Goal: Information Seeking & Learning: Learn about a topic

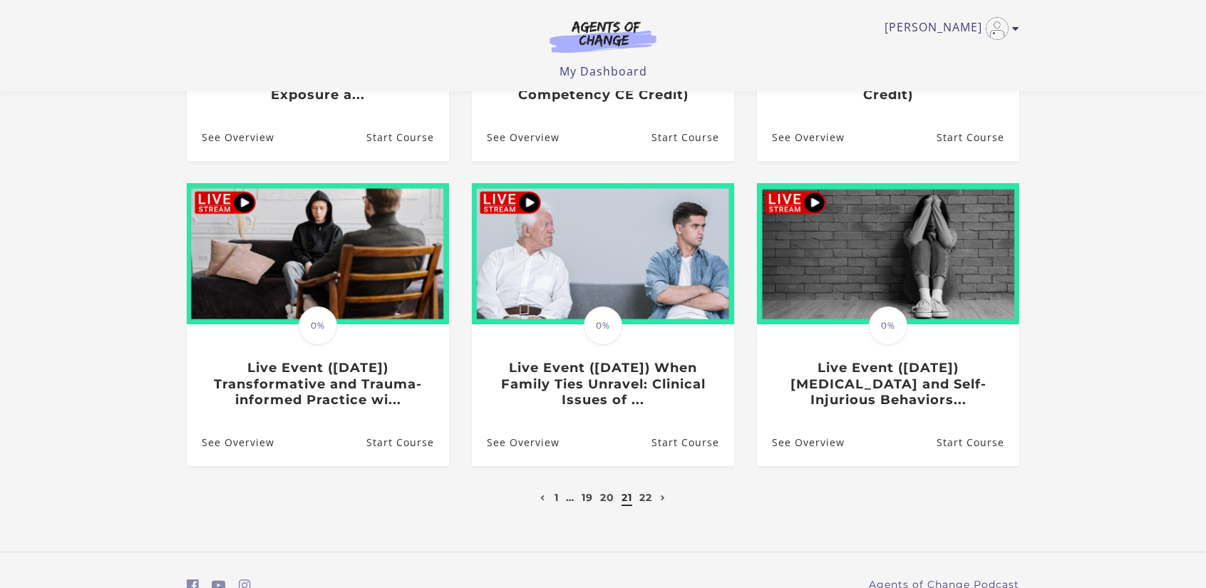
scroll to position [411, 0]
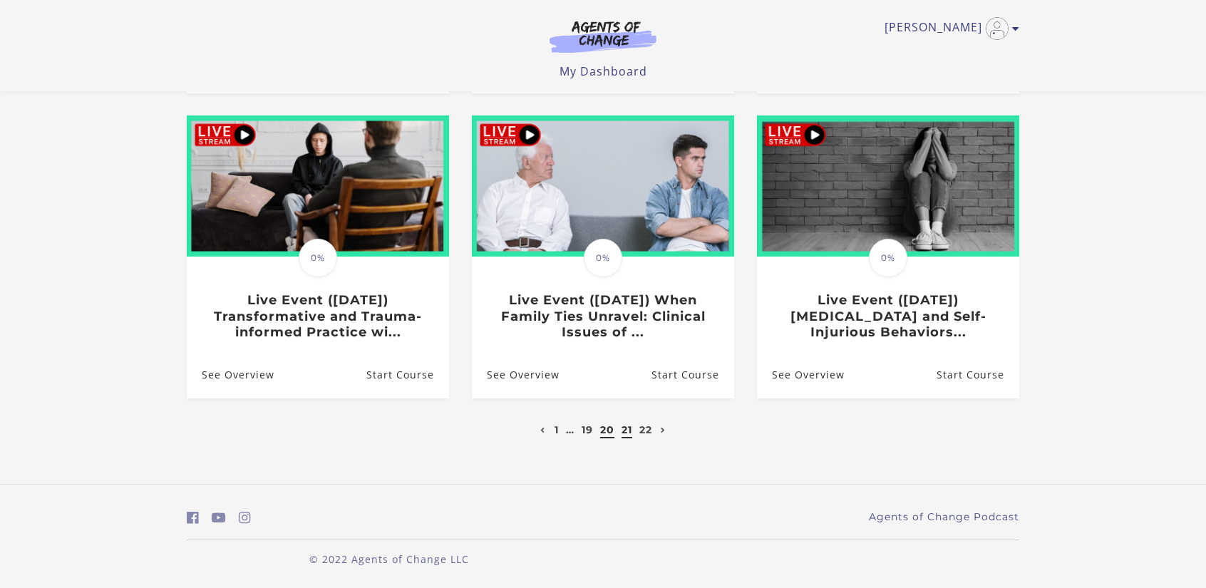
click at [606, 434] on link "20" at bounding box center [607, 429] width 14 height 13
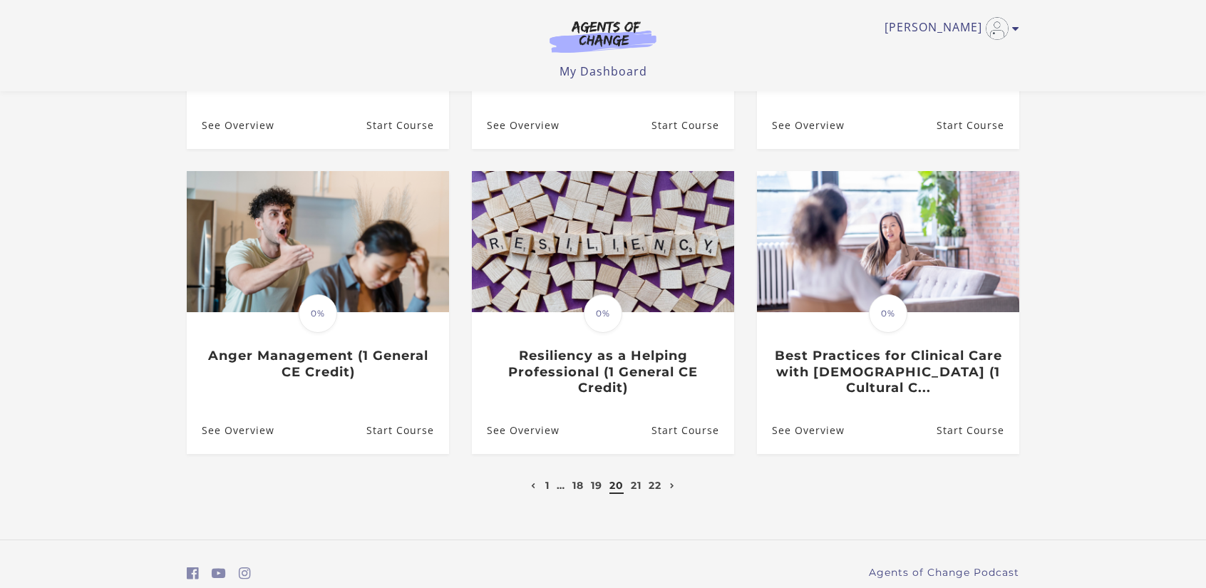
scroll to position [356, 0]
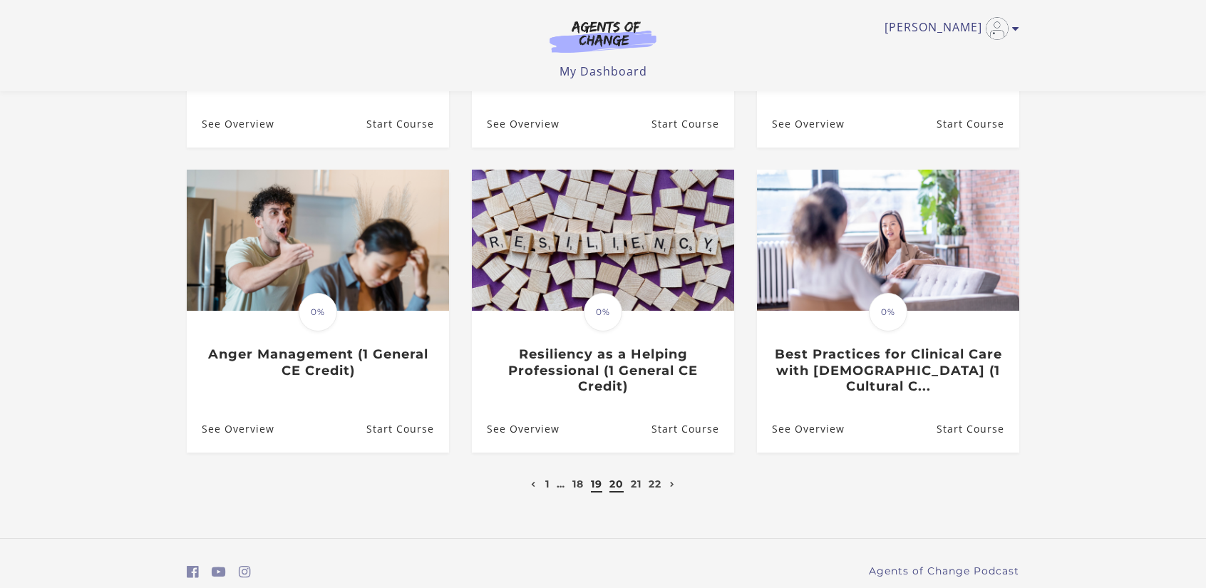
click at [593, 490] on link "19" at bounding box center [596, 484] width 11 height 13
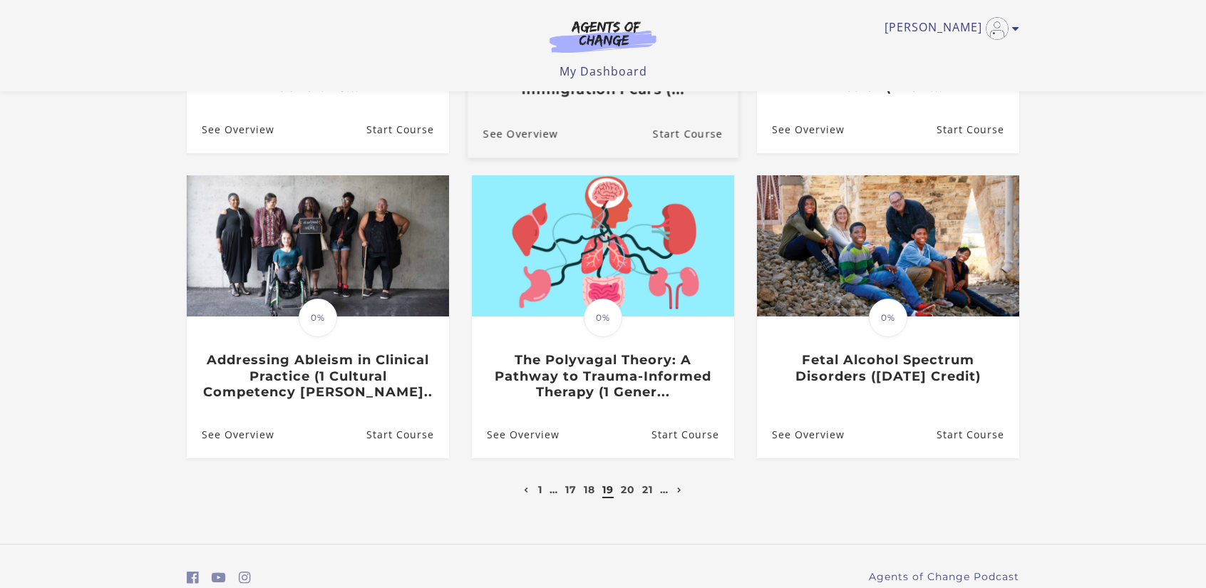
scroll to position [356, 0]
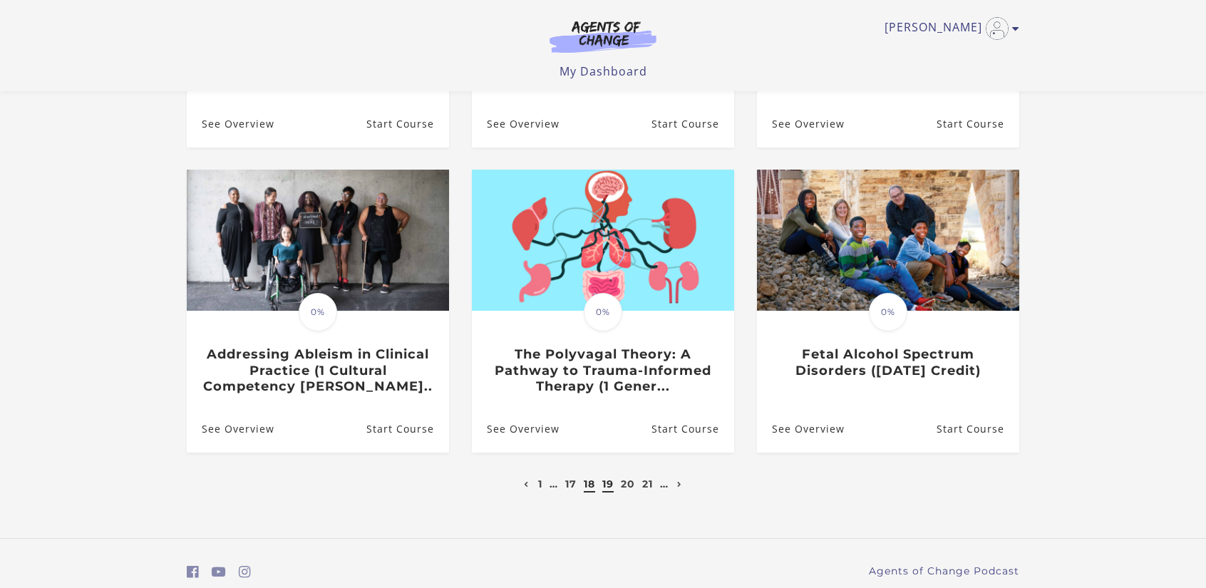
click at [585, 487] on link "18" at bounding box center [589, 484] width 11 height 13
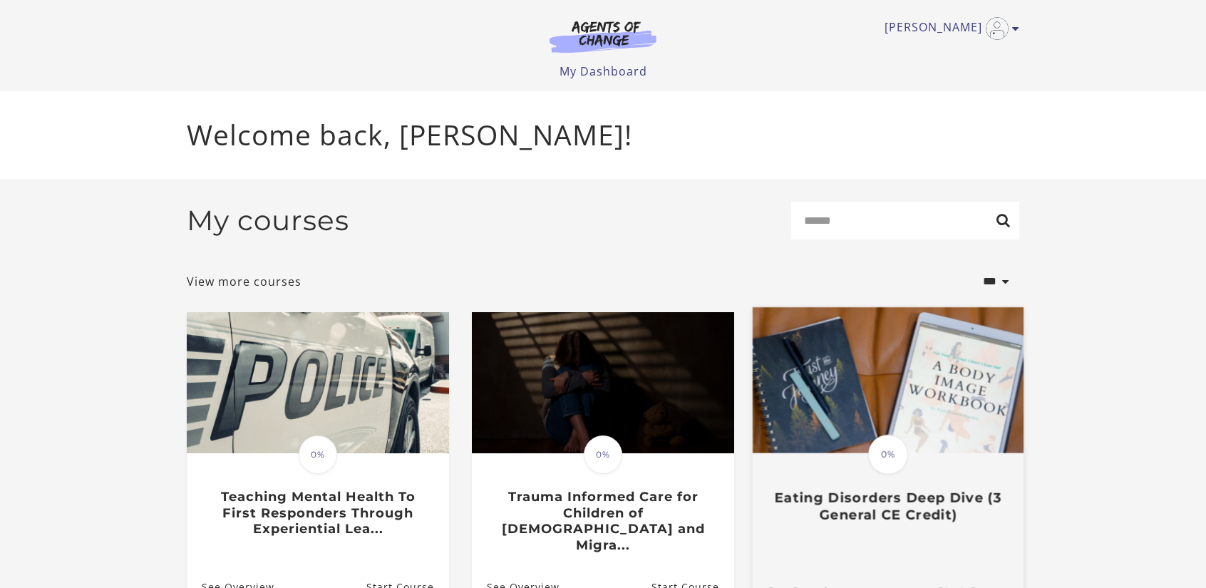
click at [880, 502] on h3 "Eating Disorders Deep Dive (3 General CE Credit)" at bounding box center [888, 506] width 240 height 33
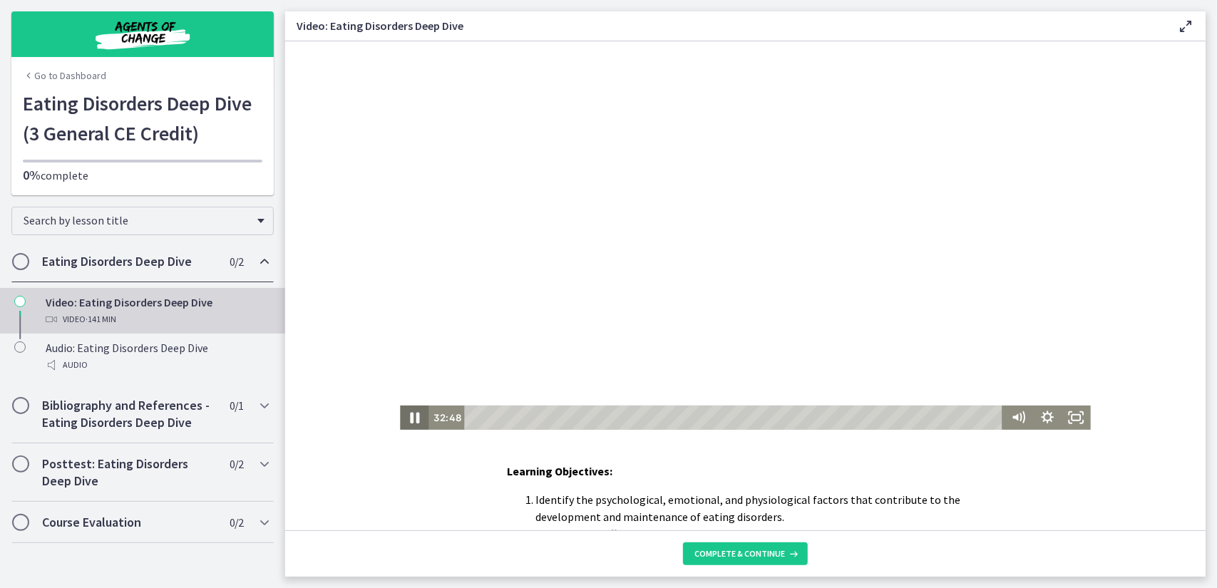
click at [413, 416] on icon "Pause" at bounding box center [413, 417] width 34 height 29
click at [413, 416] on icon "Play Video" at bounding box center [415, 417] width 29 height 24
click at [409, 416] on icon "Pause" at bounding box center [413, 417] width 9 height 11
click at [412, 418] on icon "Play Video" at bounding box center [414, 417] width 7 height 10
click at [410, 415] on icon "Pause" at bounding box center [413, 417] width 34 height 29
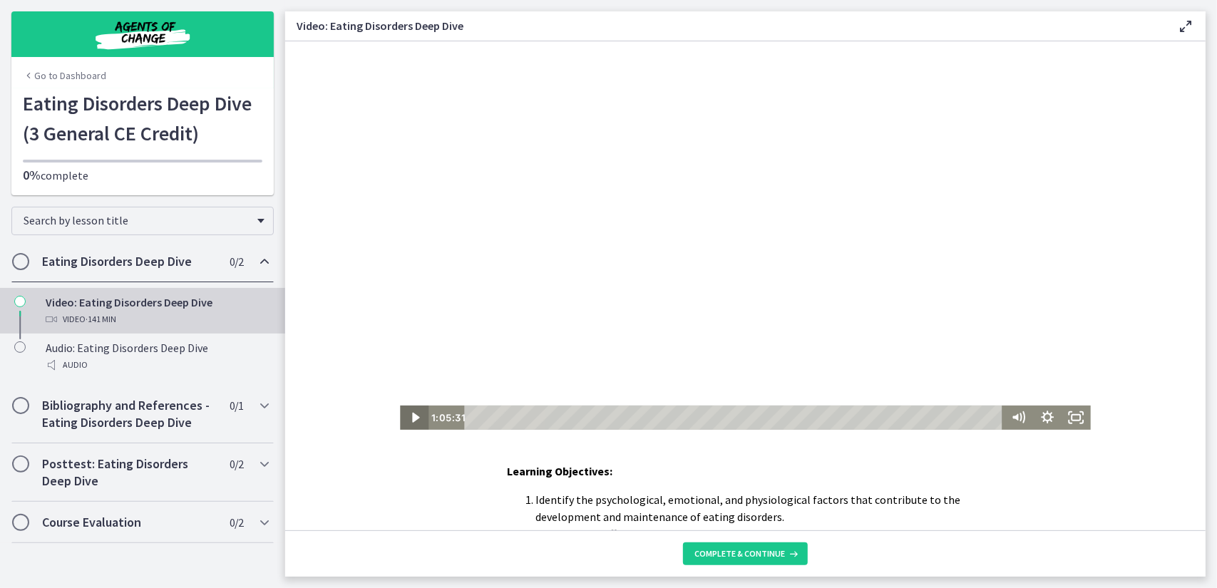
click at [411, 416] on icon "Play Video" at bounding box center [414, 417] width 7 height 10
drag, startPoint x: 745, startPoint y: 419, endPoint x: 738, endPoint y: 418, distance: 7.3
click at [738, 418] on div "Playbar" at bounding box center [742, 417] width 8 height 8
click at [410, 416] on icon "Pause" at bounding box center [413, 417] width 34 height 29
click at [411, 419] on icon "Play Video" at bounding box center [415, 417] width 9 height 12
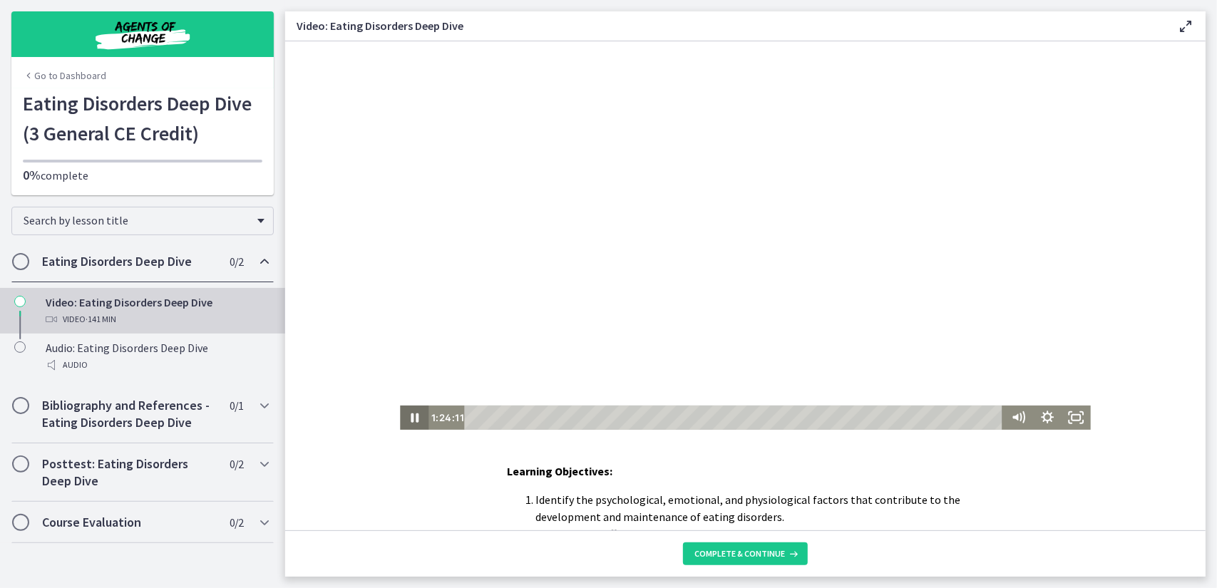
click at [408, 422] on icon "Pause" at bounding box center [413, 417] width 29 height 24
click at [410, 420] on icon "Play Video" at bounding box center [415, 417] width 34 height 29
click at [409, 419] on icon "Pause" at bounding box center [413, 417] width 9 height 11
click at [411, 413] on icon "Play Video" at bounding box center [414, 417] width 7 height 10
click at [411, 416] on icon "Pause" at bounding box center [413, 417] width 9 height 11
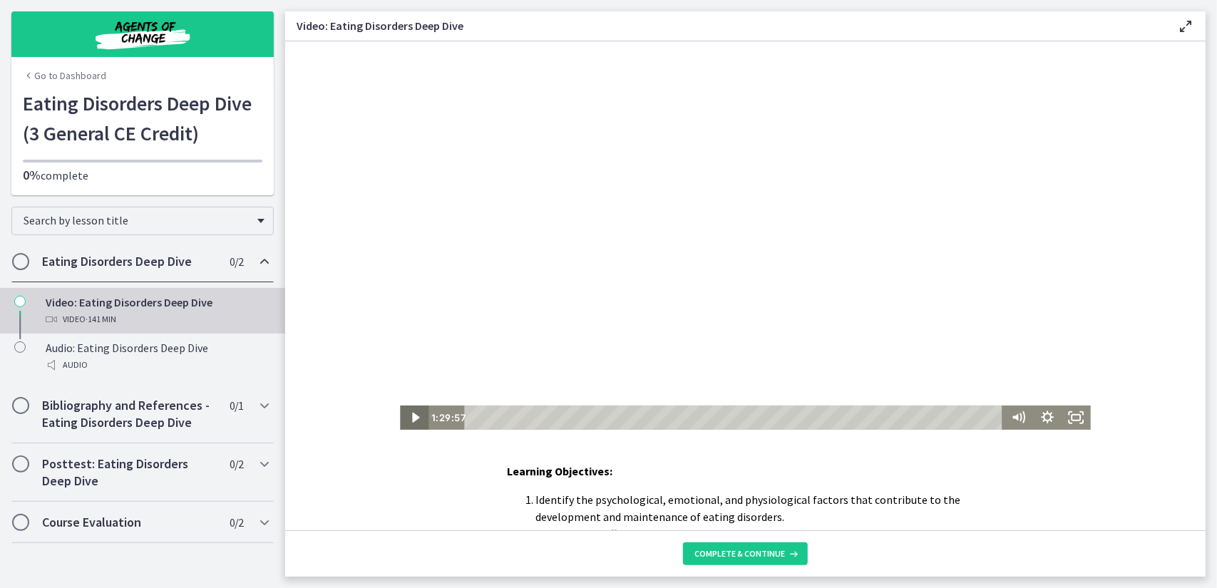
click at [411, 416] on icon "Play Video" at bounding box center [414, 417] width 7 height 10
click at [401, 419] on icon "Pause" at bounding box center [413, 417] width 29 height 24
click at [819, 423] on div "1:34:17" at bounding box center [734, 417] width 527 height 24
click at [411, 418] on icon "Play Video" at bounding box center [414, 417] width 7 height 10
click at [858, 419] on div "Playbar" at bounding box center [862, 417] width 8 height 8
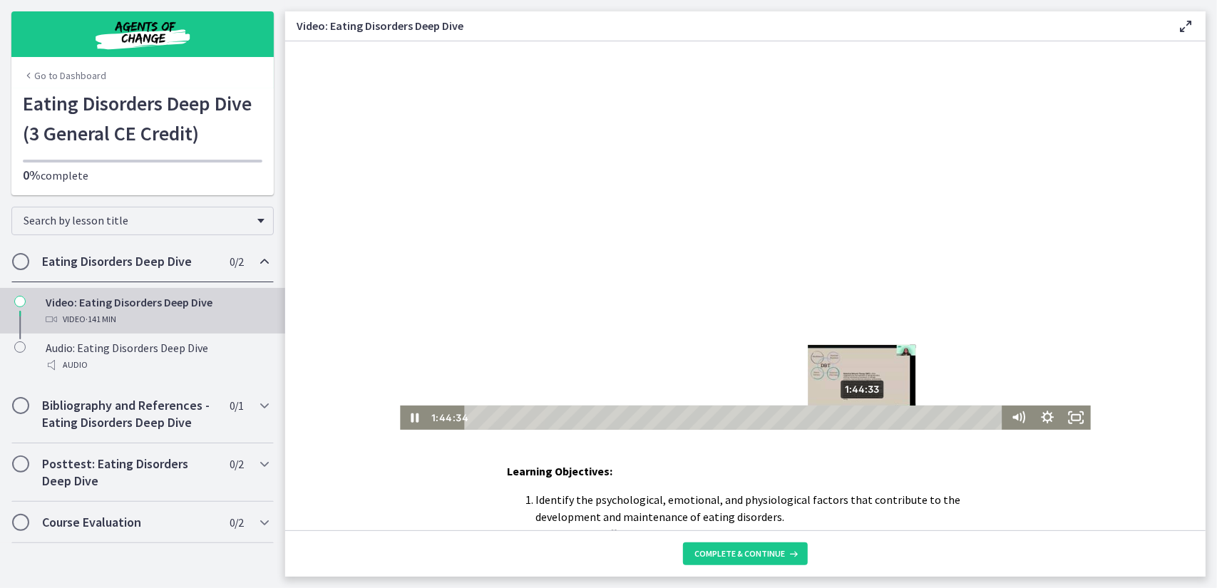
click at [858, 419] on div "Playbar" at bounding box center [862, 417] width 8 height 8
click at [404, 417] on icon "Pause" at bounding box center [413, 417] width 29 height 24
click at [404, 417] on icon "Play Video" at bounding box center [415, 417] width 29 height 24
click at [398, 418] on icon "Pause" at bounding box center [413, 417] width 34 height 29
click at [401, 418] on icon "Play Video" at bounding box center [415, 417] width 29 height 24
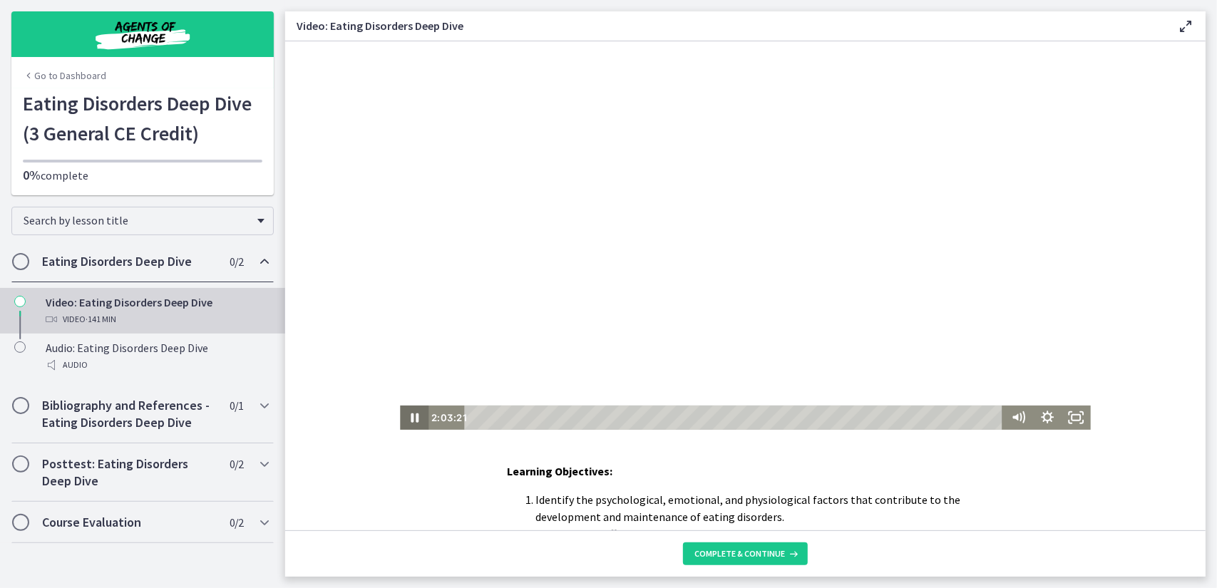
click at [408, 418] on icon "Pause" at bounding box center [413, 417] width 29 height 24
click at [411, 419] on icon "Play Video" at bounding box center [415, 417] width 9 height 12
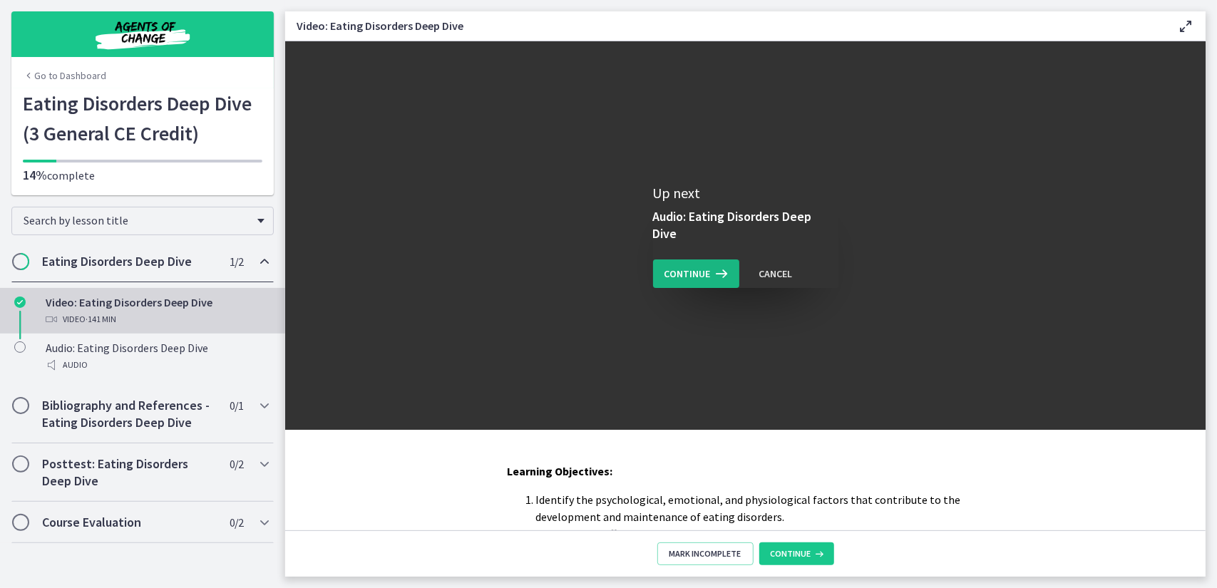
click at [669, 277] on span "Continue" at bounding box center [687, 273] width 46 height 17
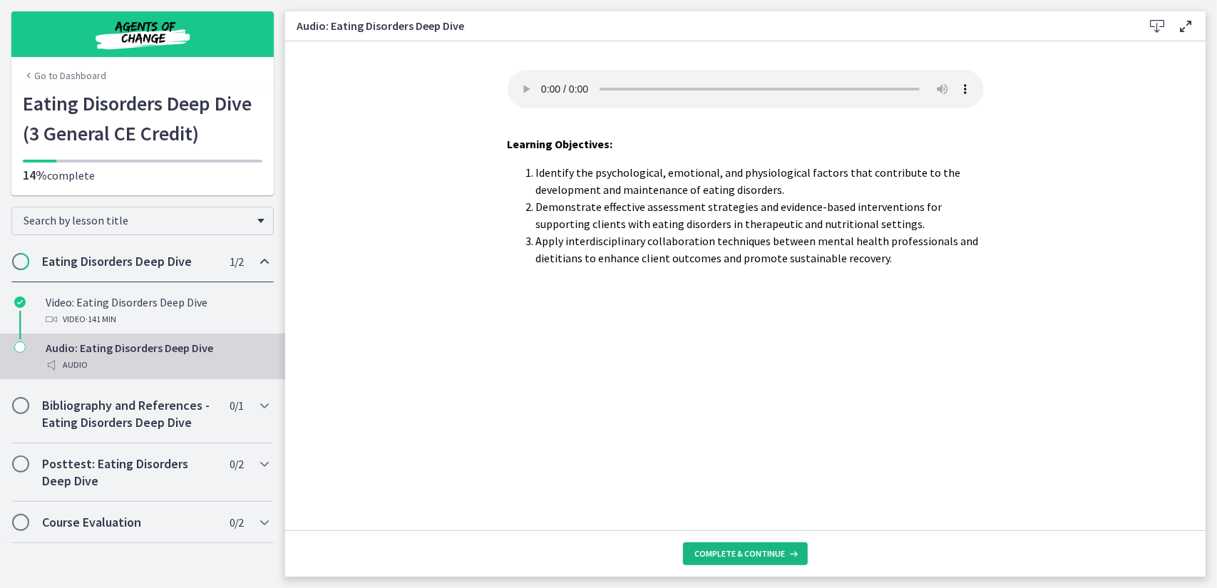
click at [758, 547] on button "Complete & continue" at bounding box center [745, 553] width 125 height 23
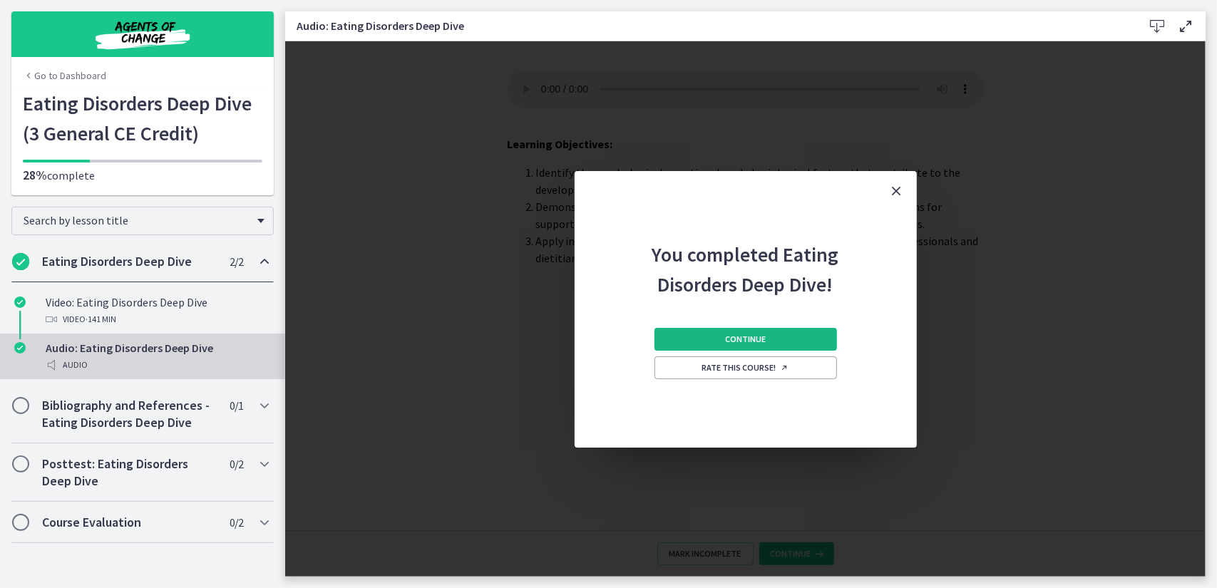
click at [706, 339] on button "Continue" at bounding box center [745, 339] width 182 height 23
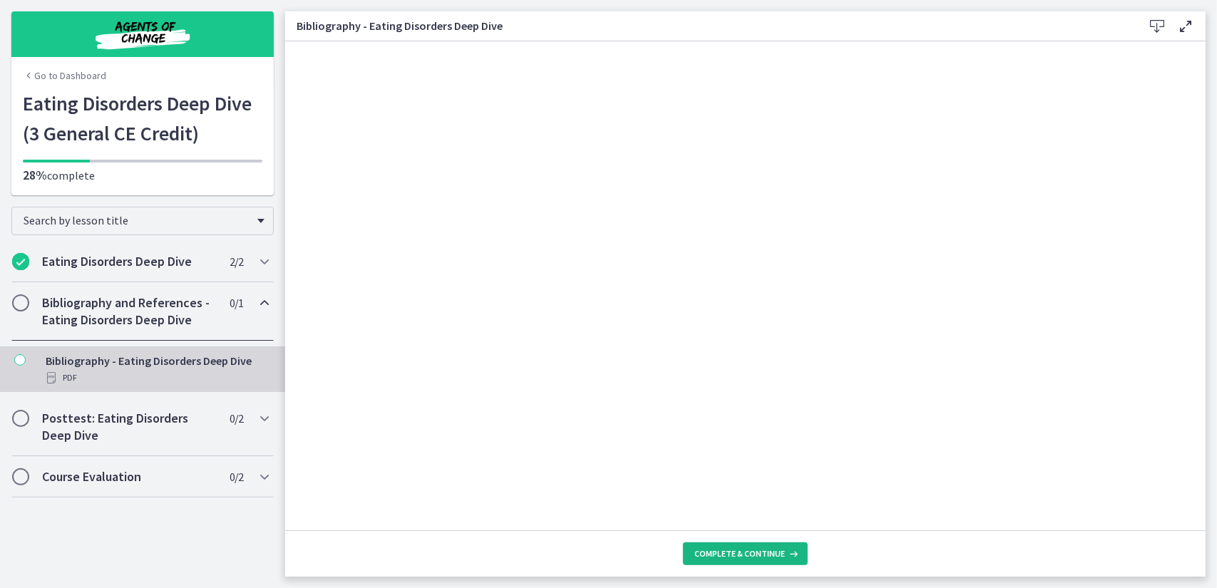
click at [711, 555] on span "Complete & continue" at bounding box center [739, 553] width 91 height 11
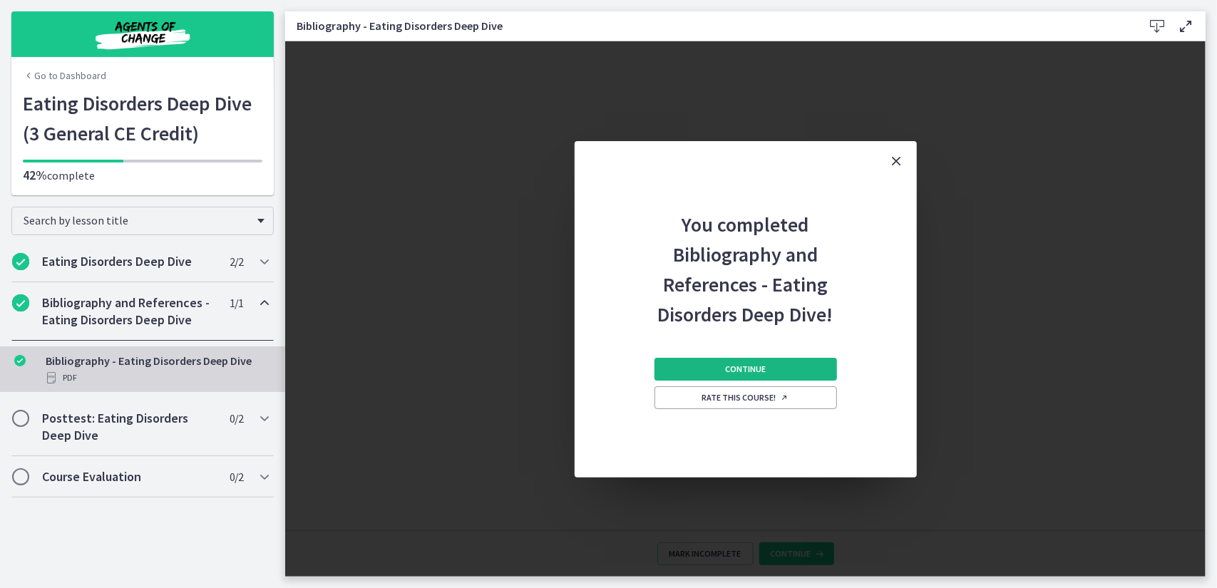
click at [748, 368] on span "Continue" at bounding box center [745, 369] width 41 height 11
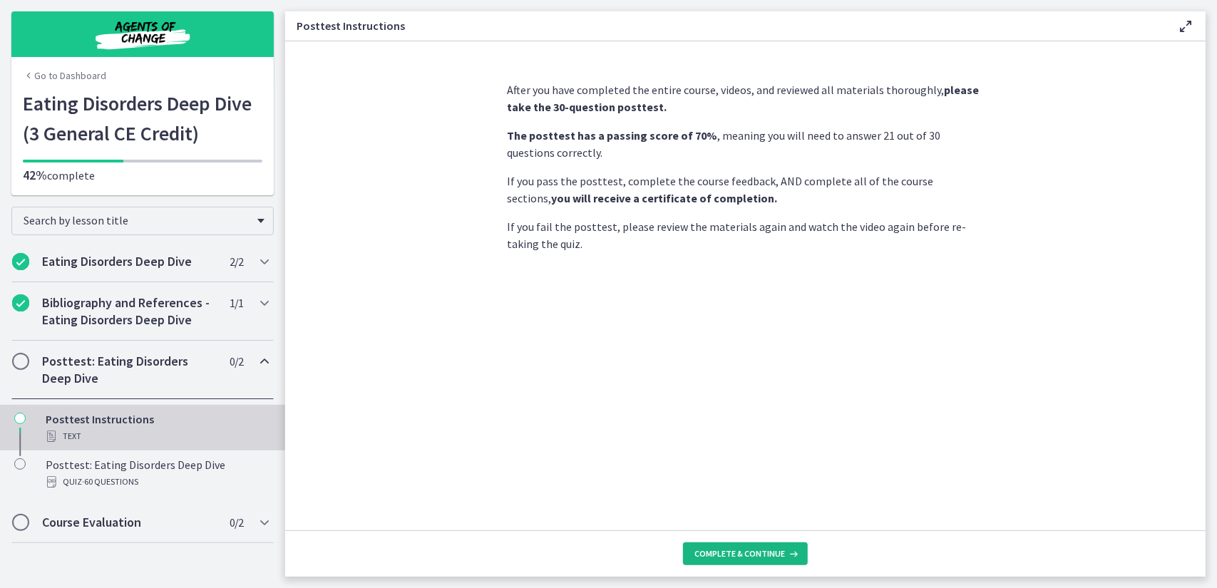
click at [757, 554] on span "Complete & continue" at bounding box center [739, 553] width 91 height 11
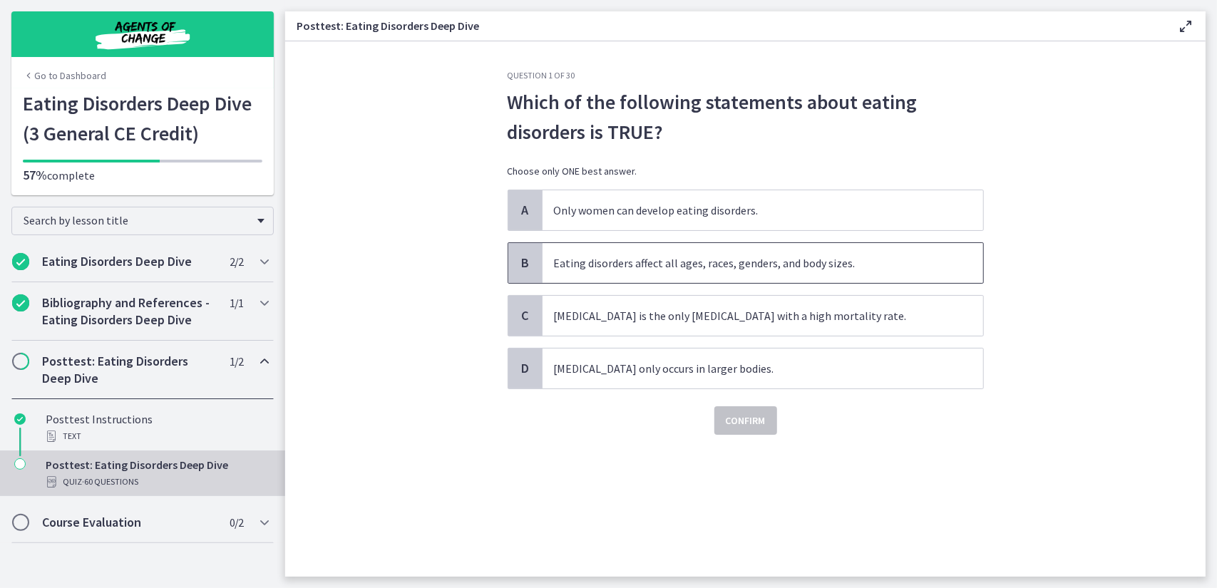
click at [711, 268] on span "Eating disorders affect all ages, races, genders, and body sizes." at bounding box center [762, 263] width 441 height 40
click at [746, 420] on span "Confirm" at bounding box center [746, 420] width 40 height 17
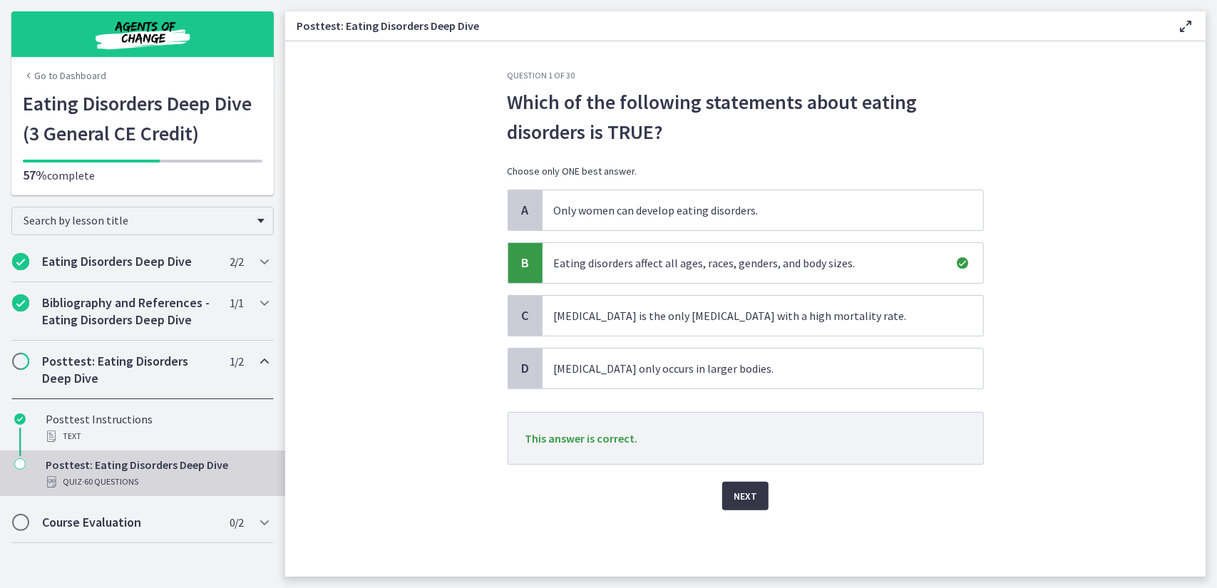
click at [758, 487] on button "Next" at bounding box center [745, 496] width 46 height 29
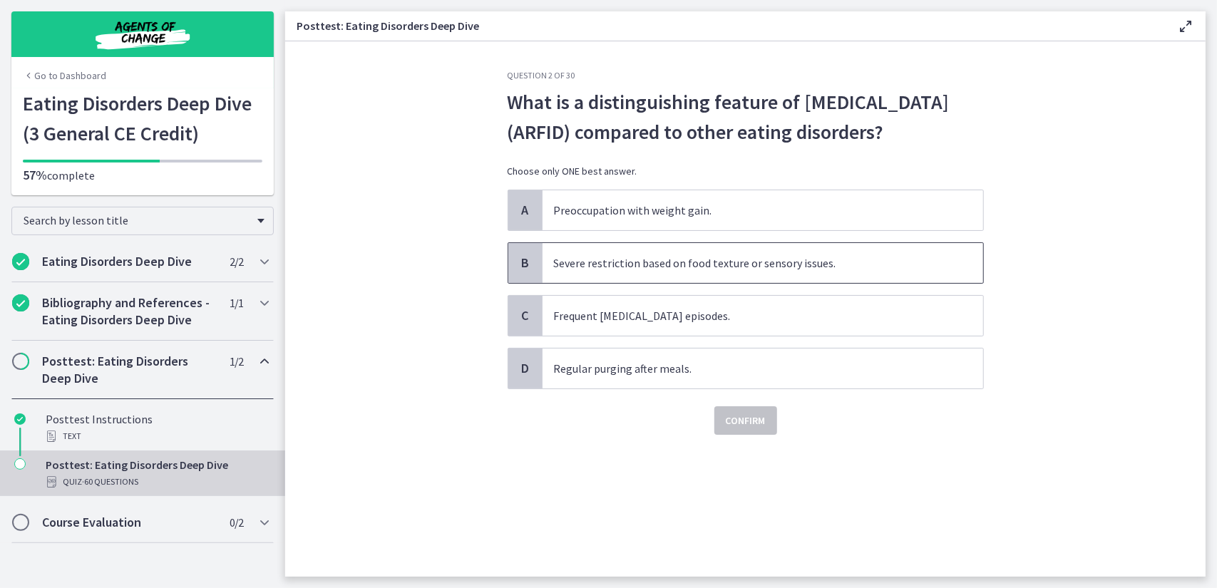
click at [743, 283] on span "Severe restriction based on food texture or sensory issues." at bounding box center [762, 263] width 441 height 40
click at [736, 429] on span "Confirm" at bounding box center [746, 420] width 40 height 17
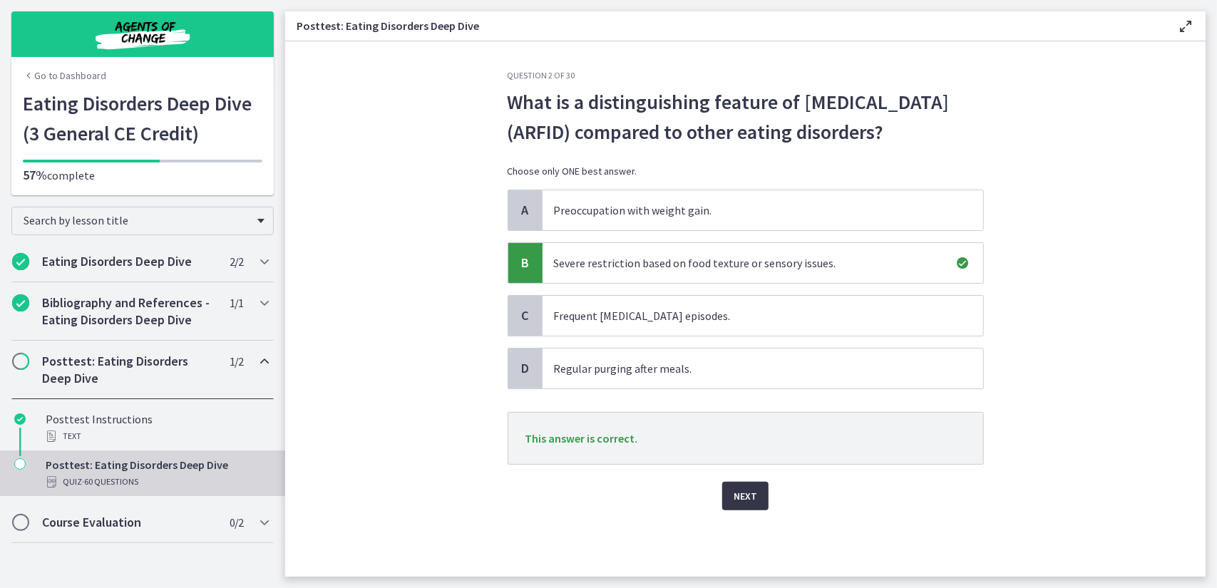
click at [748, 505] on span "Next" at bounding box center [745, 496] width 24 height 17
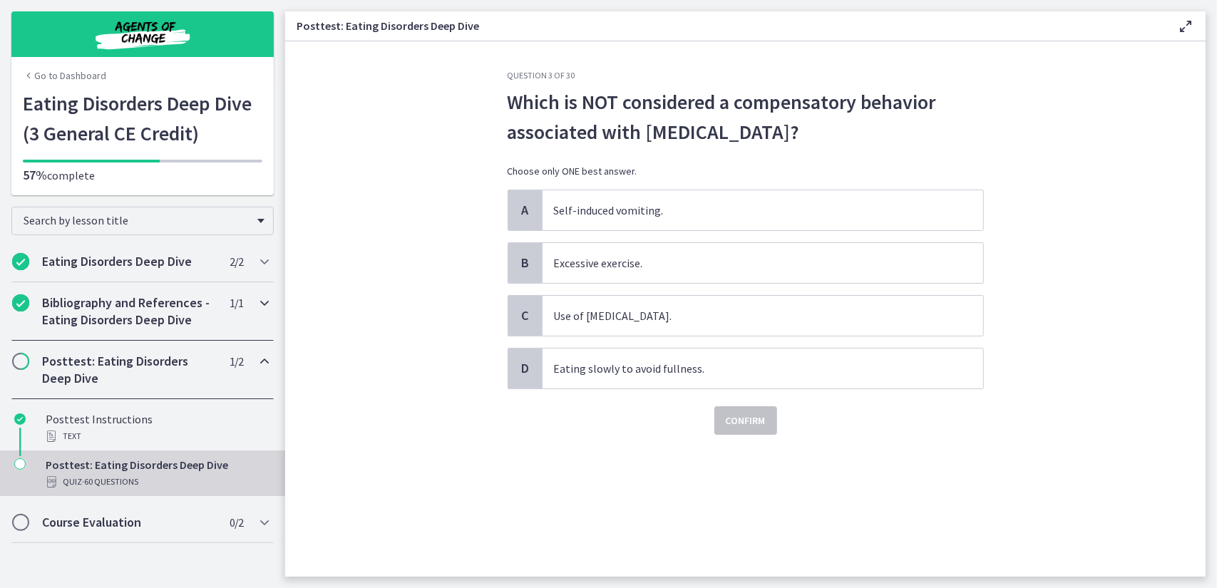
click at [141, 314] on h2 "Bibliography and References - Eating Disorders Deep Dive" at bounding box center [129, 311] width 174 height 34
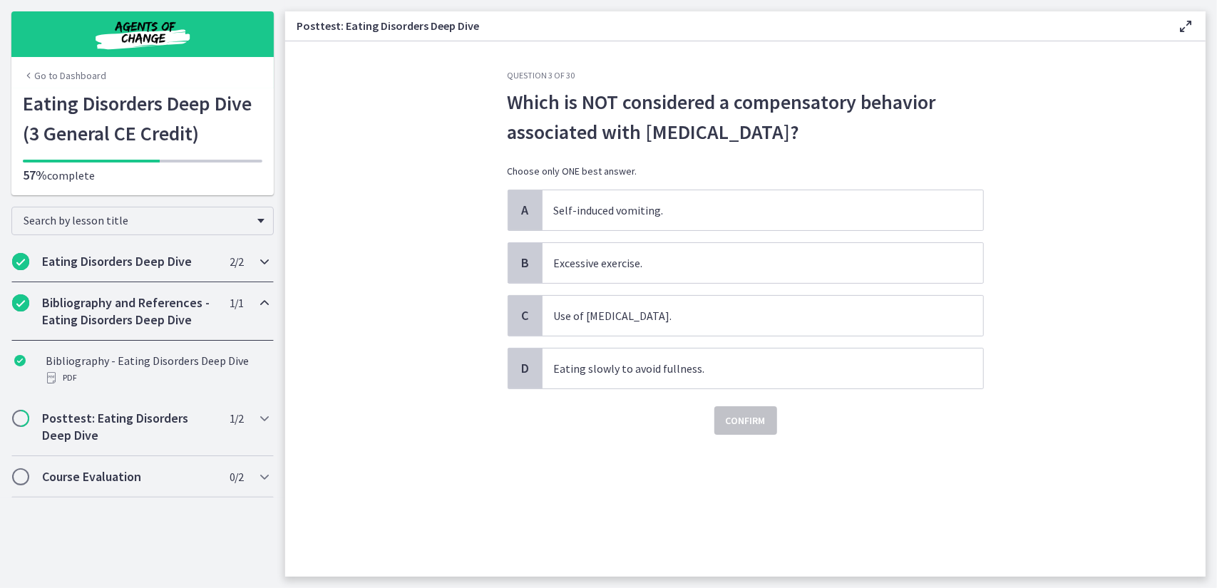
click at [148, 259] on h2 "Eating Disorders Deep Dive" at bounding box center [129, 261] width 174 height 17
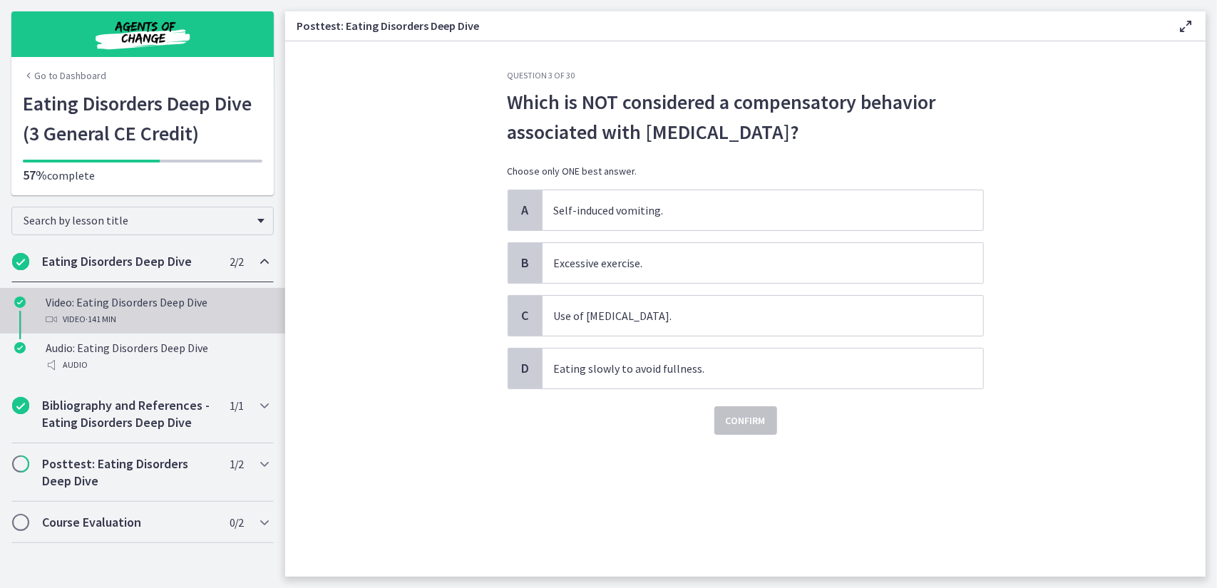
click at [138, 307] on div "Video: Eating Disorders Deep Dive Video · 141 min" at bounding box center [157, 311] width 222 height 34
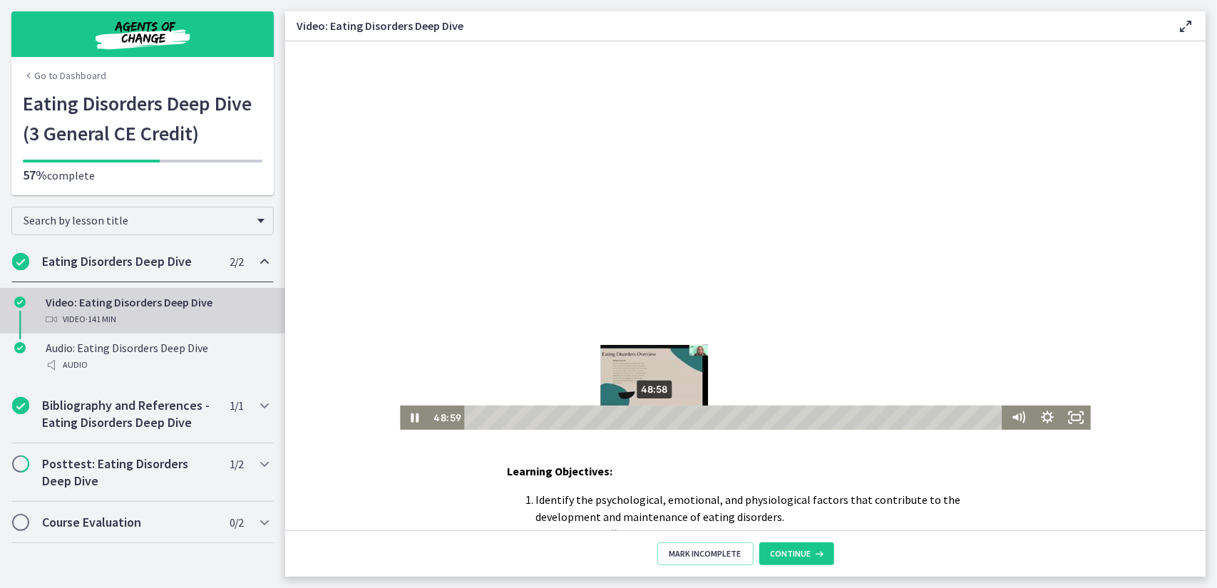
drag, startPoint x: 469, startPoint y: 419, endPoint x: 649, endPoint y: 418, distance: 180.4
click at [650, 418] on div "Playbar" at bounding box center [654, 417] width 8 height 8
click at [410, 418] on icon "Pause" at bounding box center [414, 417] width 8 height 9
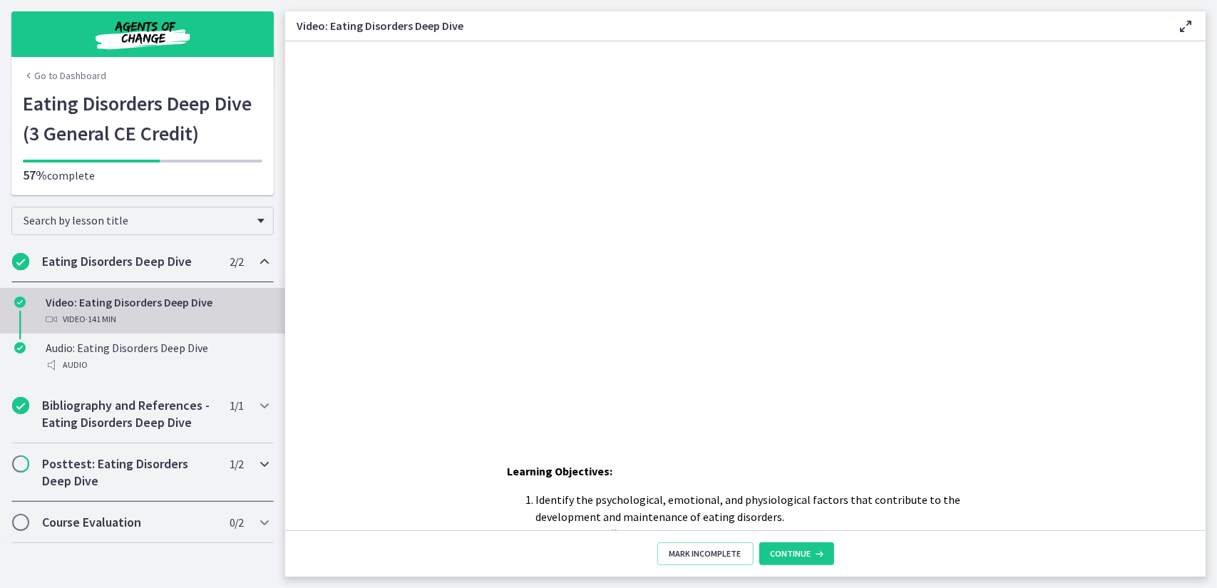
click at [132, 473] on h2 "Posttest: Eating Disorders Deep Dive" at bounding box center [129, 472] width 174 height 34
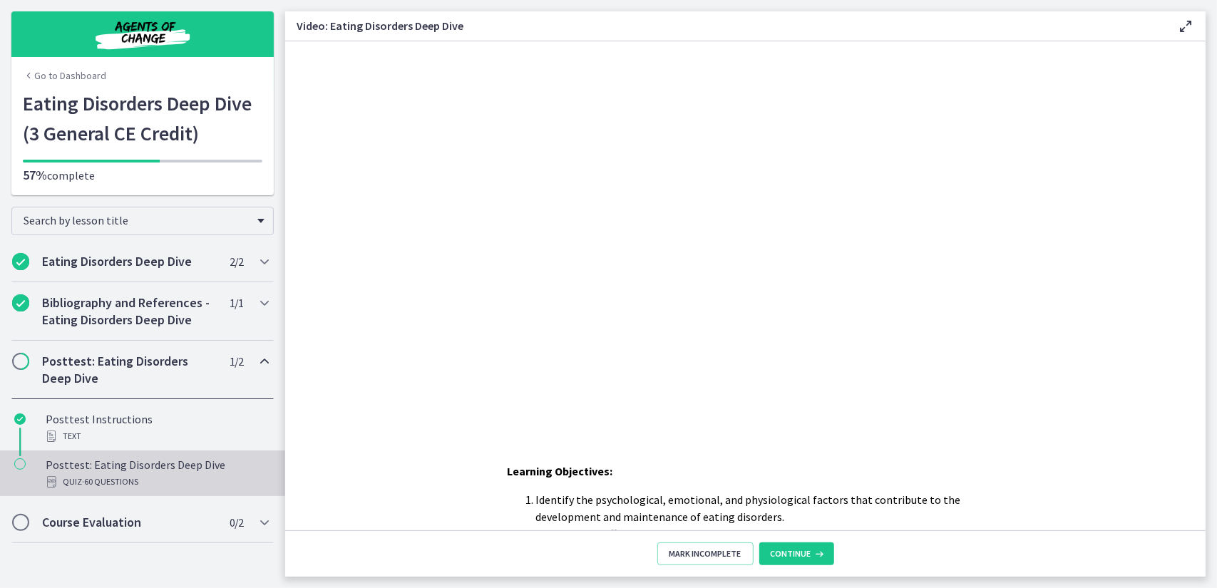
click at [106, 471] on div "Posttest: Eating Disorders Deep Dive Quiz · 60 Questions" at bounding box center [157, 473] width 222 height 34
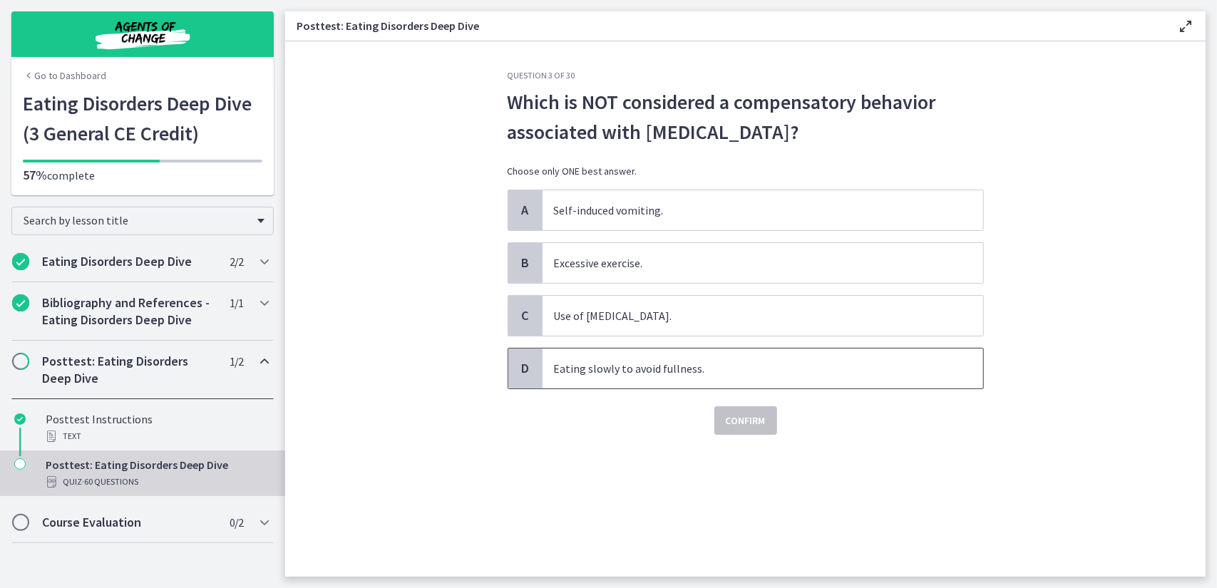
click at [666, 369] on span "Eating slowly to avoid fullness." at bounding box center [762, 369] width 441 height 40
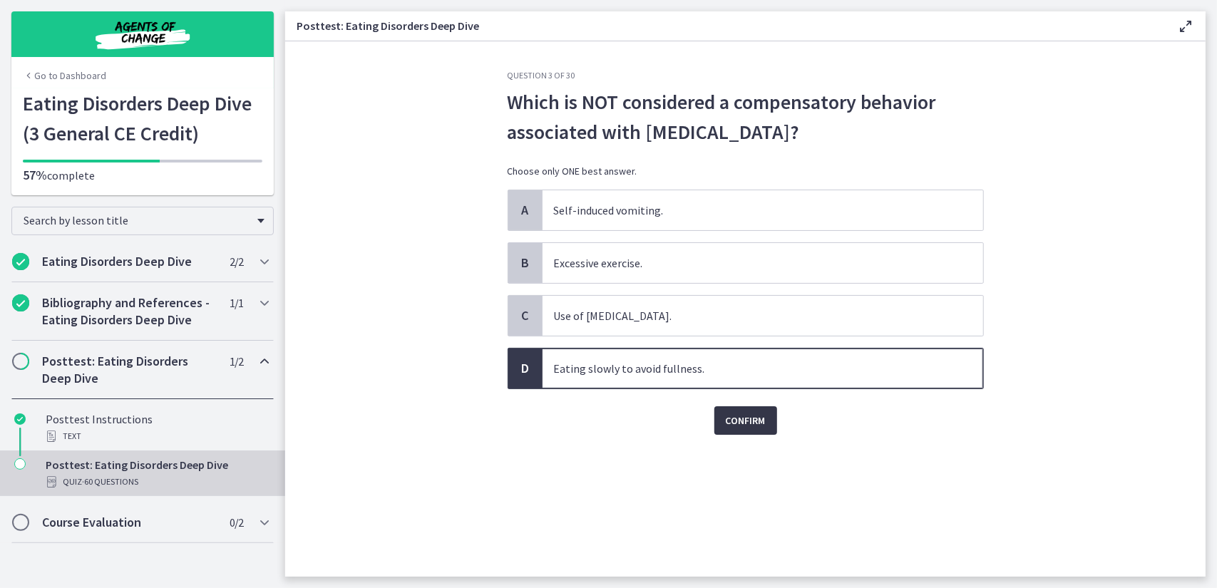
click at [737, 421] on span "Confirm" at bounding box center [746, 420] width 40 height 17
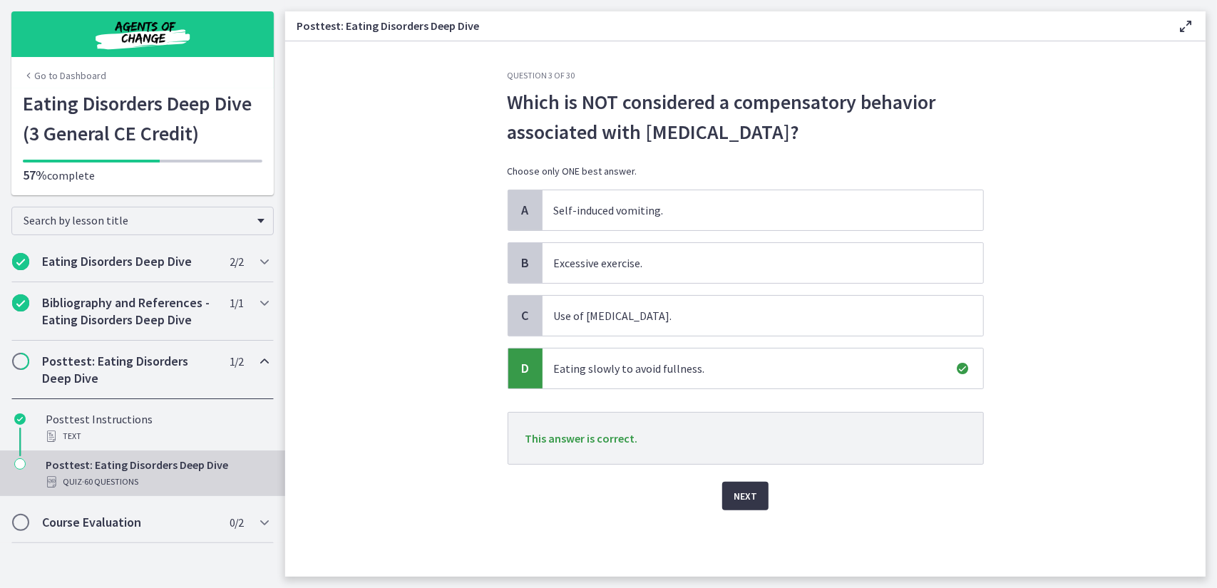
click at [751, 493] on span "Next" at bounding box center [745, 496] width 24 height 17
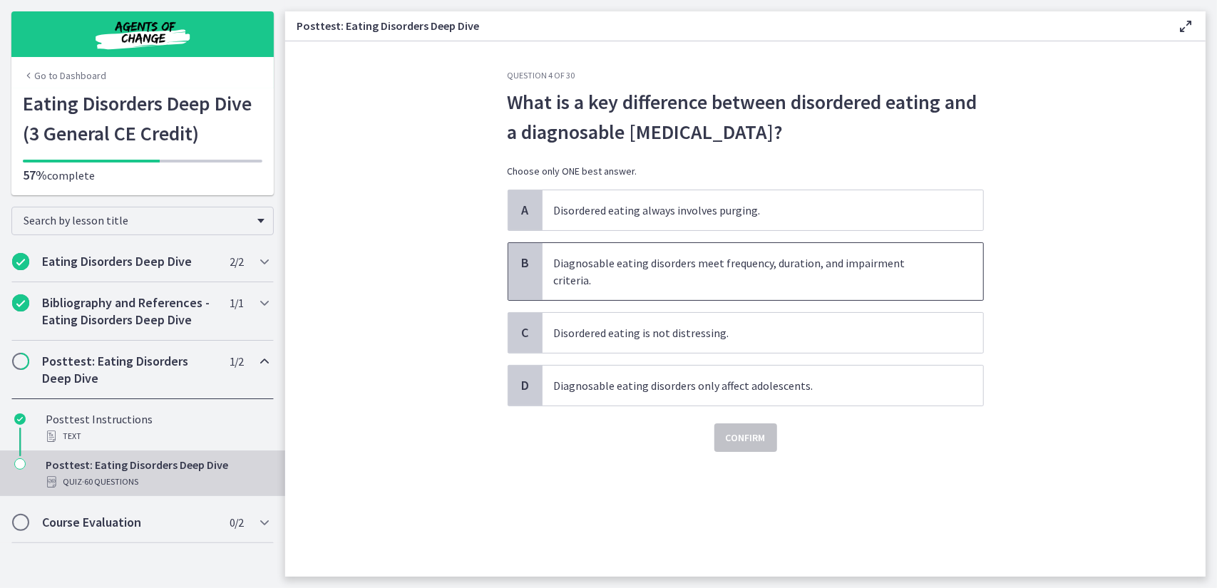
click at [749, 262] on span "Diagnosable eating disorders meet frequency, duration, and impairment criteria." at bounding box center [762, 271] width 441 height 57
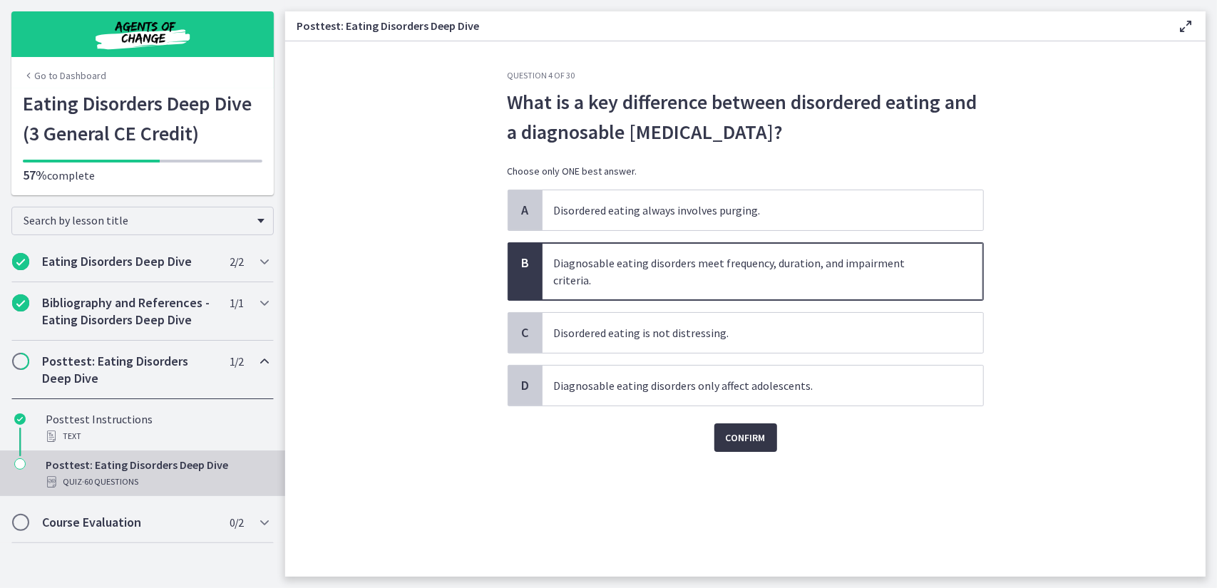
click at [754, 429] on span "Confirm" at bounding box center [746, 437] width 40 height 17
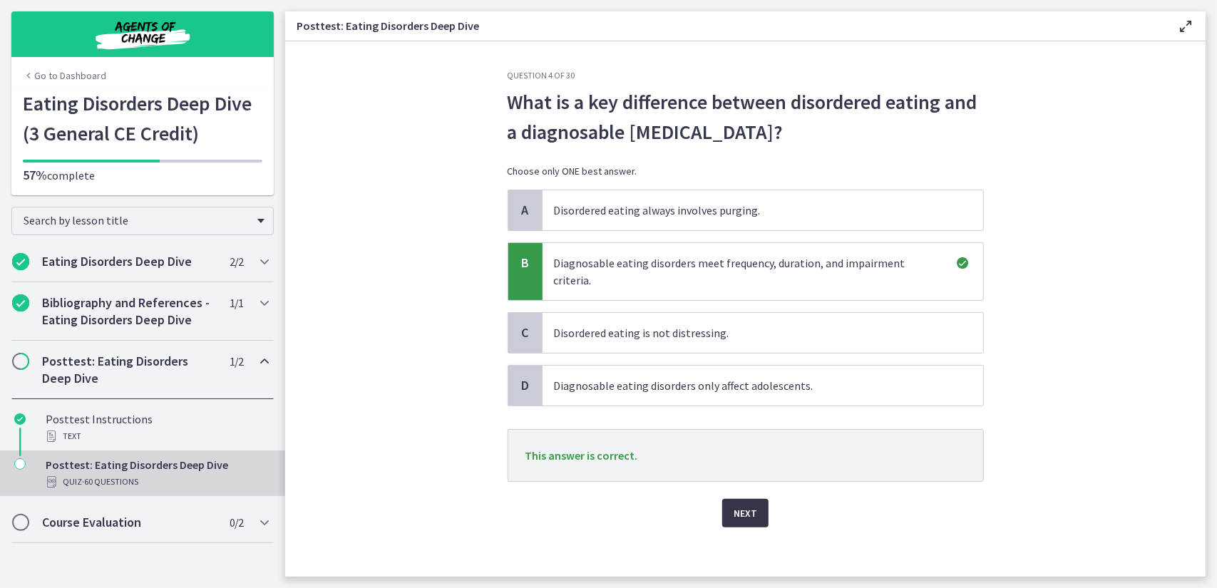
click at [747, 505] on span "Next" at bounding box center [745, 513] width 24 height 17
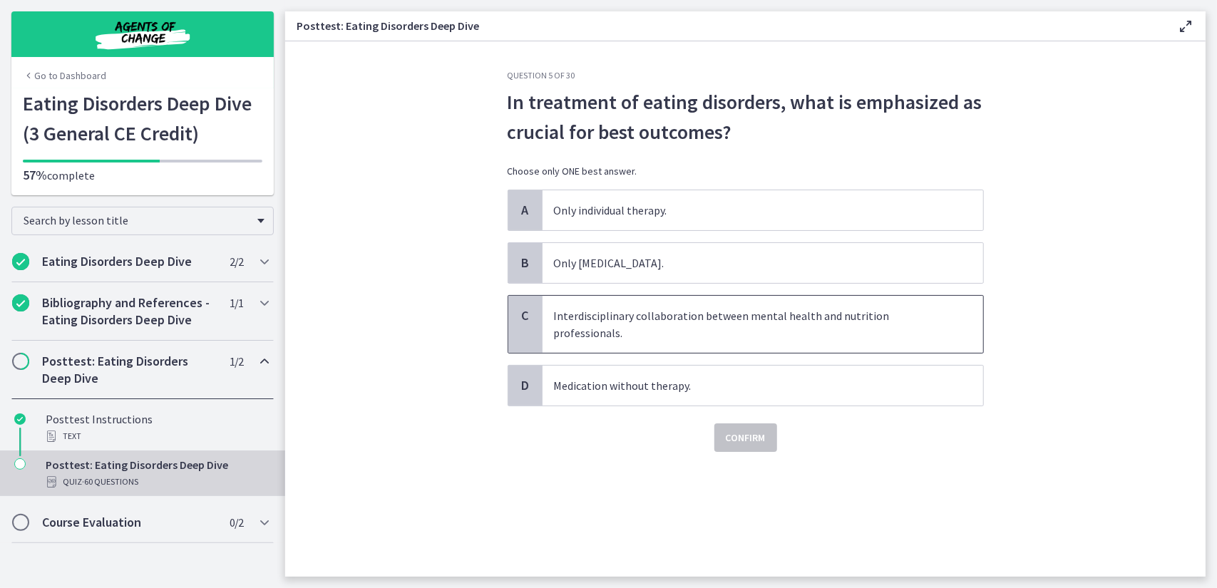
click at [674, 310] on span "Interdisciplinary collaboration between mental health and nutrition professiona…" at bounding box center [762, 324] width 441 height 57
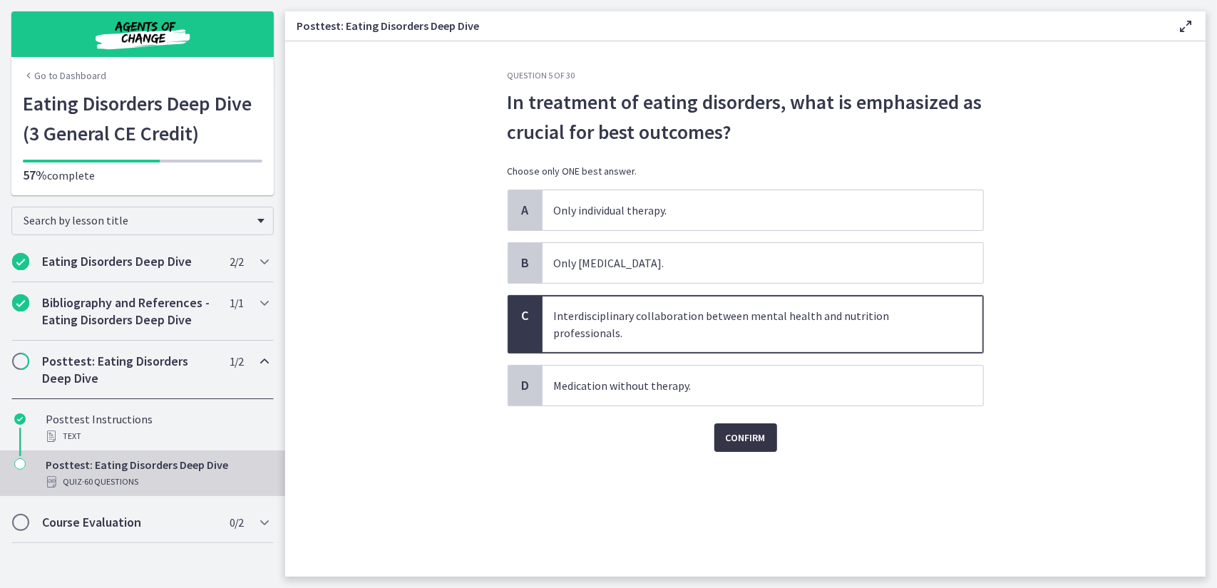
click at [758, 429] on span "Confirm" at bounding box center [746, 437] width 40 height 17
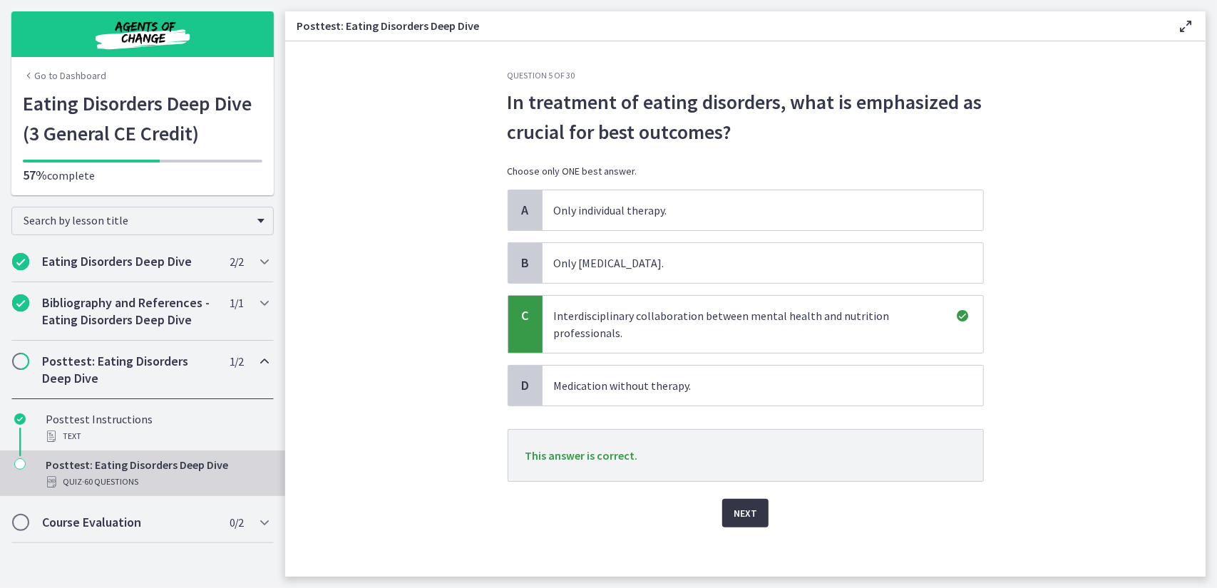
click at [751, 505] on span "Next" at bounding box center [745, 513] width 24 height 17
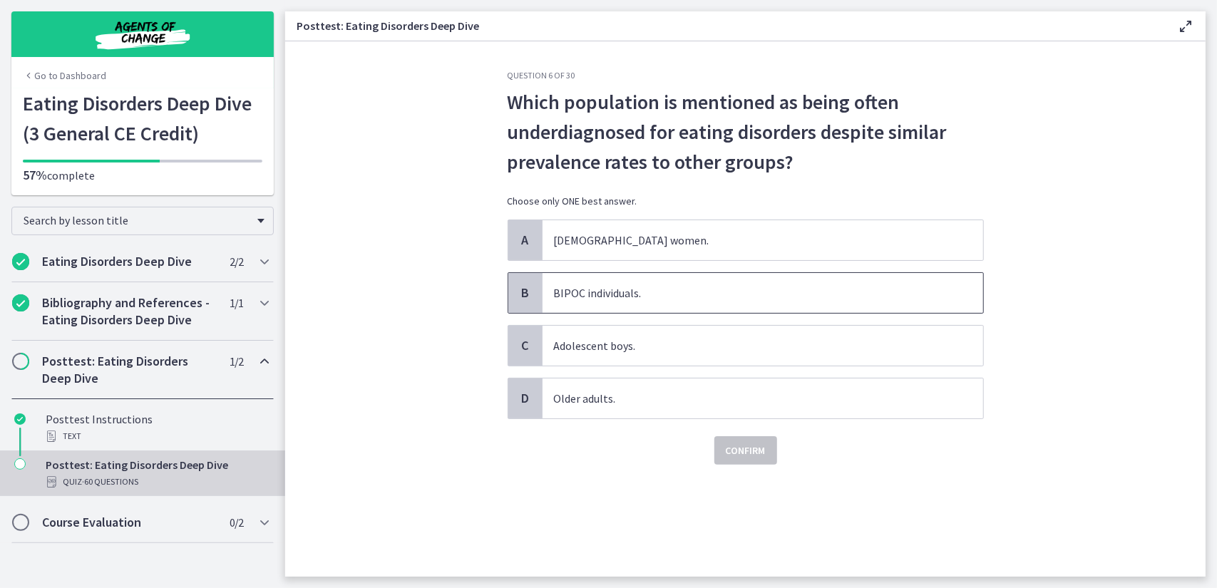
click at [644, 293] on span "BIPOC individuals." at bounding box center [762, 293] width 441 height 40
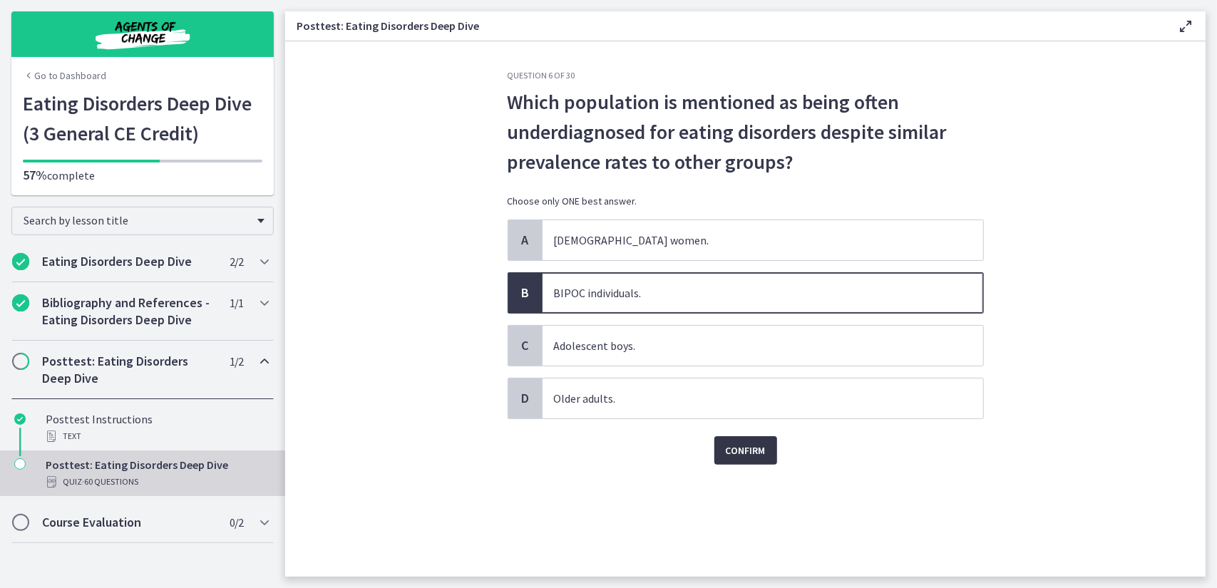
click at [748, 451] on span "Confirm" at bounding box center [746, 450] width 40 height 17
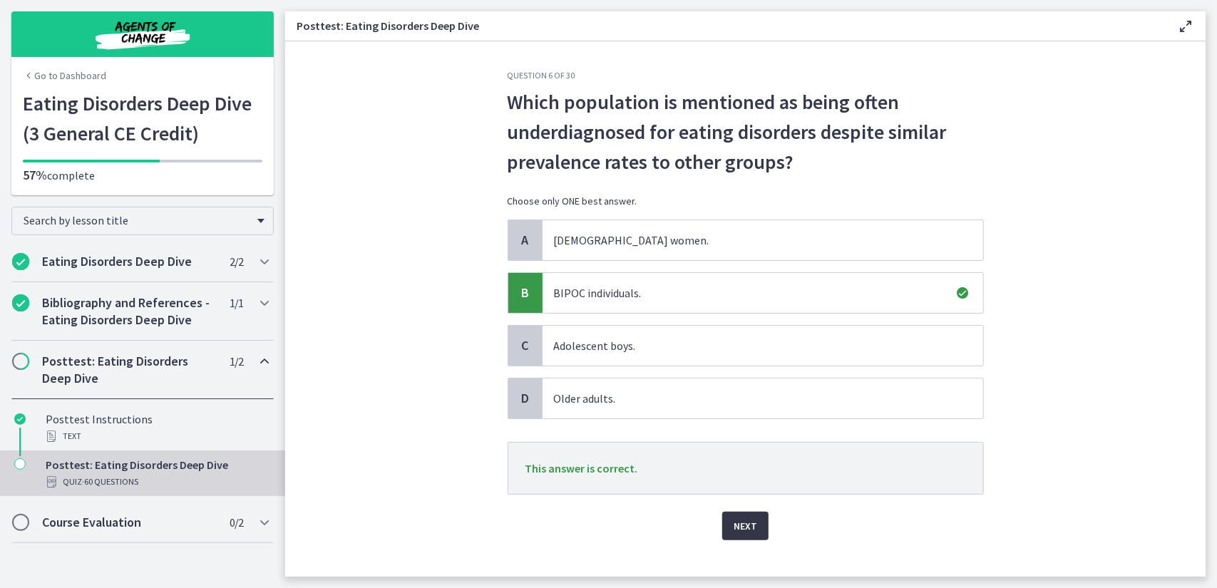
click at [750, 526] on span "Next" at bounding box center [745, 526] width 24 height 17
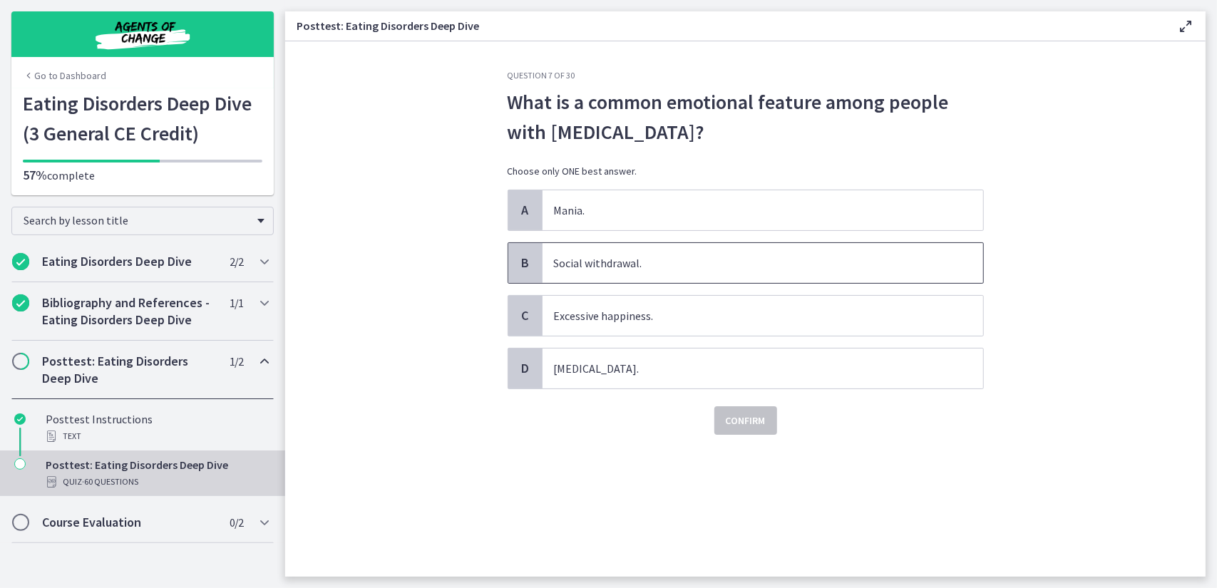
click at [661, 270] on span "Social withdrawal." at bounding box center [762, 263] width 441 height 40
click at [744, 416] on span "Confirm" at bounding box center [746, 420] width 40 height 17
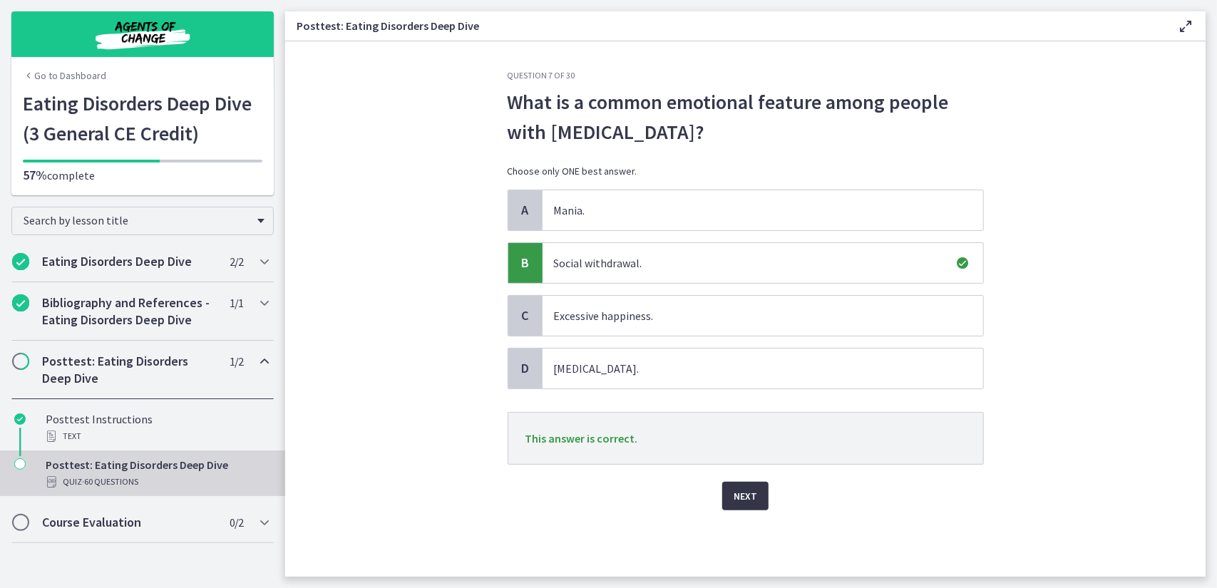
click at [751, 491] on span "Next" at bounding box center [745, 496] width 24 height 17
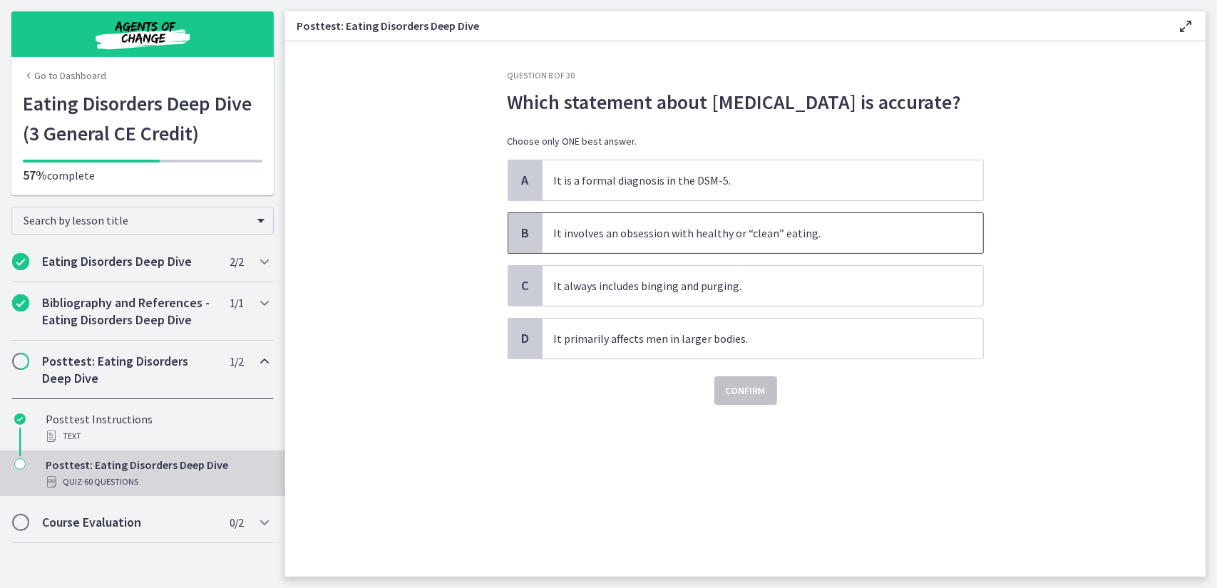
click at [768, 244] on span "It involves an obsession with healthy or “clean” eating." at bounding box center [762, 233] width 441 height 40
click at [758, 386] on span "Confirm" at bounding box center [746, 390] width 40 height 17
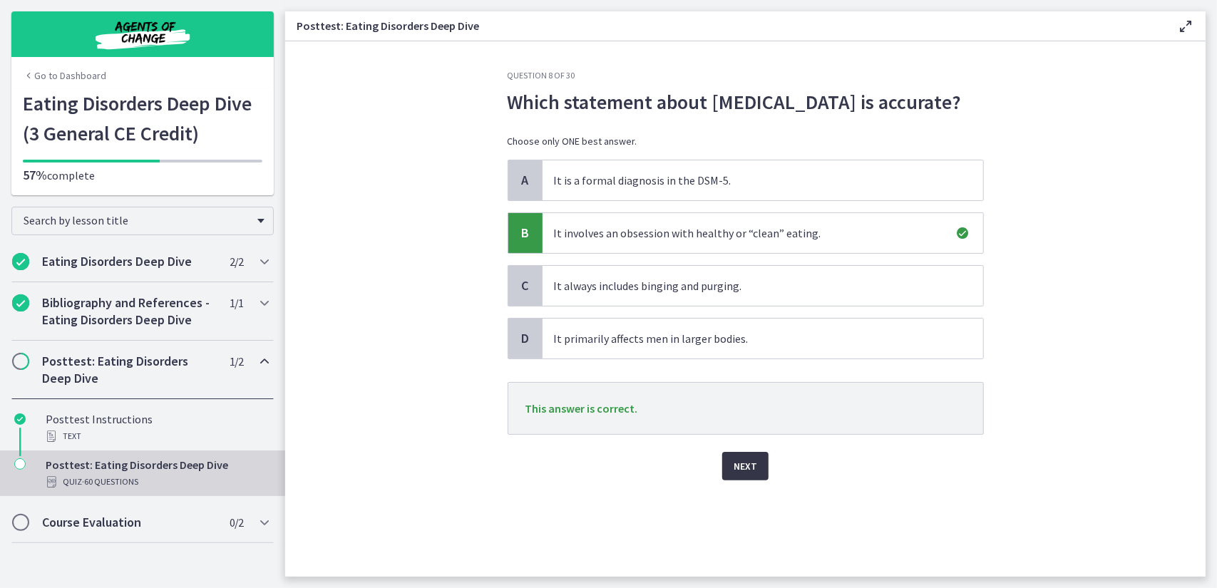
click at [750, 458] on span "Next" at bounding box center [745, 466] width 24 height 17
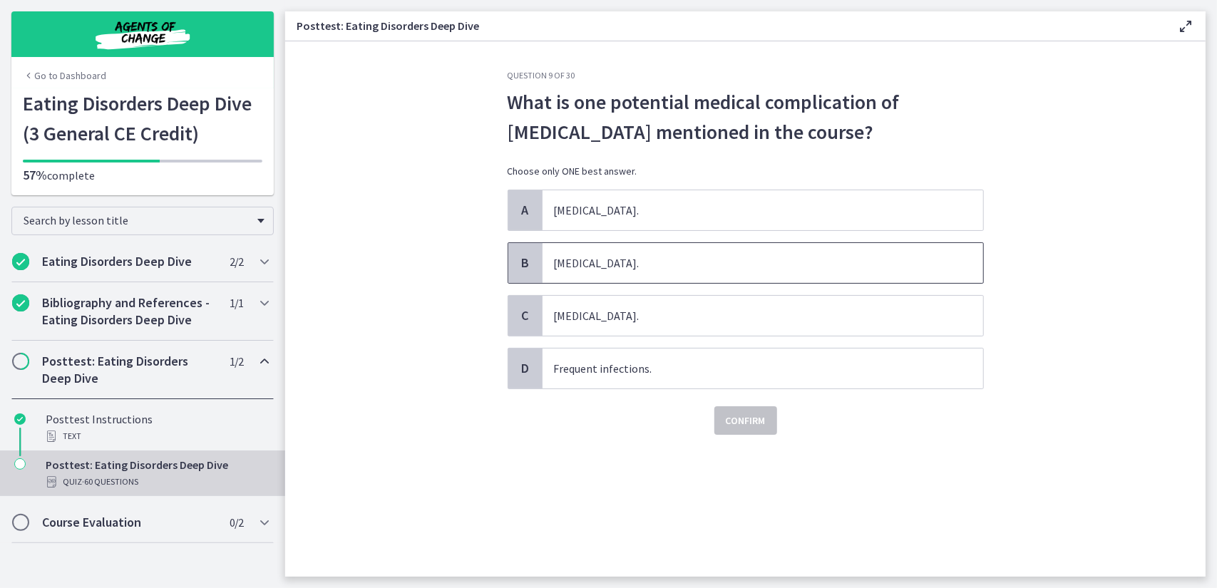
click at [699, 269] on span "Tooth decay." at bounding box center [762, 263] width 441 height 40
click at [761, 420] on span "Confirm" at bounding box center [746, 420] width 40 height 17
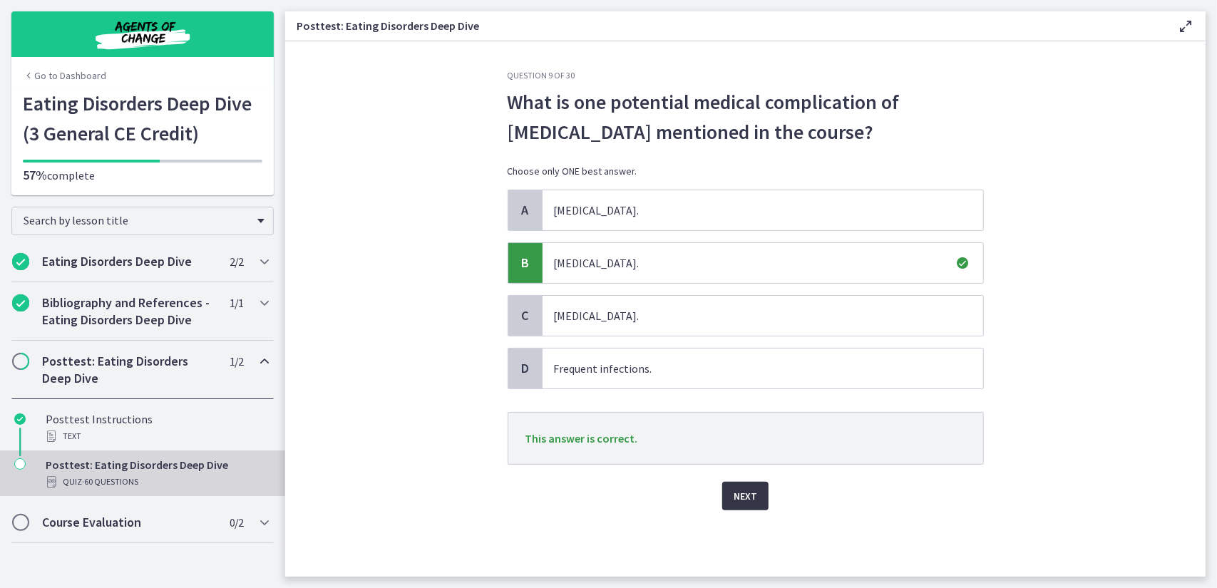
click at [763, 493] on button "Next" at bounding box center [745, 496] width 46 height 29
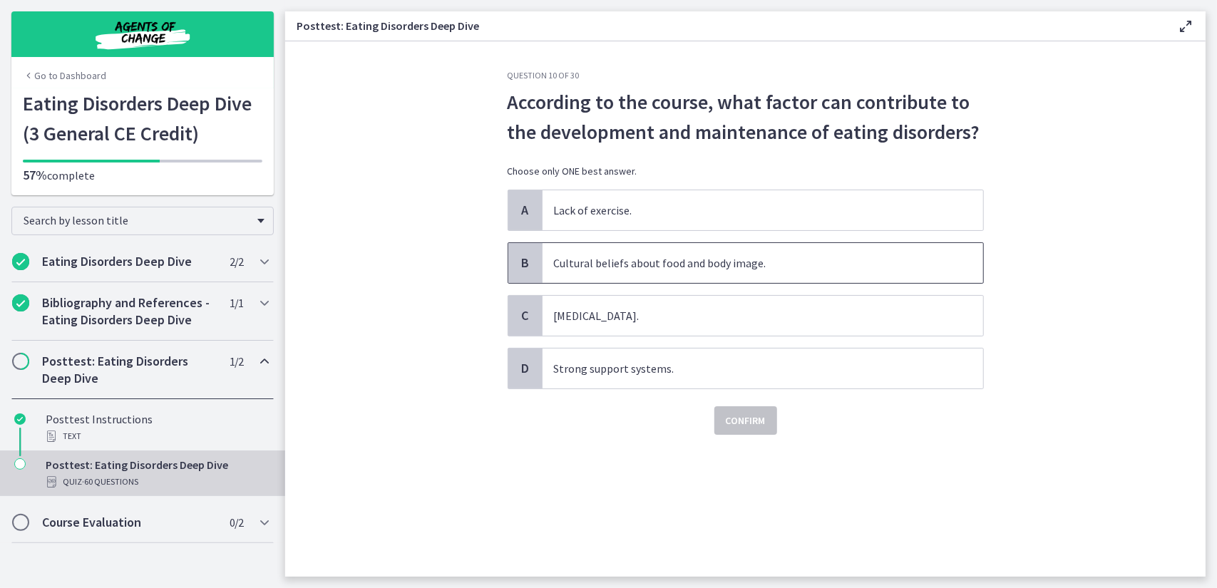
click at [723, 267] on span "Cultural beliefs about food and body image." at bounding box center [762, 263] width 441 height 40
click at [756, 426] on span "Confirm" at bounding box center [746, 420] width 40 height 17
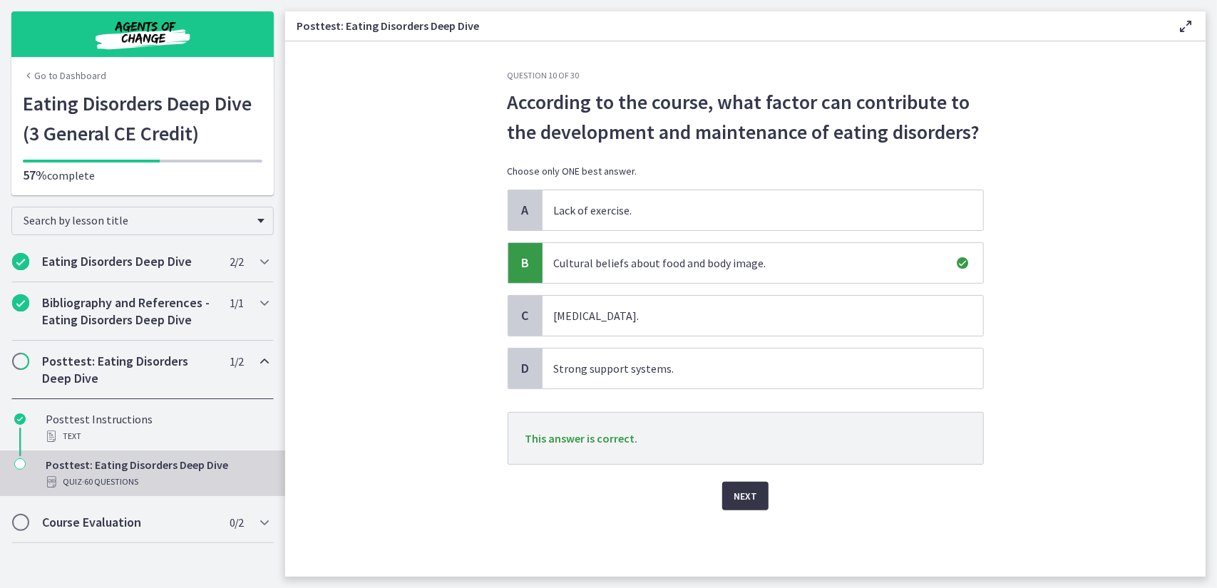
click at [761, 498] on button "Next" at bounding box center [745, 496] width 46 height 29
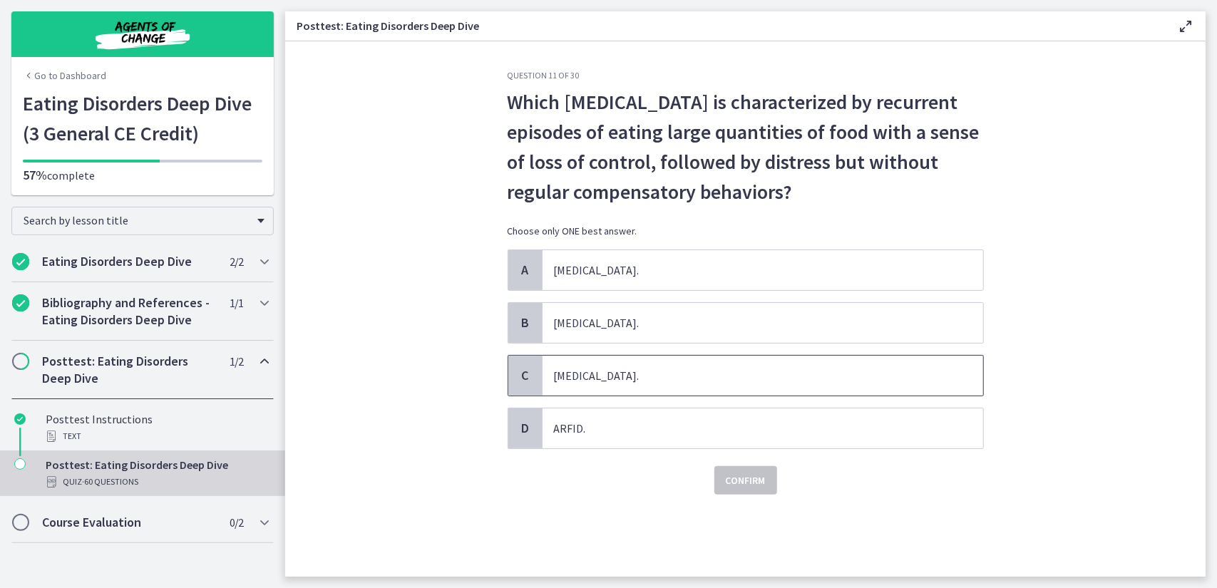
click at [664, 383] on span "Binge eating disorder." at bounding box center [762, 376] width 441 height 40
click at [745, 480] on span "Confirm" at bounding box center [746, 480] width 40 height 17
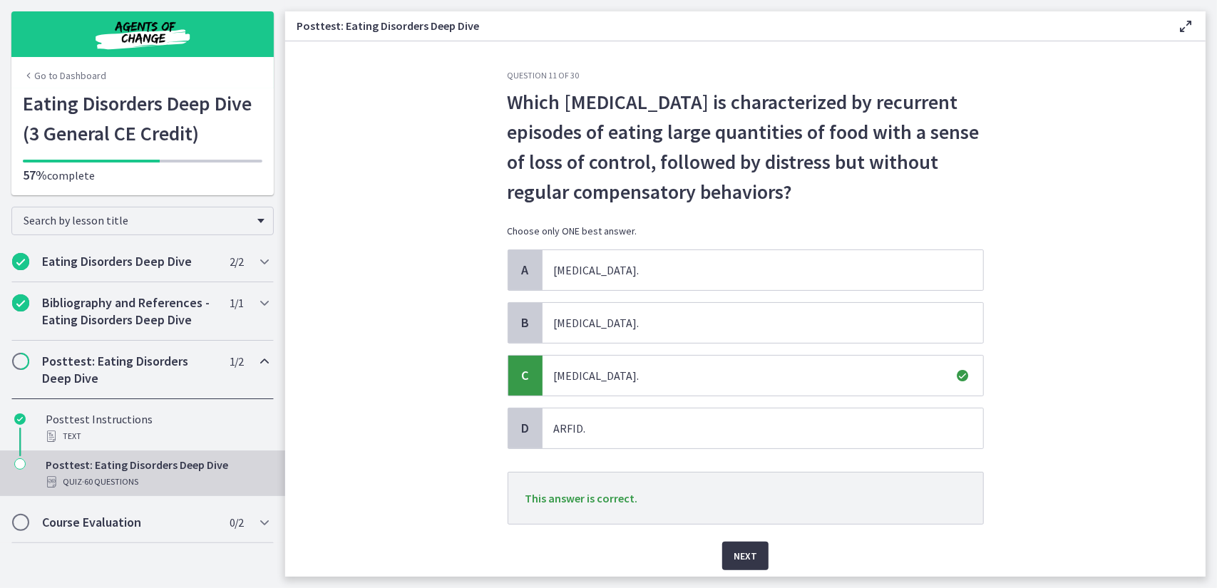
click at [753, 557] on button "Next" at bounding box center [745, 556] width 46 height 29
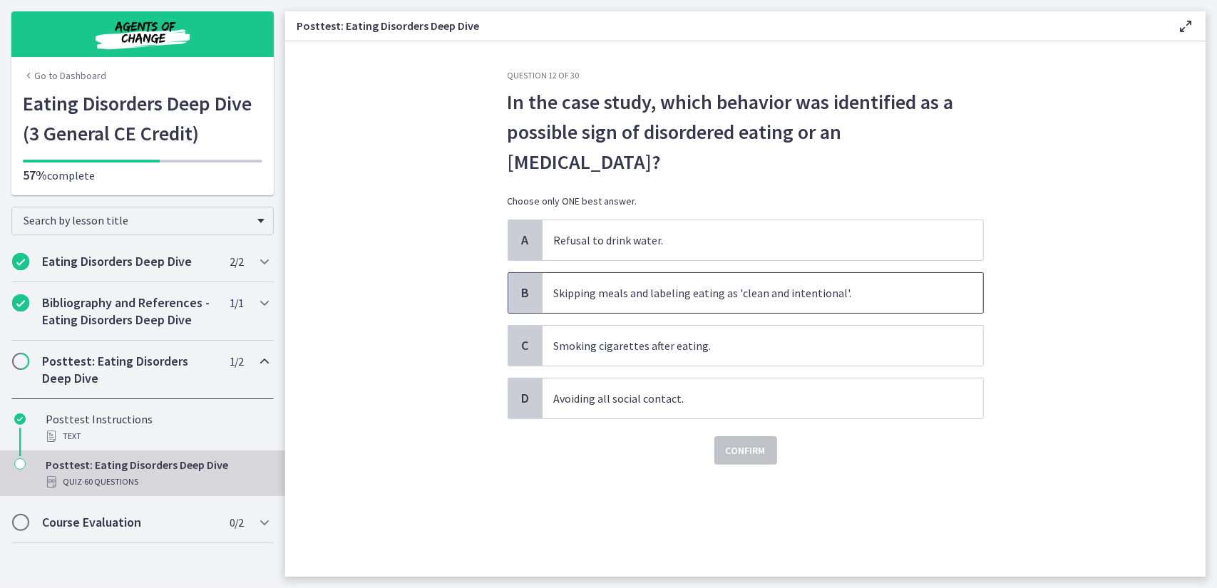
click at [712, 302] on span "Skipping meals and labeling eating as 'clean and intentional'." at bounding box center [762, 293] width 441 height 40
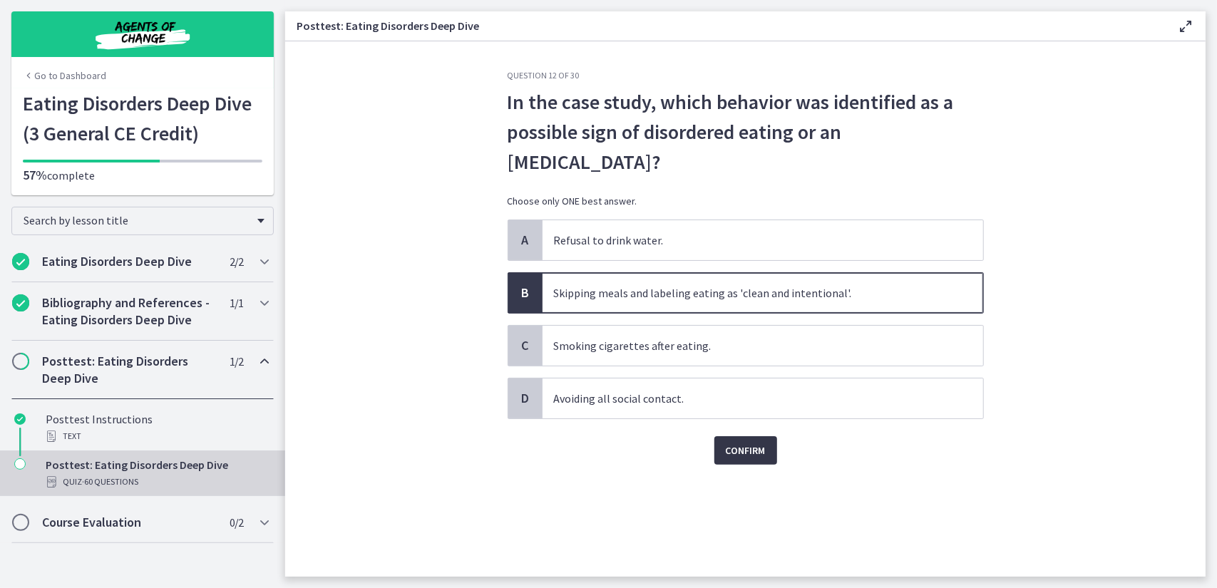
click at [768, 456] on button "Confirm" at bounding box center [745, 450] width 63 height 29
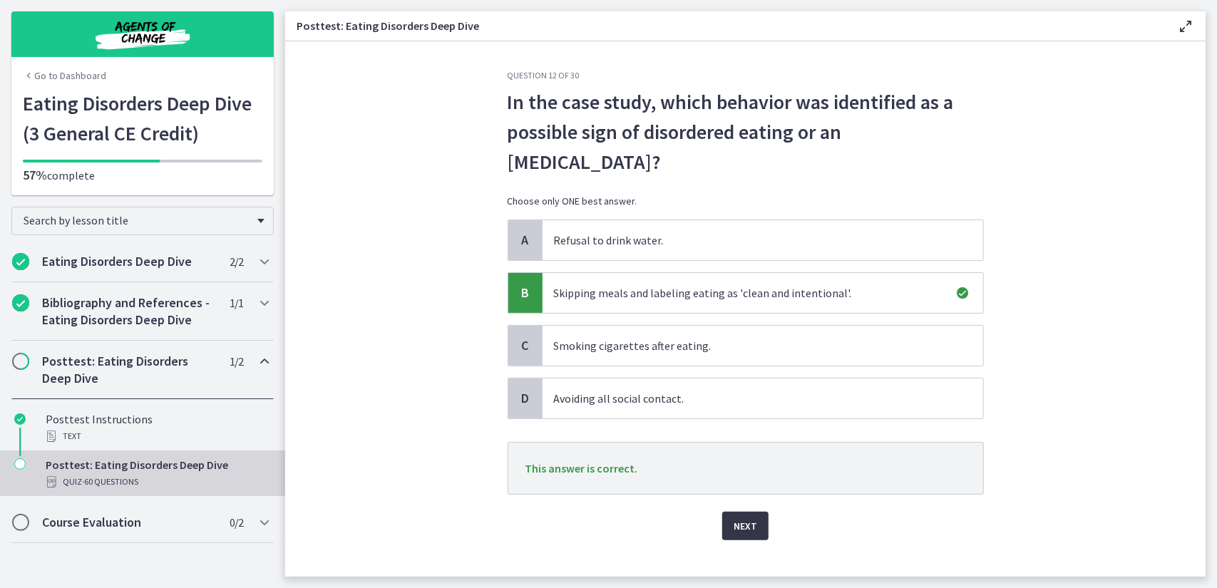
click at [733, 527] on span "Next" at bounding box center [745, 526] width 24 height 17
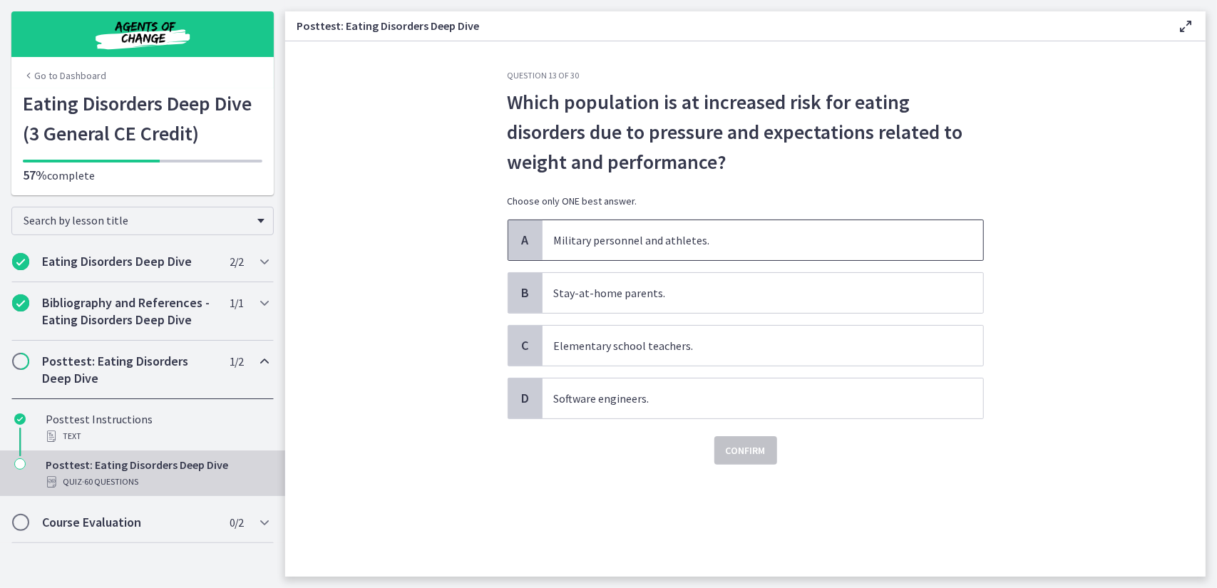
click at [717, 238] on span "Military personnel and athletes." at bounding box center [762, 240] width 441 height 40
click at [744, 451] on span "Confirm" at bounding box center [746, 450] width 40 height 17
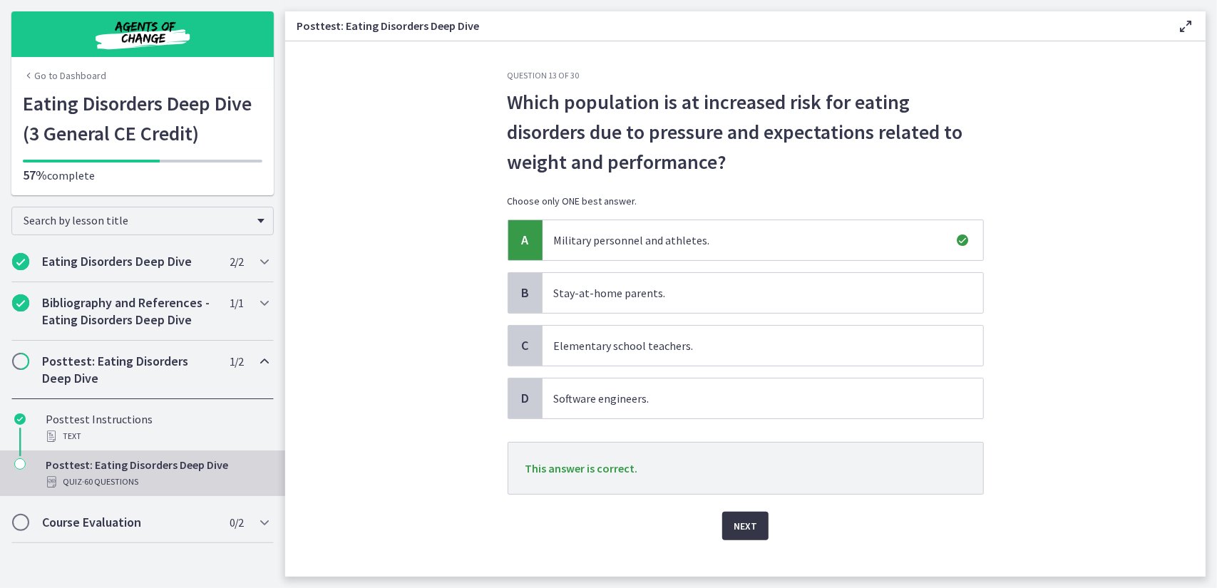
click at [737, 534] on button "Next" at bounding box center [745, 526] width 46 height 29
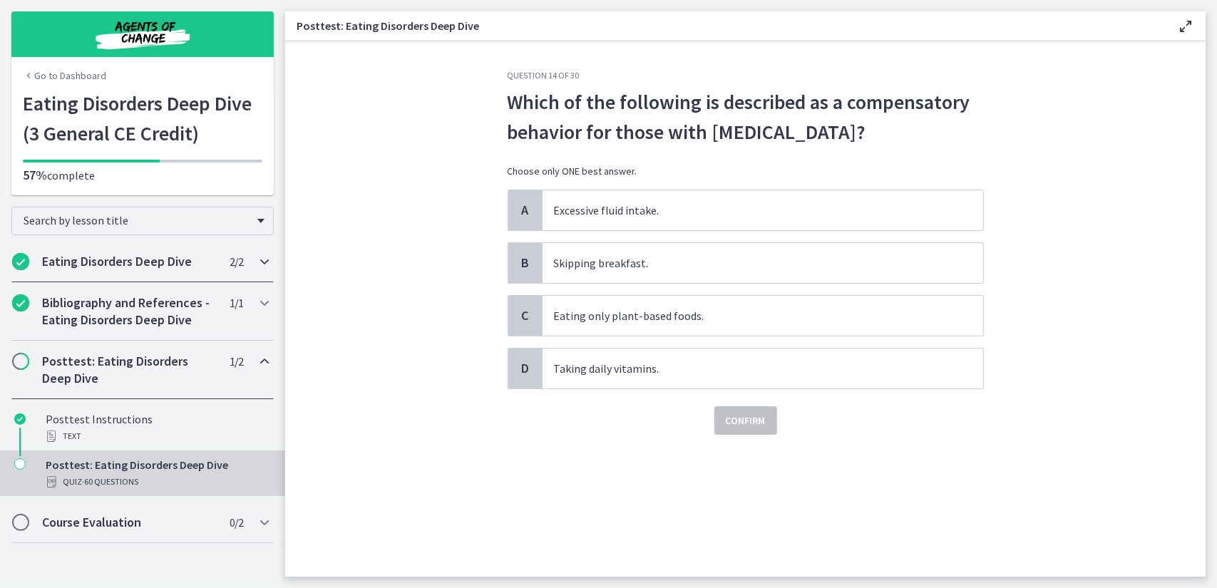
click at [135, 259] on h2 "Eating Disorders Deep Dive" at bounding box center [129, 261] width 174 height 17
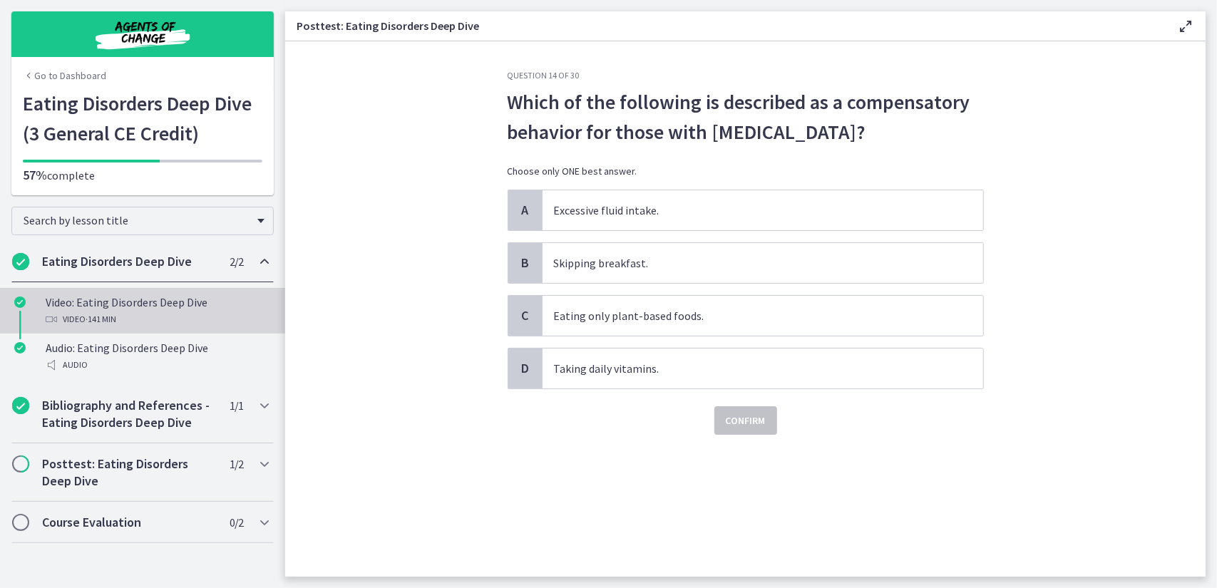
click at [121, 304] on div "Video: Eating Disorders Deep Dive Video · 141 min" at bounding box center [157, 311] width 222 height 34
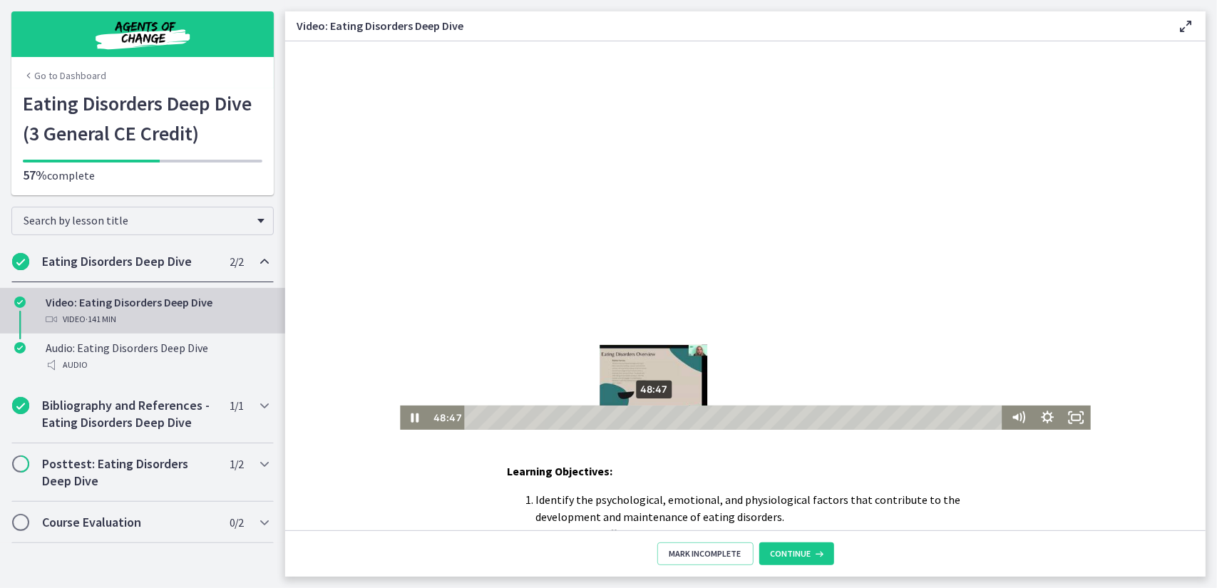
click at [649, 420] on div "48:47" at bounding box center [734, 417] width 527 height 24
click at [411, 416] on icon "Pause" at bounding box center [413, 417] width 9 height 11
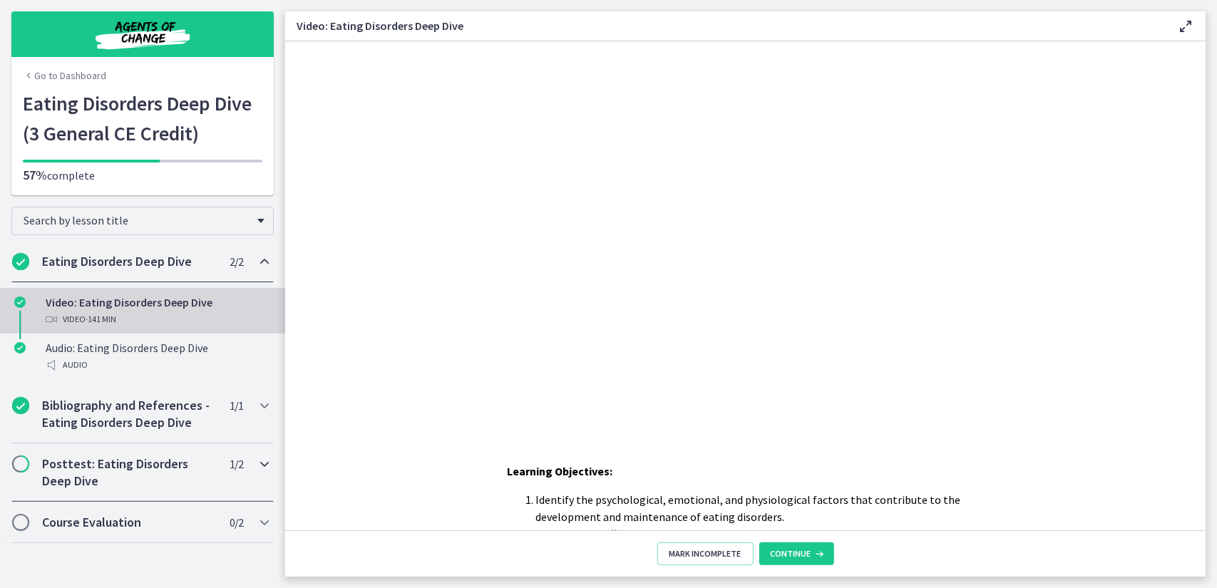
click at [122, 460] on h2 "Posttest: Eating Disorders Deep Dive" at bounding box center [129, 472] width 174 height 34
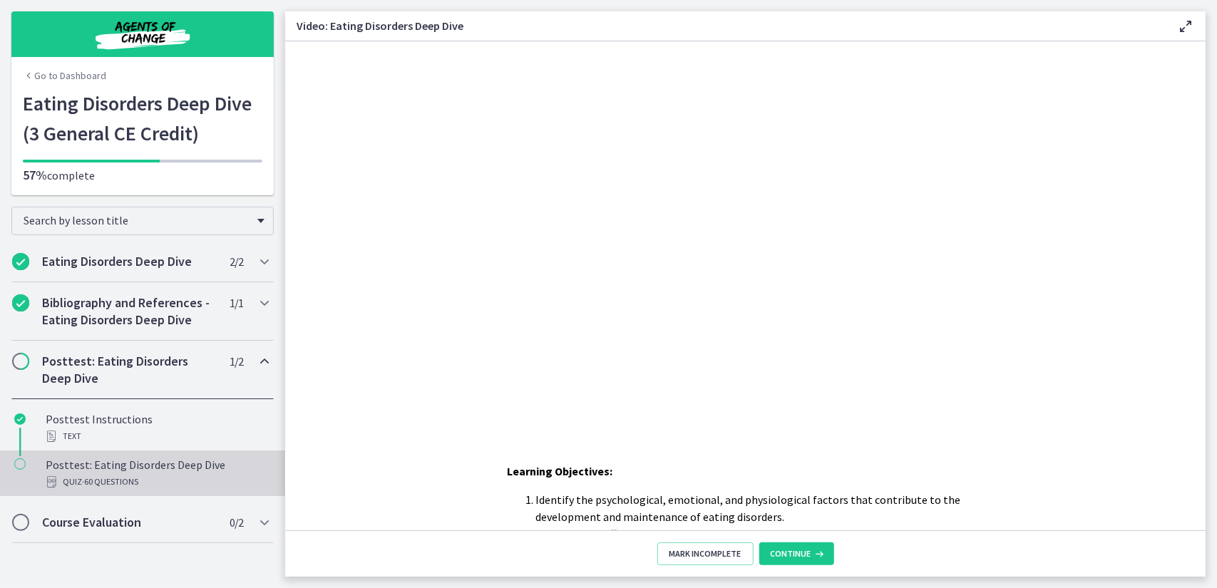
click at [108, 473] on span "· 60 Questions" at bounding box center [110, 481] width 56 height 17
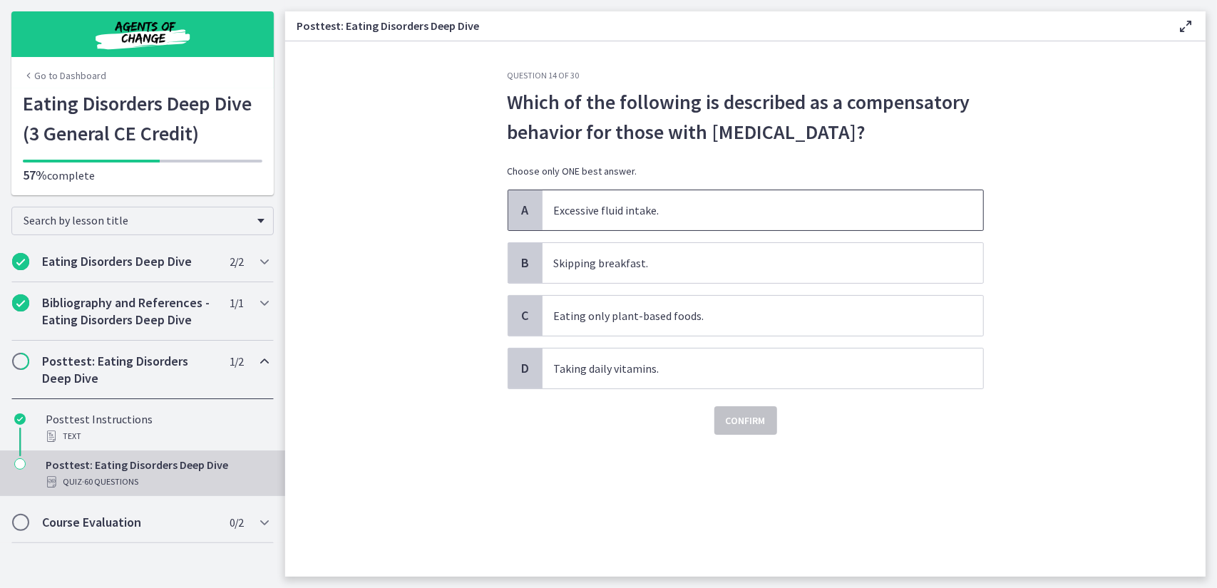
click at [633, 215] on span "Excessive fluid intake." at bounding box center [762, 210] width 441 height 40
click at [748, 426] on span "Confirm" at bounding box center [746, 420] width 40 height 17
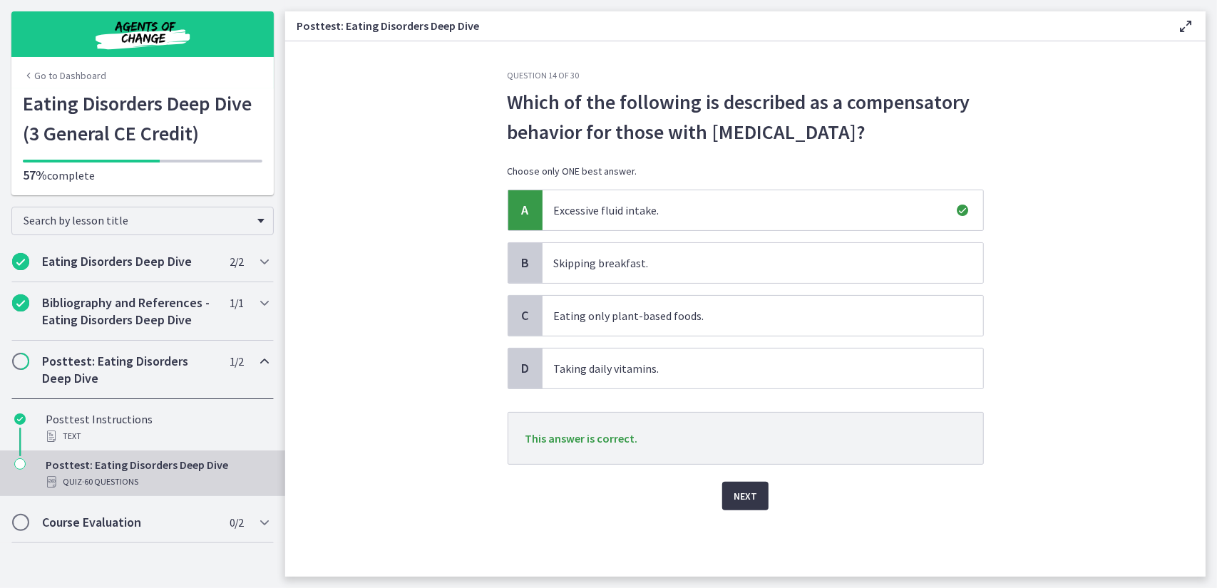
click at [753, 490] on span "Next" at bounding box center [745, 496] width 24 height 17
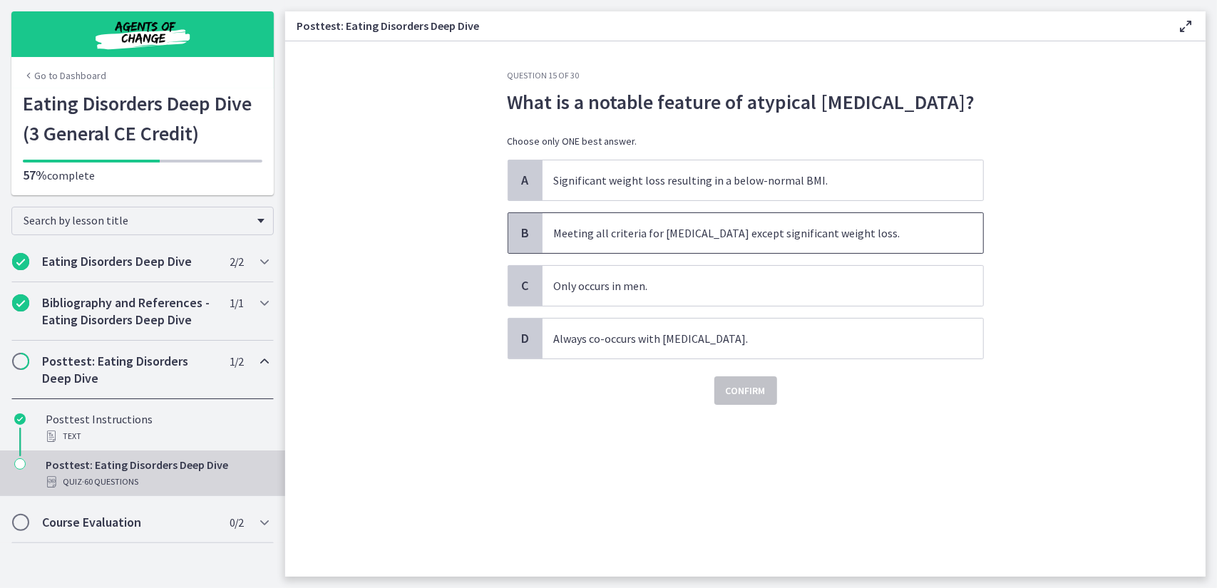
click at [656, 234] on span "Meeting all criteria for anorexia except significant weight loss." at bounding box center [762, 233] width 441 height 40
click at [741, 391] on span "Confirm" at bounding box center [746, 390] width 40 height 17
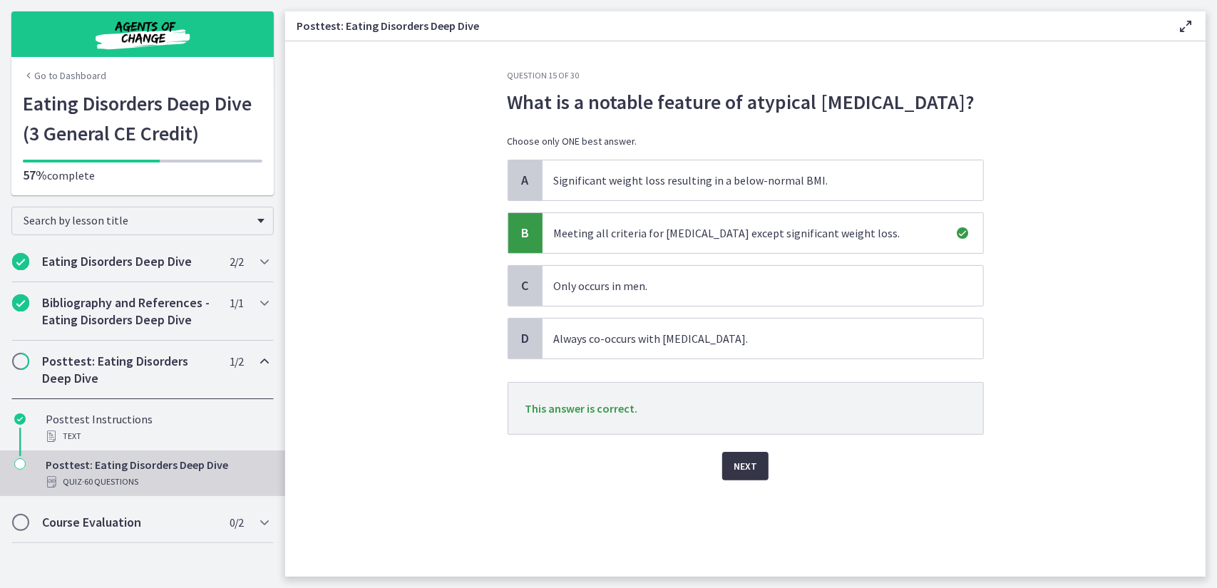
click at [741, 458] on span "Next" at bounding box center [745, 466] width 24 height 17
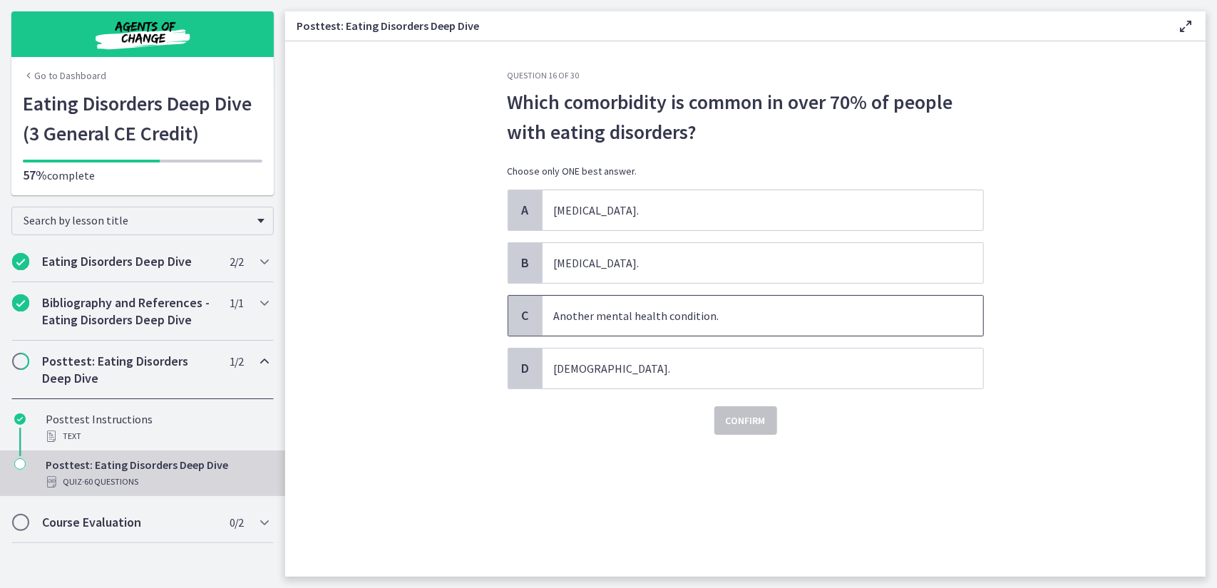
click at [646, 324] on span "Another mental health condition." at bounding box center [762, 316] width 441 height 40
click at [726, 419] on span "Confirm" at bounding box center [746, 420] width 40 height 17
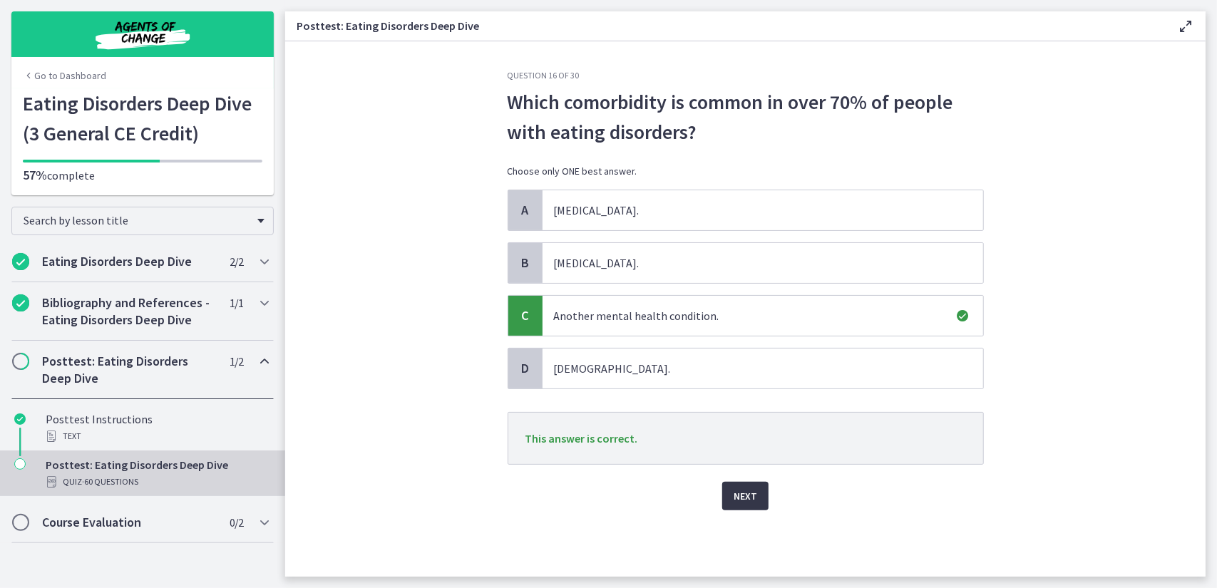
click at [746, 495] on span "Next" at bounding box center [745, 496] width 24 height 17
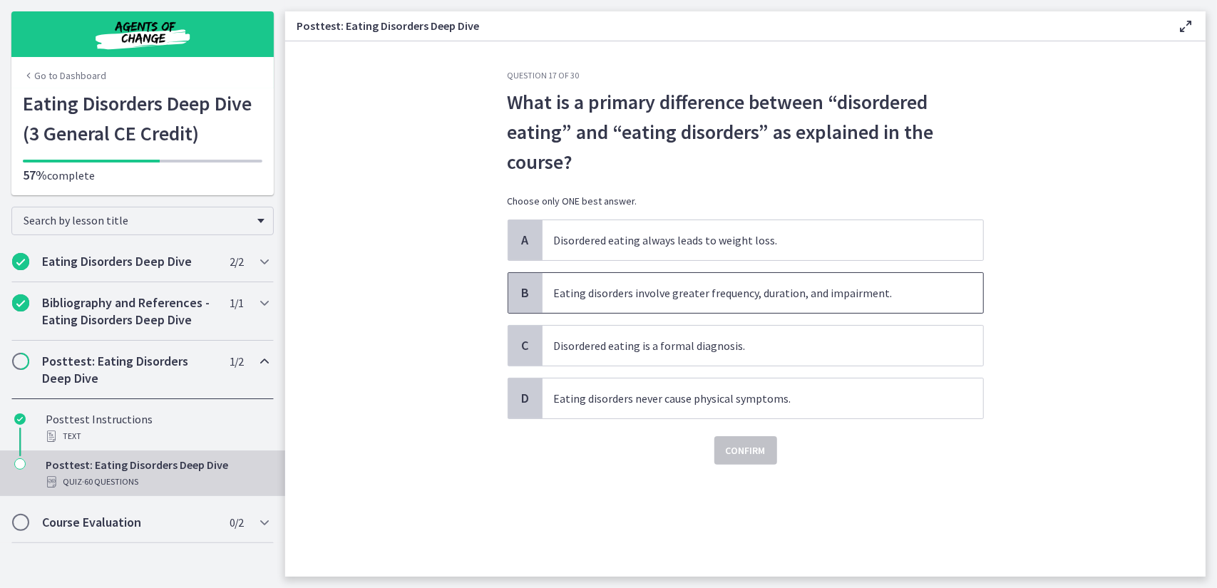
click at [666, 297] on span "Eating disorders involve greater frequency, duration, and impairment." at bounding box center [762, 293] width 441 height 40
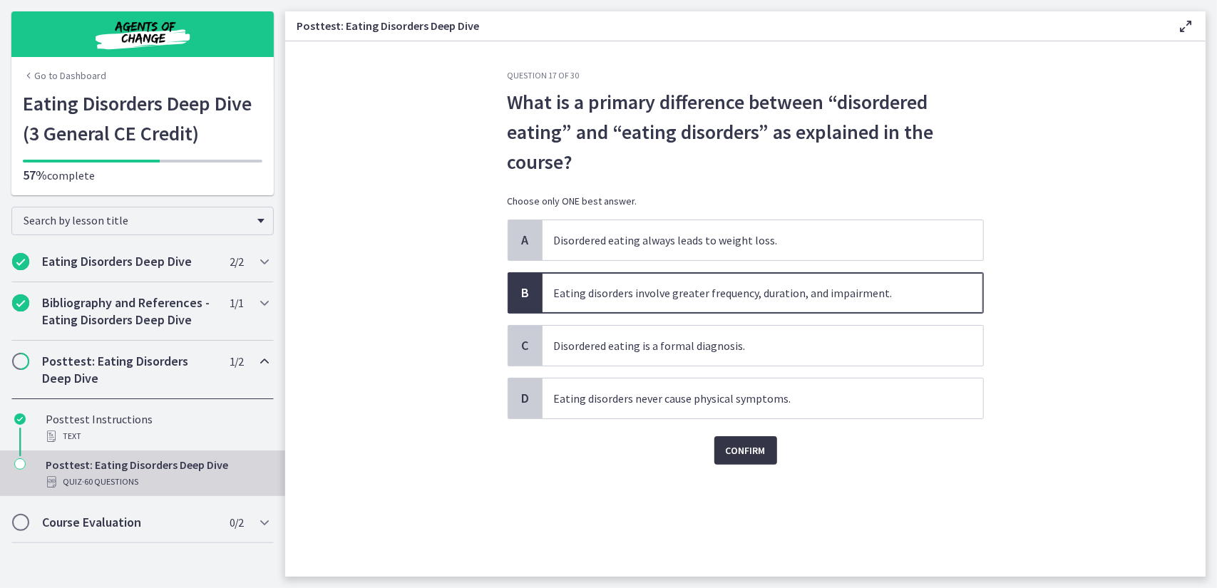
click at [729, 455] on span "Confirm" at bounding box center [746, 450] width 40 height 17
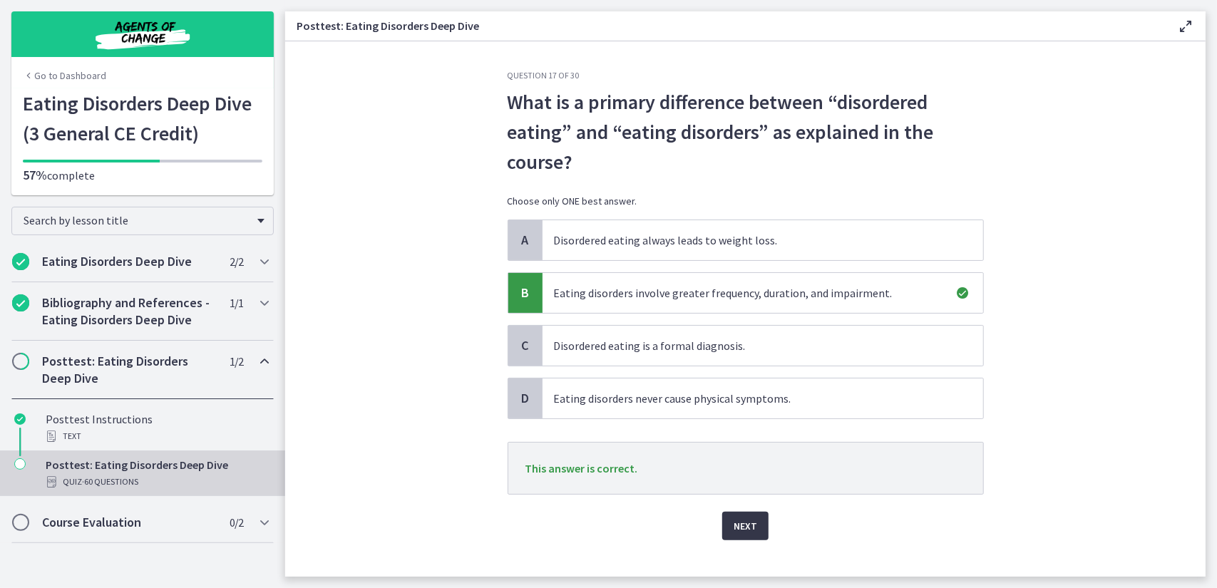
click at [737, 522] on span "Next" at bounding box center [745, 526] width 24 height 17
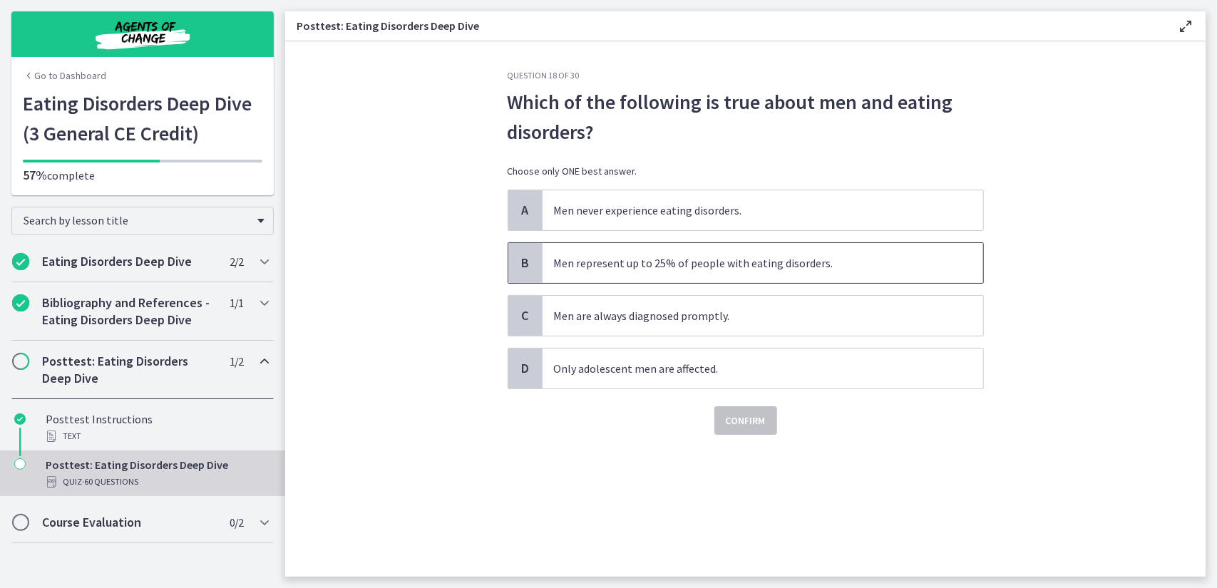
click at [625, 257] on span "Men represent up to 25% of people with eating disorders." at bounding box center [762, 263] width 441 height 40
click at [724, 417] on button "Confirm" at bounding box center [745, 420] width 63 height 29
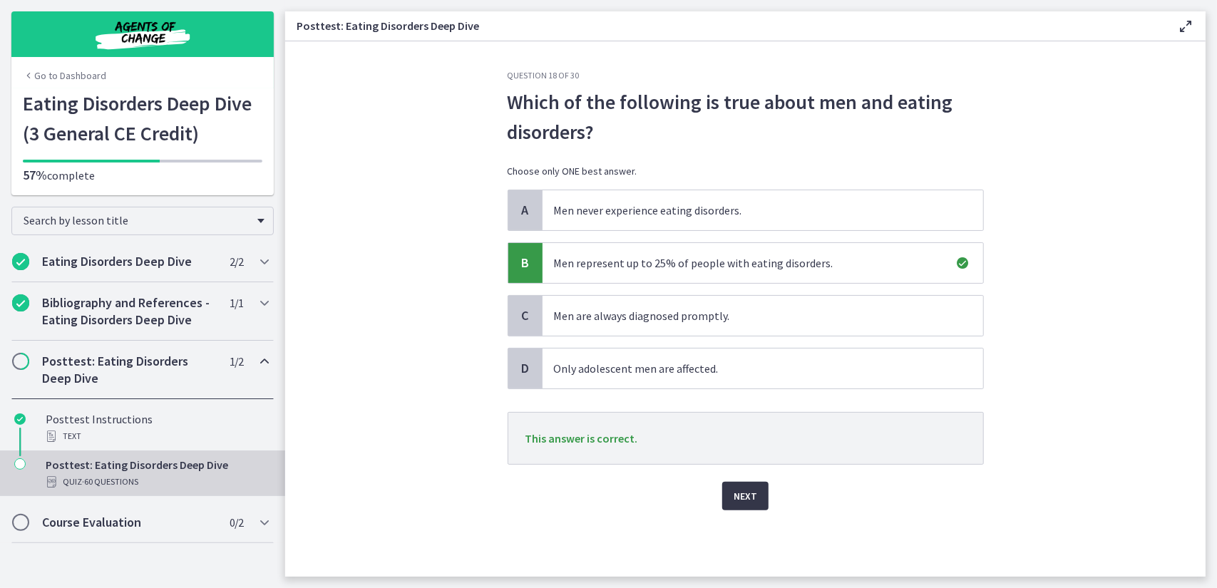
click at [739, 491] on span "Next" at bounding box center [745, 496] width 24 height 17
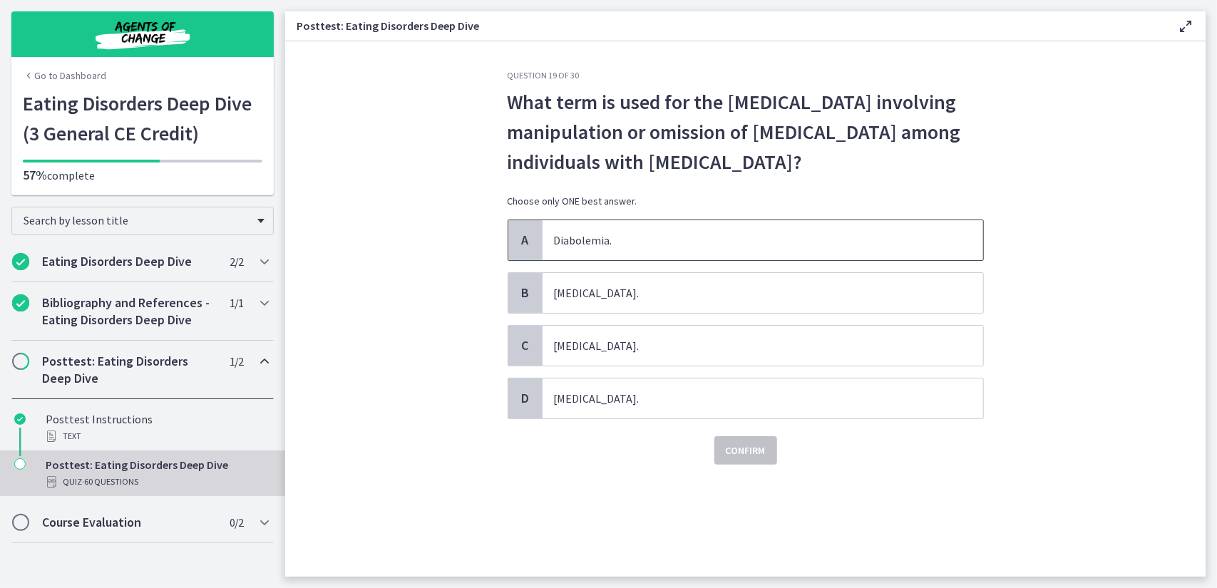
click at [609, 239] on span "Diabolemia." at bounding box center [762, 240] width 441 height 40
click at [727, 445] on span "Confirm" at bounding box center [746, 450] width 40 height 17
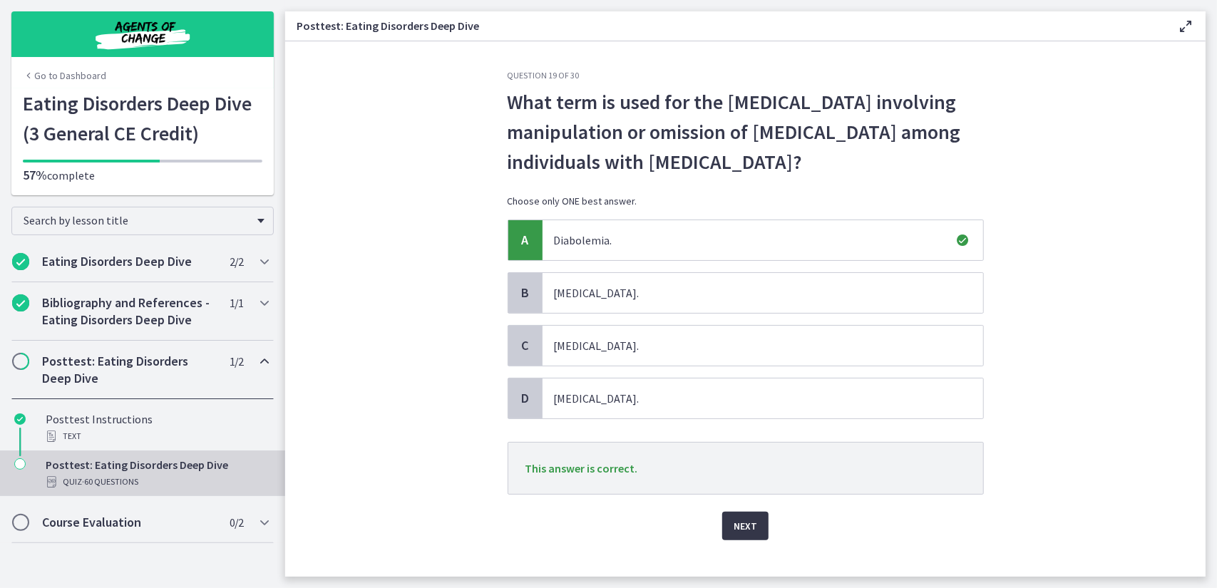
click at [733, 521] on span "Next" at bounding box center [745, 526] width 24 height 17
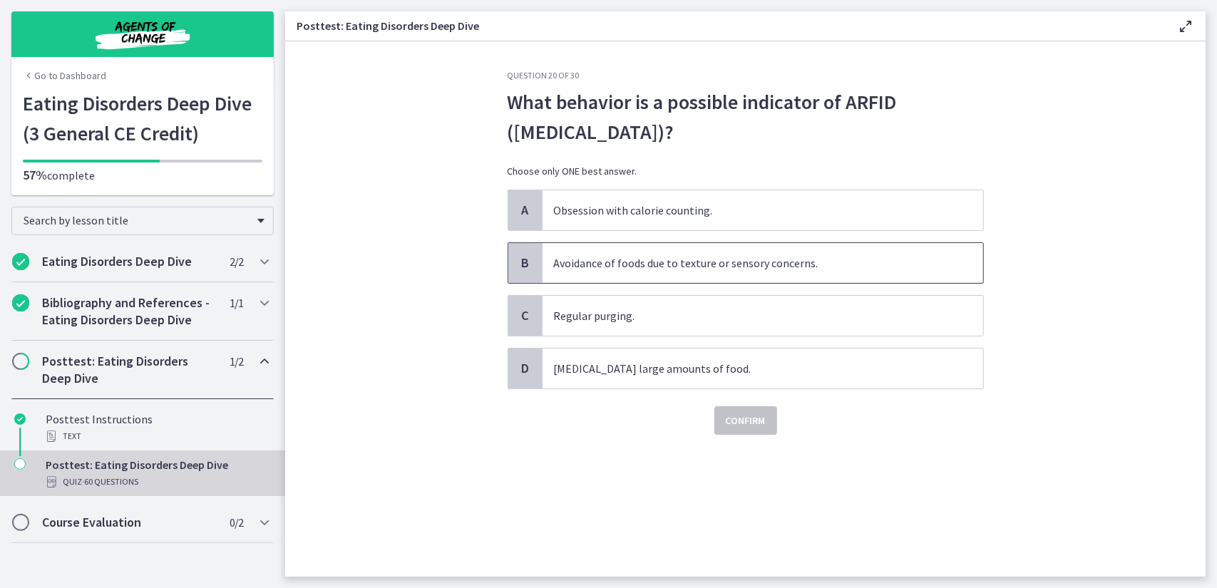
click at [651, 268] on span "Avoidance of foods due to texture or sensory concerns." at bounding box center [762, 263] width 441 height 40
click at [731, 416] on span "Confirm" at bounding box center [746, 420] width 40 height 17
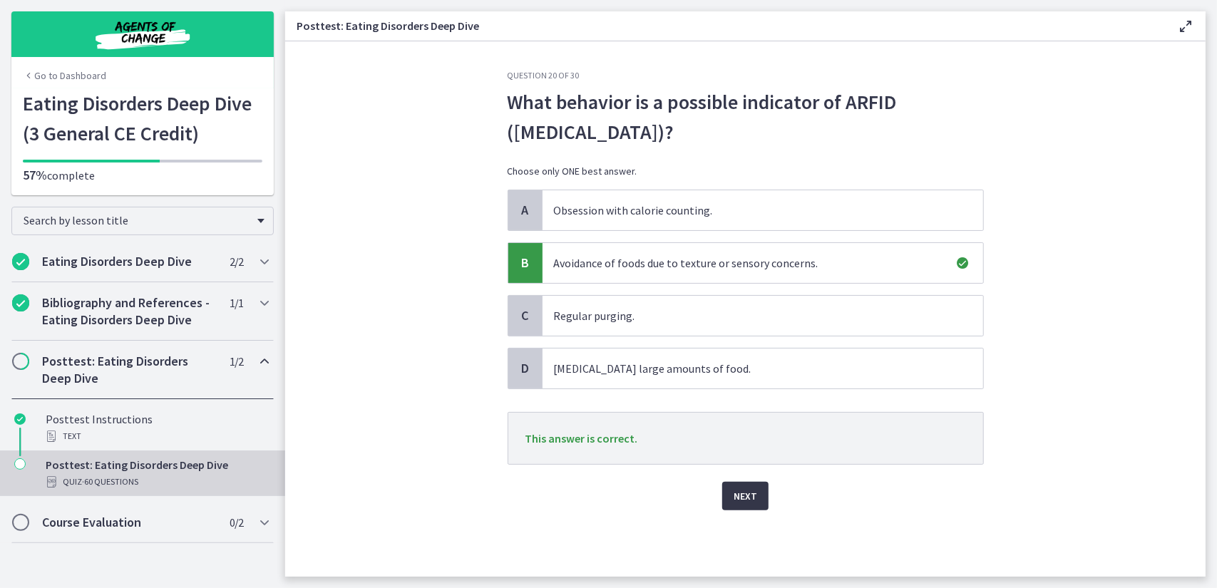
click at [746, 498] on span "Next" at bounding box center [745, 496] width 24 height 17
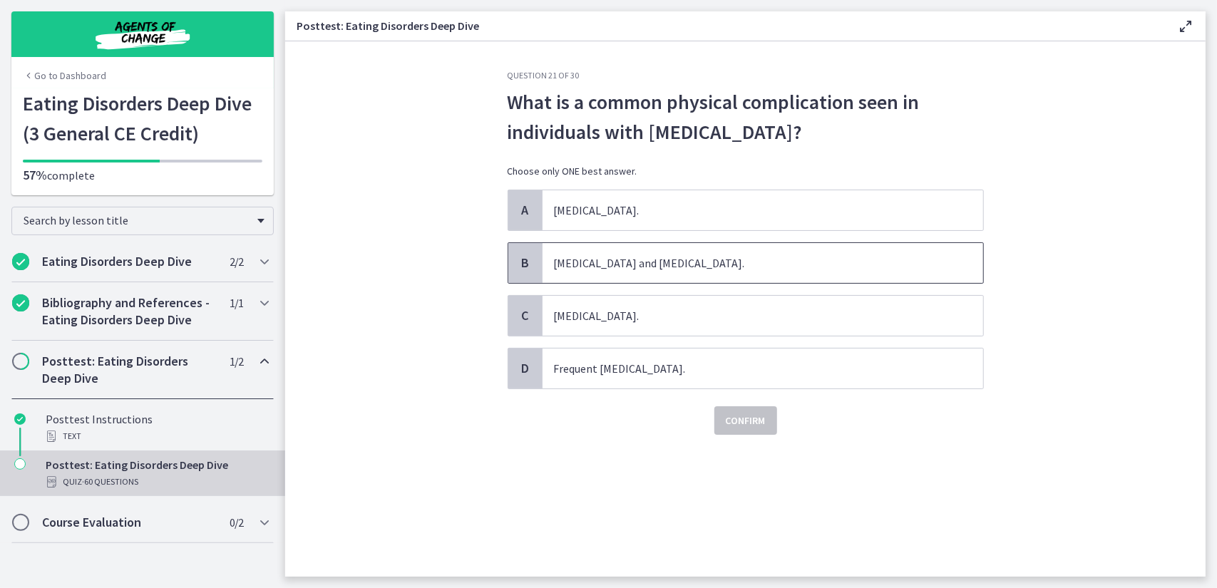
click at [620, 261] on span "Insomnia and osteoporosis." at bounding box center [762, 263] width 441 height 40
click at [741, 417] on span "Confirm" at bounding box center [746, 420] width 40 height 17
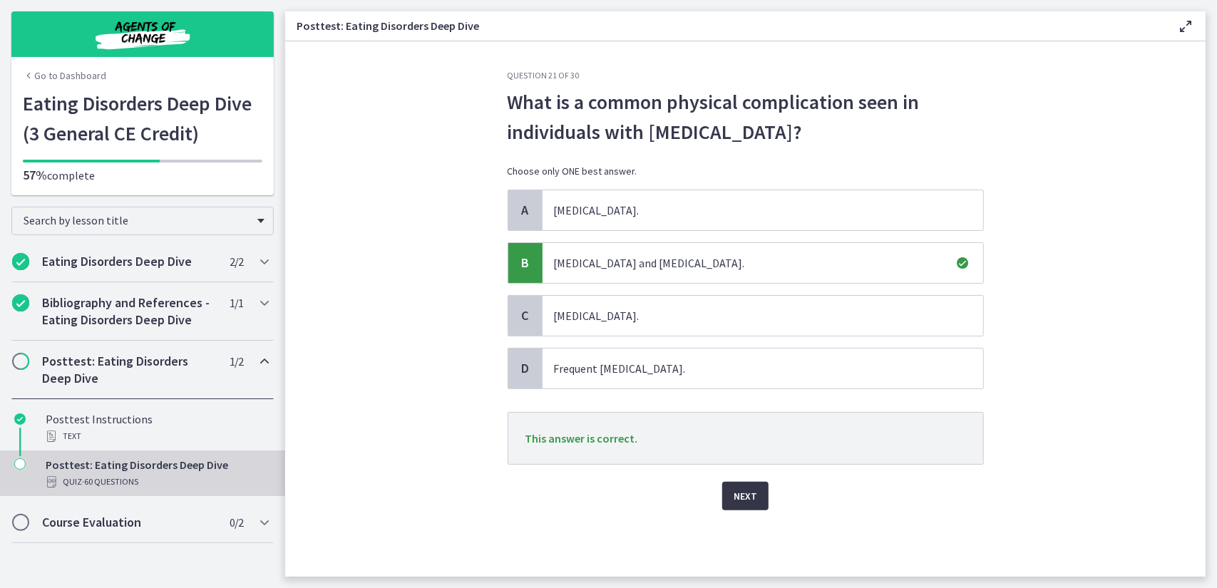
click at [748, 488] on span "Next" at bounding box center [745, 496] width 24 height 17
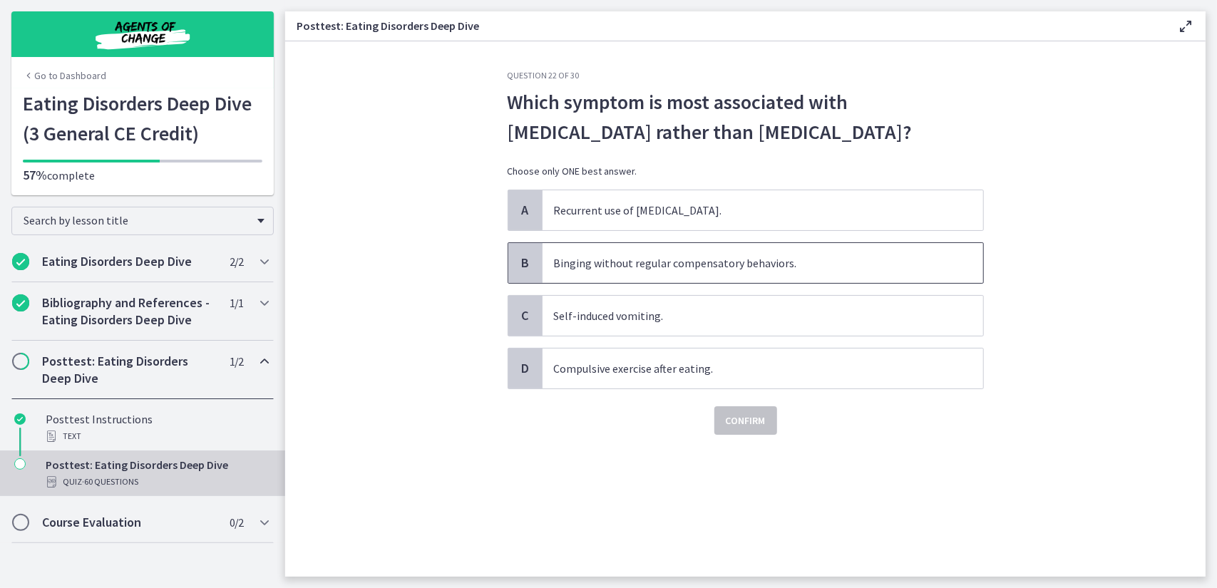
click at [654, 266] on span "Binging without regular compensatory behaviors." at bounding box center [762, 263] width 441 height 40
click at [738, 423] on span "Confirm" at bounding box center [746, 420] width 40 height 17
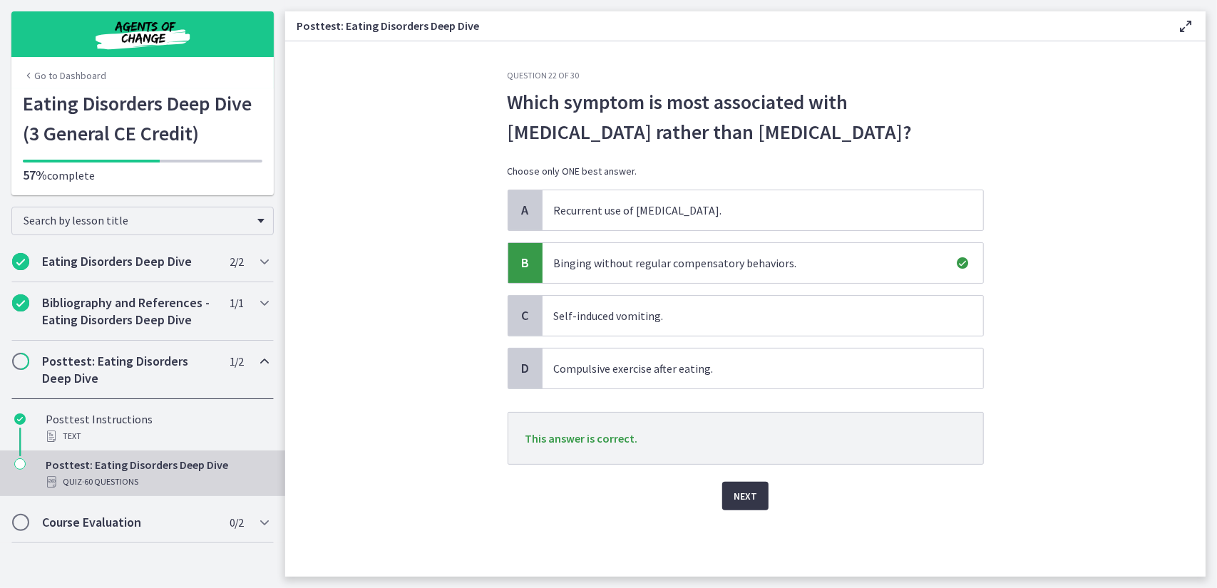
click at [750, 498] on span "Next" at bounding box center [745, 496] width 24 height 17
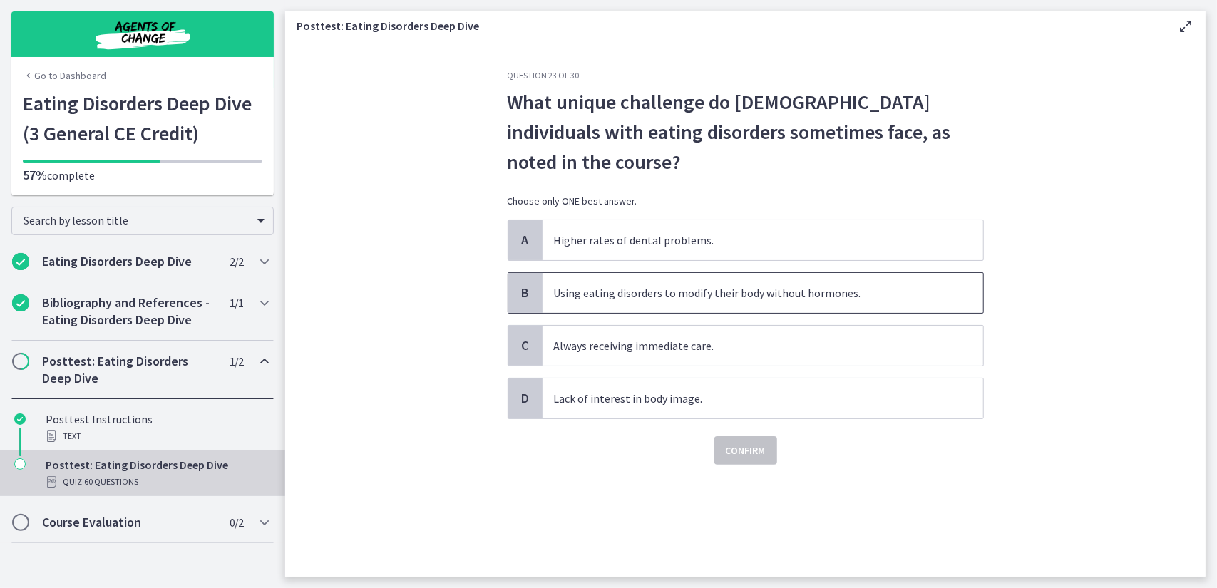
click at [643, 284] on span "Using eating disorders to modify their body without hormones." at bounding box center [762, 293] width 441 height 40
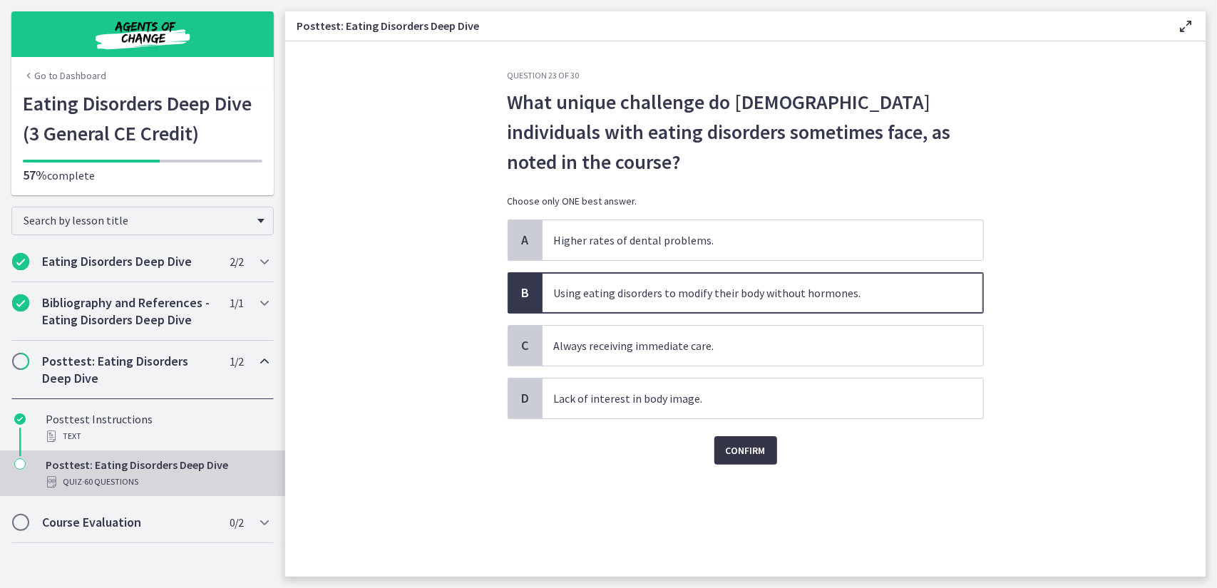
click at [736, 451] on span "Confirm" at bounding box center [746, 450] width 40 height 17
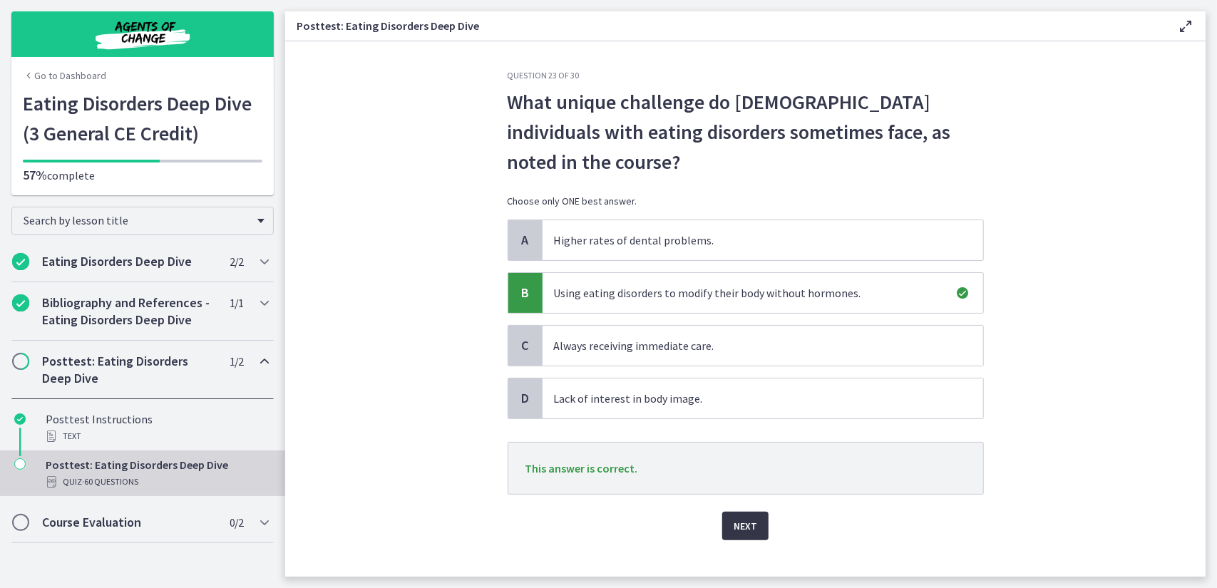
click at [738, 523] on span "Next" at bounding box center [745, 526] width 24 height 17
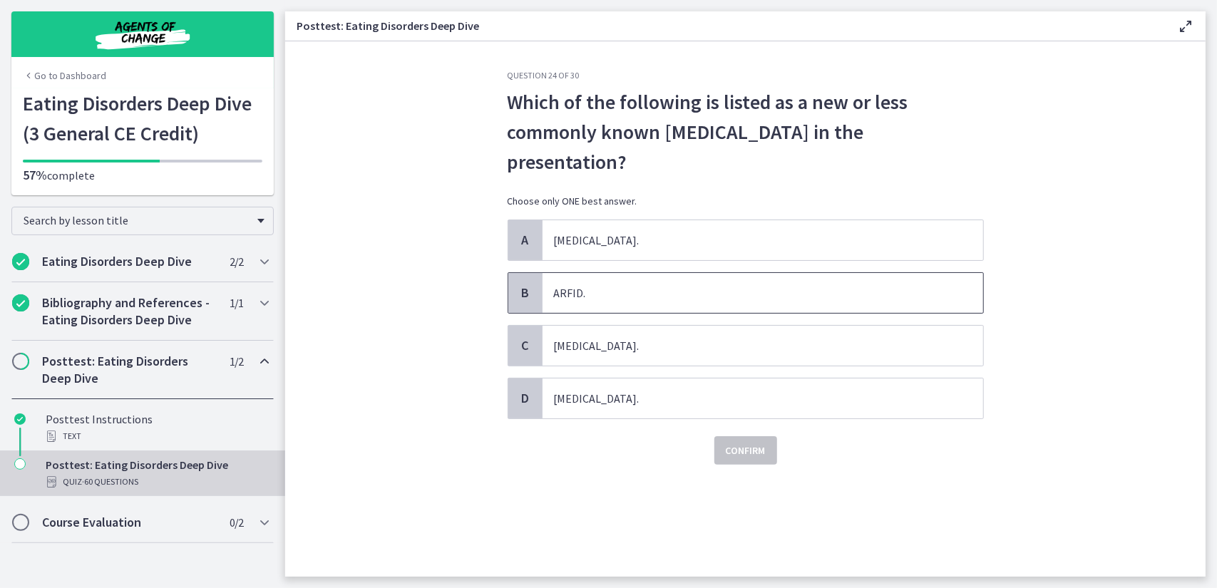
click at [615, 273] on span "ARFID." at bounding box center [762, 293] width 441 height 40
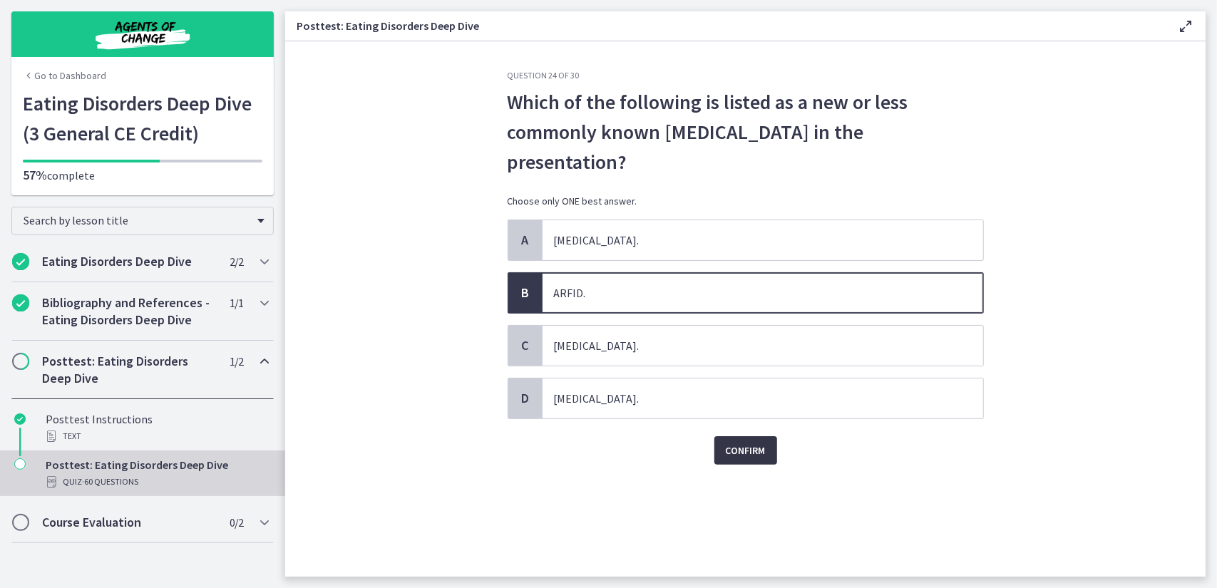
click at [739, 442] on span "Confirm" at bounding box center [746, 450] width 40 height 17
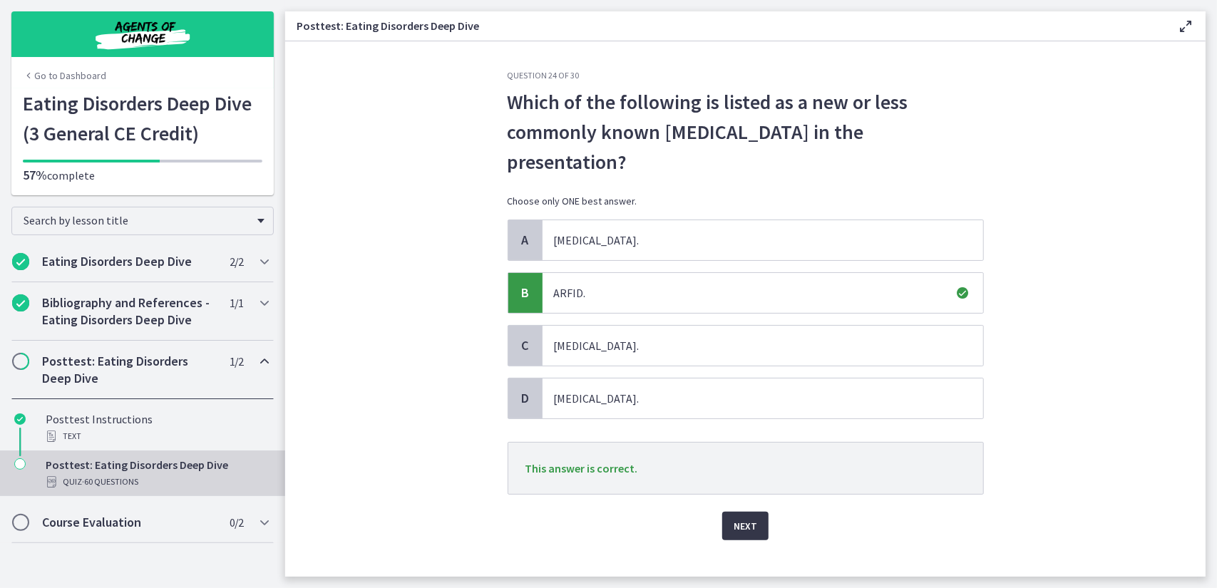
click at [748, 518] on span "Next" at bounding box center [745, 526] width 24 height 17
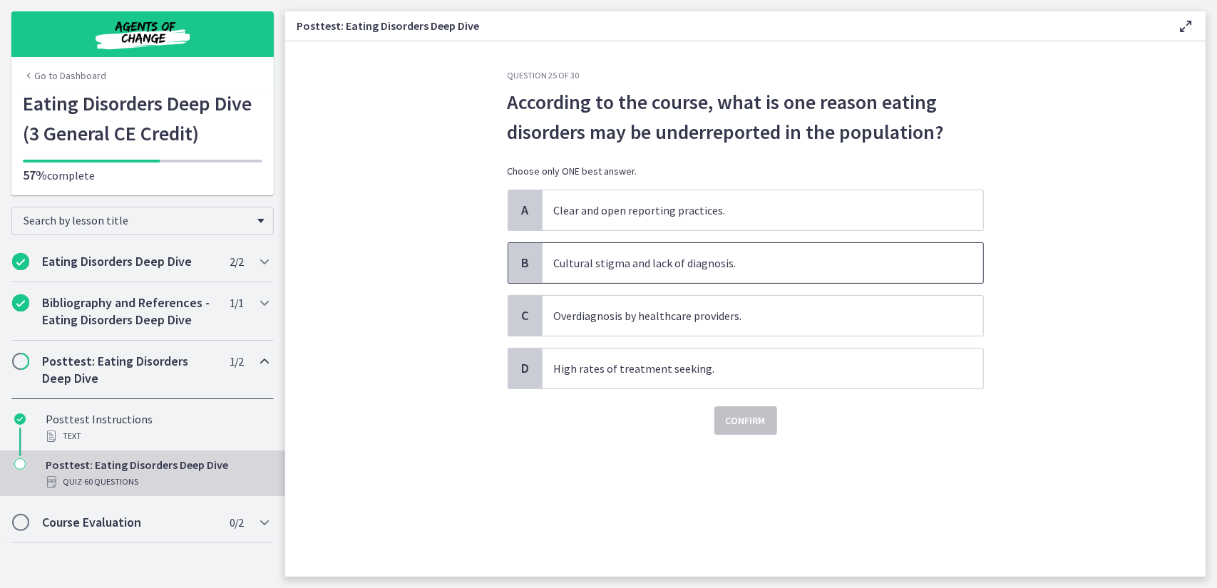
click at [663, 272] on span "Cultural stigma and lack of diagnosis." at bounding box center [762, 263] width 441 height 40
click at [731, 425] on span "Confirm" at bounding box center [746, 420] width 40 height 17
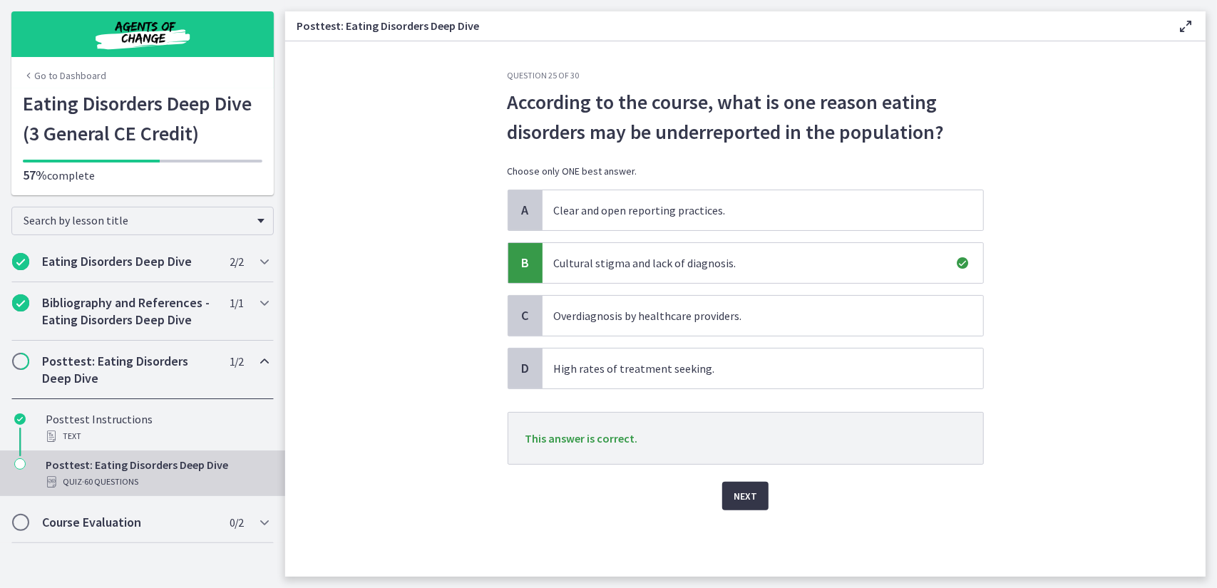
click at [743, 488] on span "Next" at bounding box center [745, 496] width 24 height 17
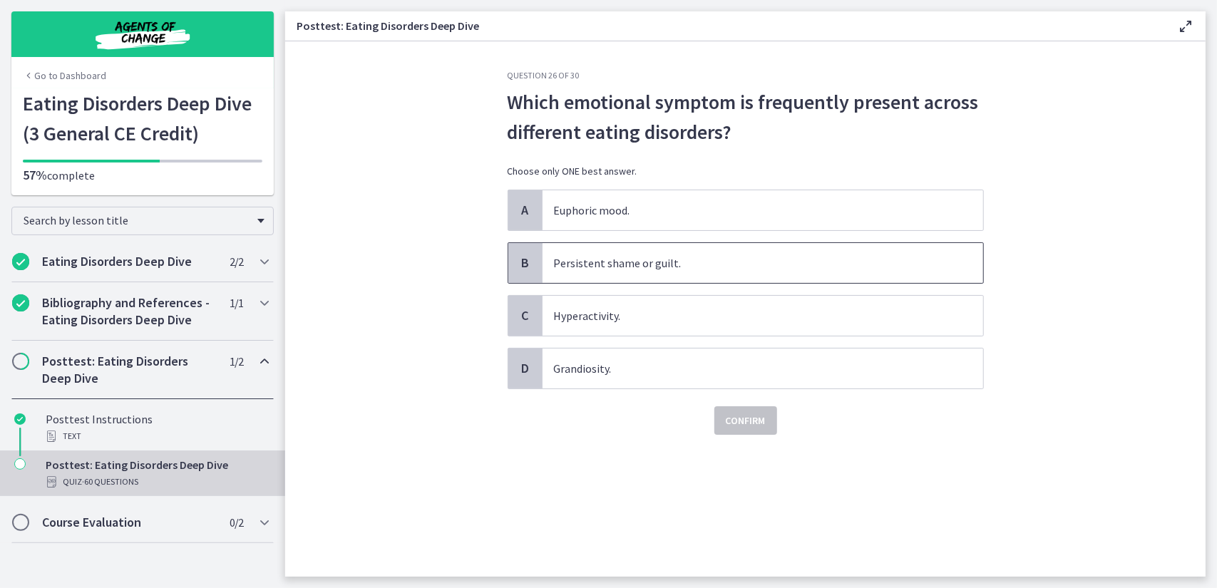
click at [658, 269] on span "Persistent shame or guilt." at bounding box center [762, 263] width 441 height 40
click at [753, 418] on span "Confirm" at bounding box center [746, 420] width 40 height 17
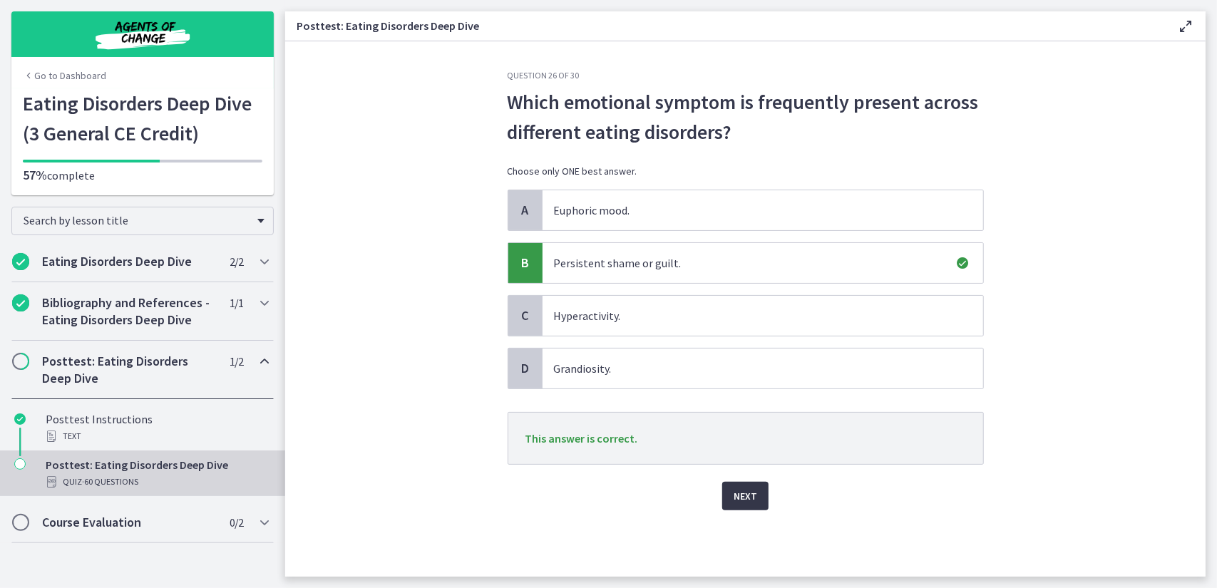
click at [756, 502] on span "Next" at bounding box center [745, 496] width 24 height 17
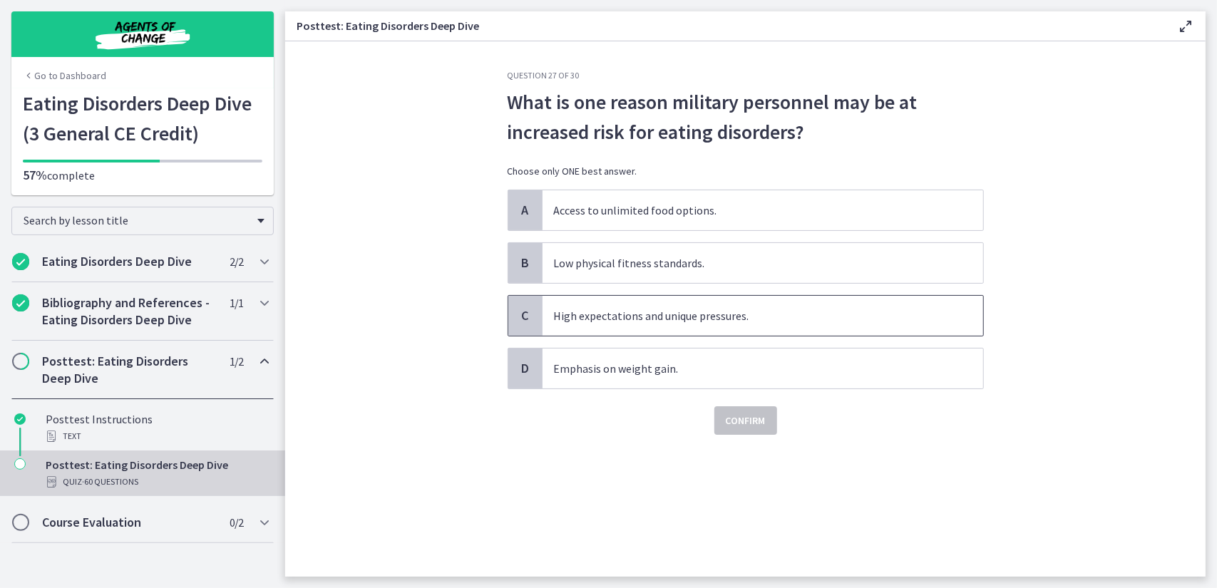
click at [693, 312] on span "High expectations and unique pressures." at bounding box center [762, 316] width 441 height 40
click at [748, 425] on span "Confirm" at bounding box center [746, 420] width 40 height 17
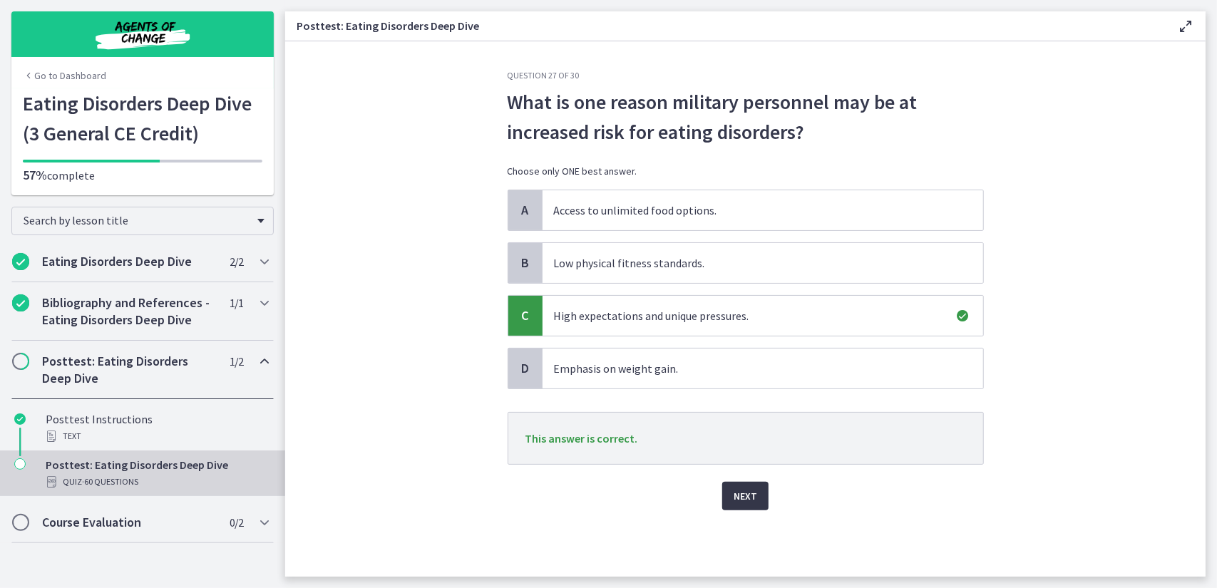
click at [752, 494] on span "Next" at bounding box center [745, 496] width 24 height 17
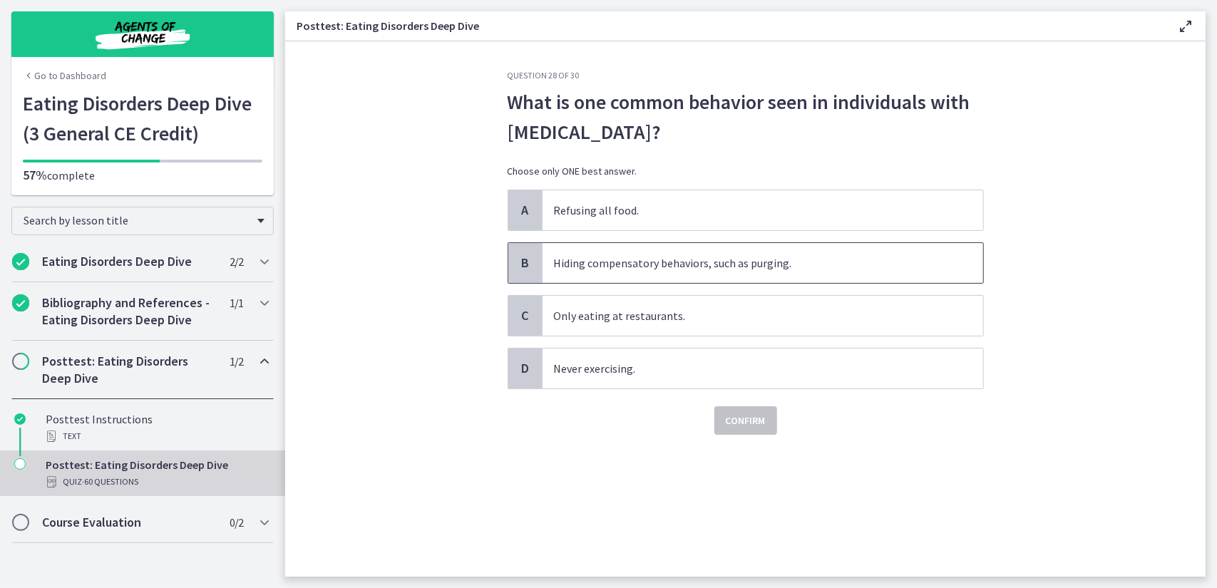
click at [708, 262] on span "Hiding compensatory behaviors, such as purging." at bounding box center [762, 263] width 441 height 40
click at [740, 427] on button "Confirm" at bounding box center [745, 420] width 63 height 29
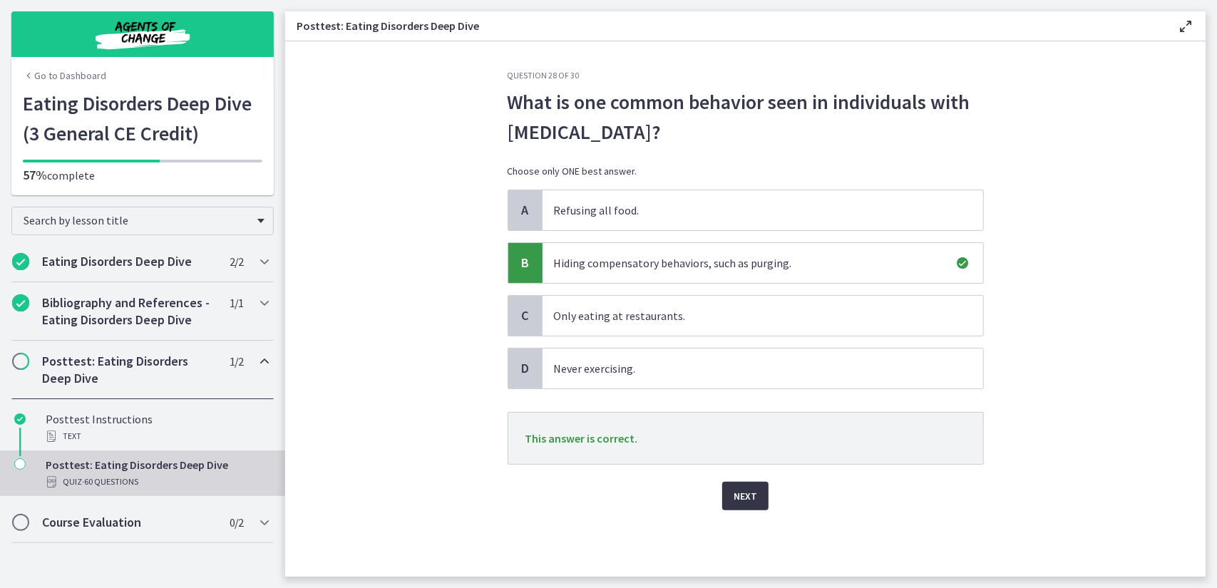
click at [751, 491] on span "Next" at bounding box center [745, 496] width 24 height 17
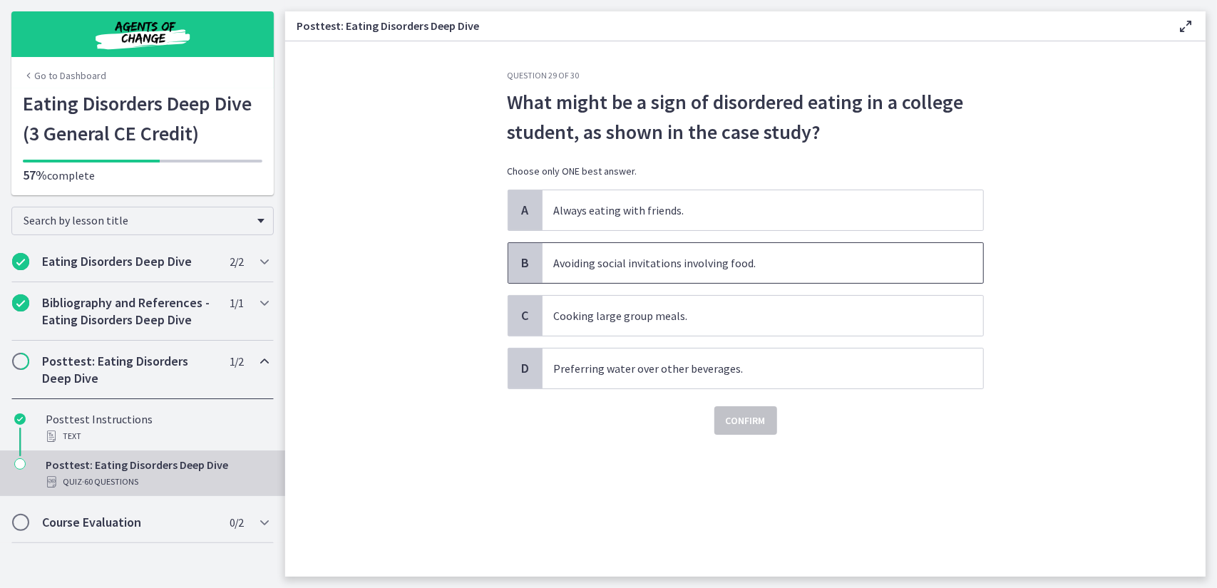
click at [696, 270] on span "Avoiding social invitations involving food." at bounding box center [762, 263] width 441 height 40
click at [743, 426] on span "Confirm" at bounding box center [746, 420] width 40 height 17
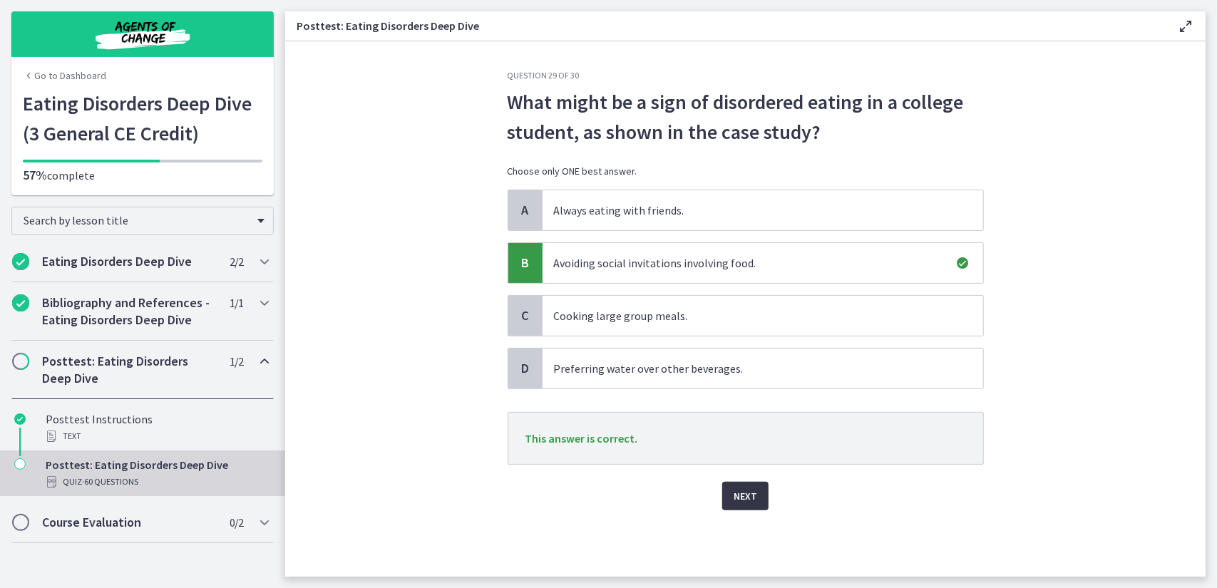
click at [748, 501] on span "Next" at bounding box center [745, 496] width 24 height 17
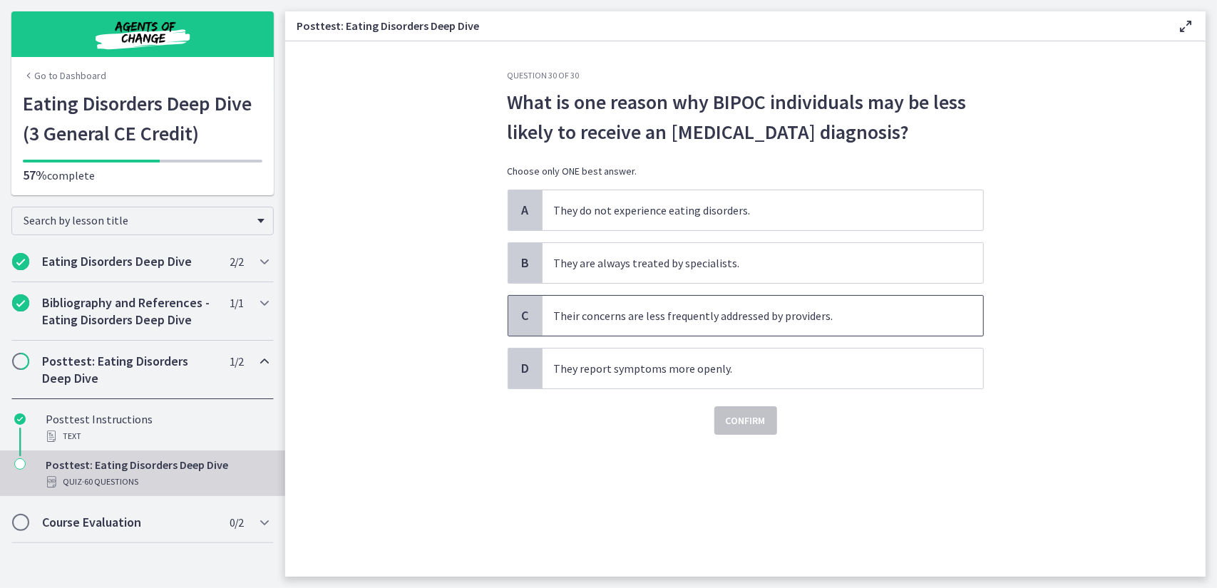
click at [711, 323] on span "Their concerns are less frequently addressed by providers." at bounding box center [762, 316] width 441 height 40
click at [738, 424] on span "Confirm" at bounding box center [746, 420] width 40 height 17
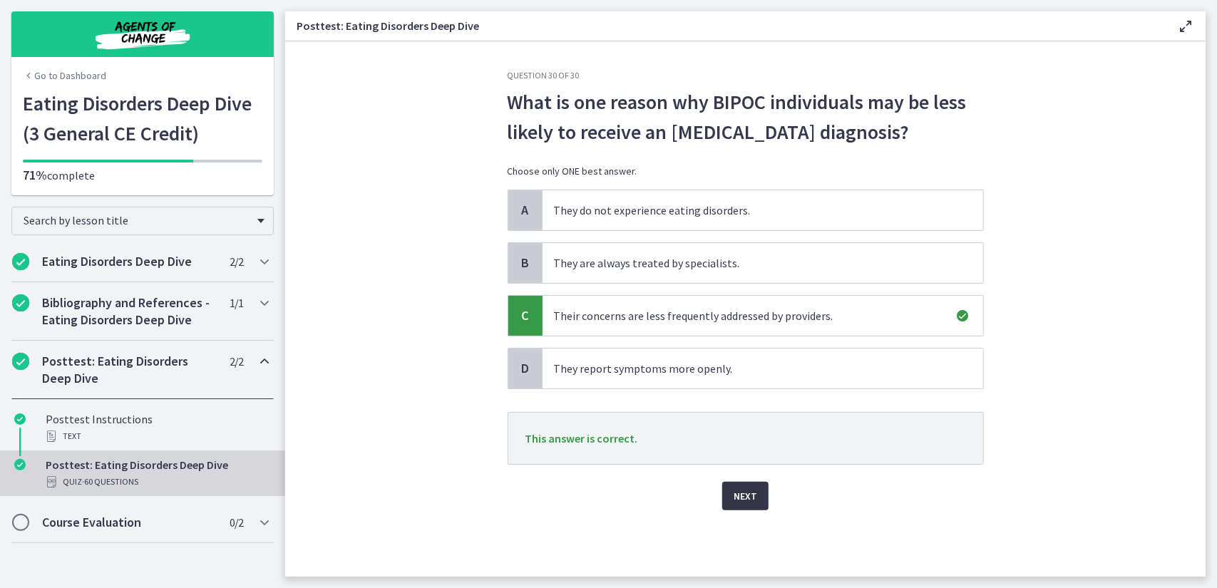
click at [753, 493] on span "Next" at bounding box center [745, 496] width 24 height 17
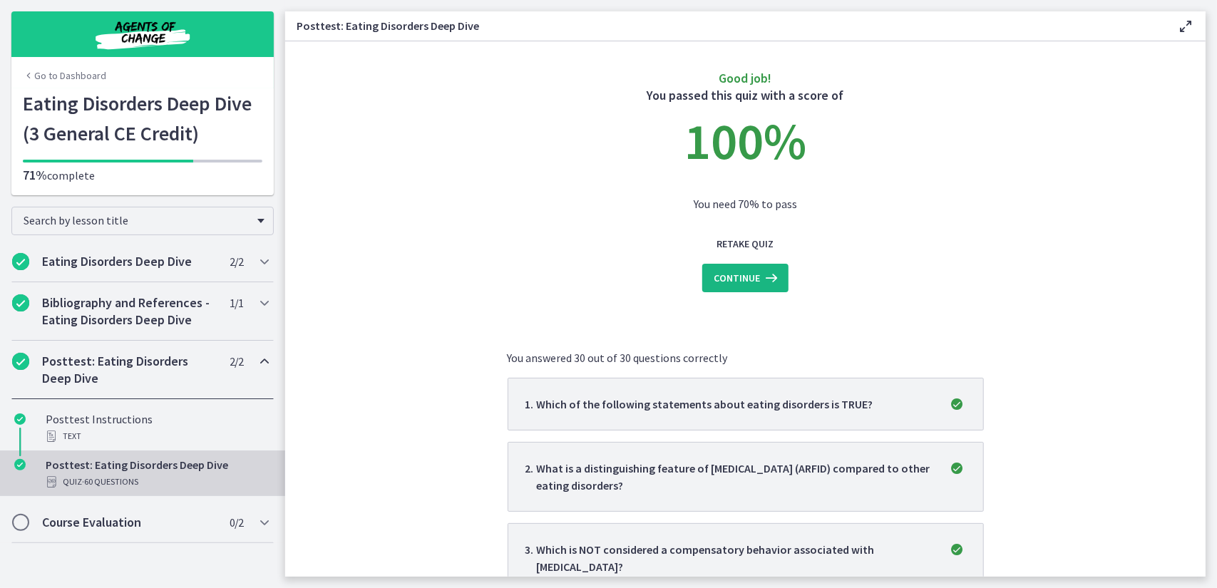
click at [747, 276] on span "Continue" at bounding box center [737, 277] width 46 height 17
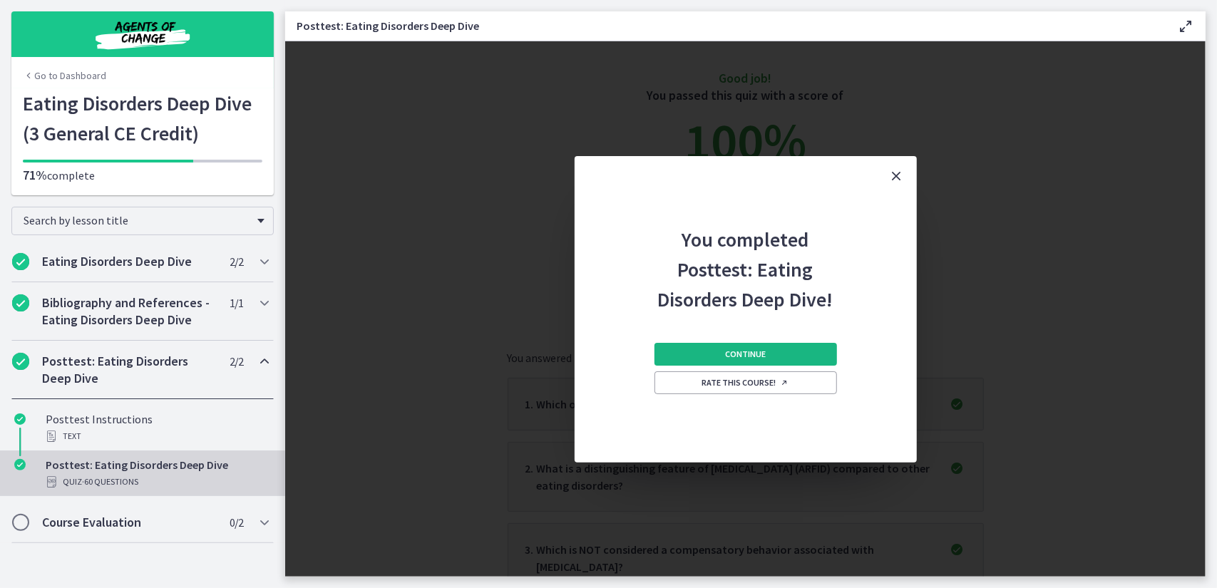
click at [746, 351] on span "Continue" at bounding box center [745, 354] width 41 height 11
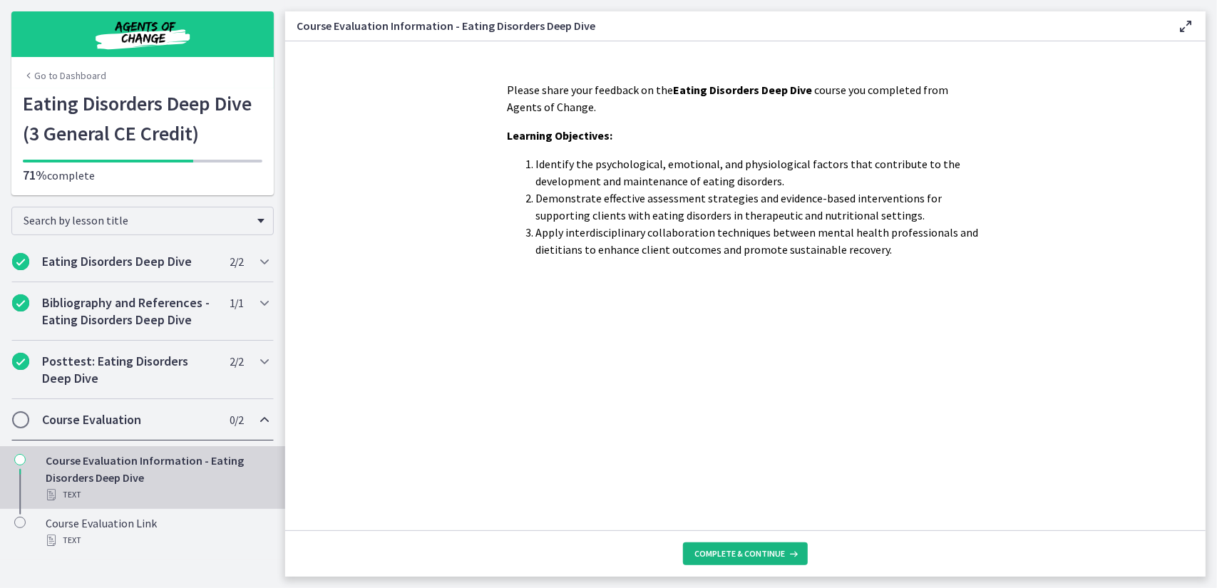
click at [748, 552] on span "Complete & continue" at bounding box center [739, 553] width 91 height 11
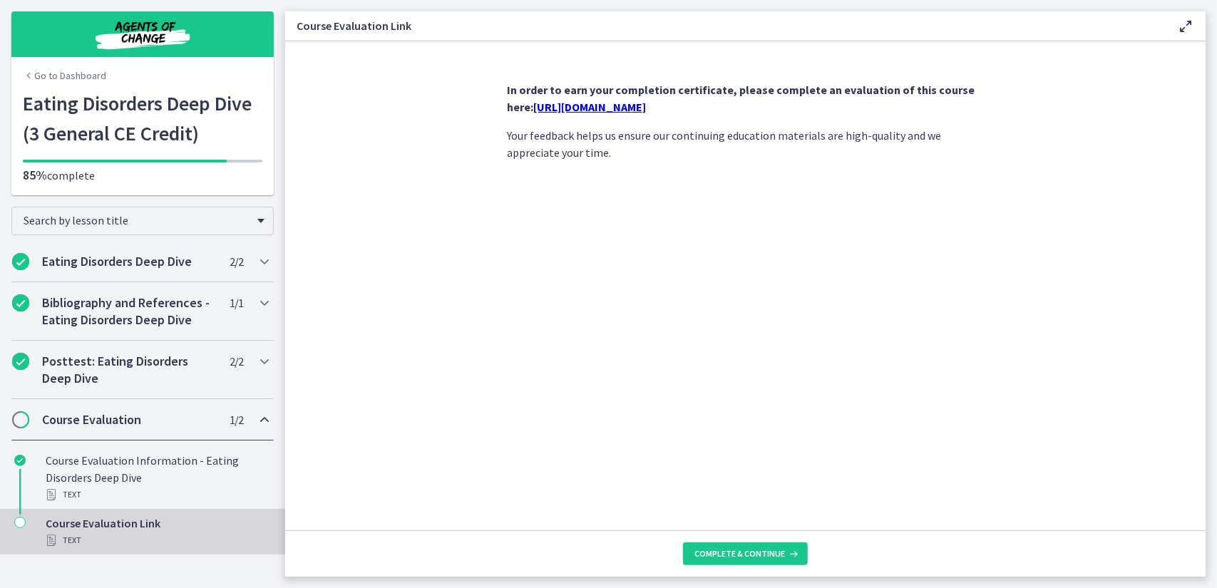
click at [647, 105] on link "https://forms.gle/Ft1wwwjZiKwPNDg8A" at bounding box center [590, 107] width 113 height 14
click at [761, 551] on span "Complete & continue" at bounding box center [739, 553] width 91 height 11
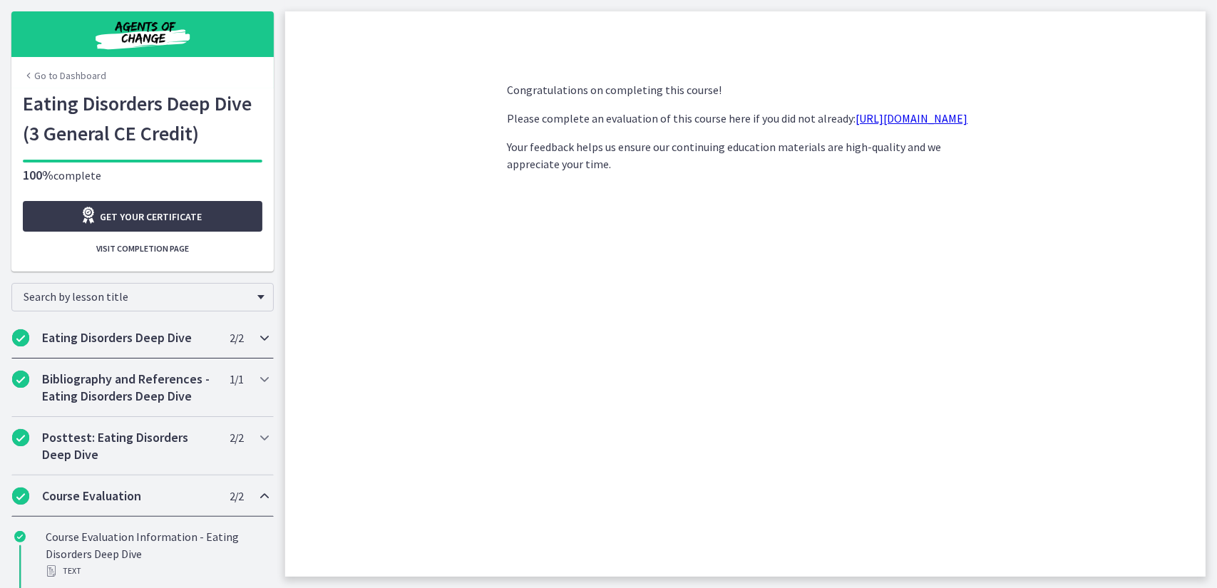
scroll to position [47, 0]
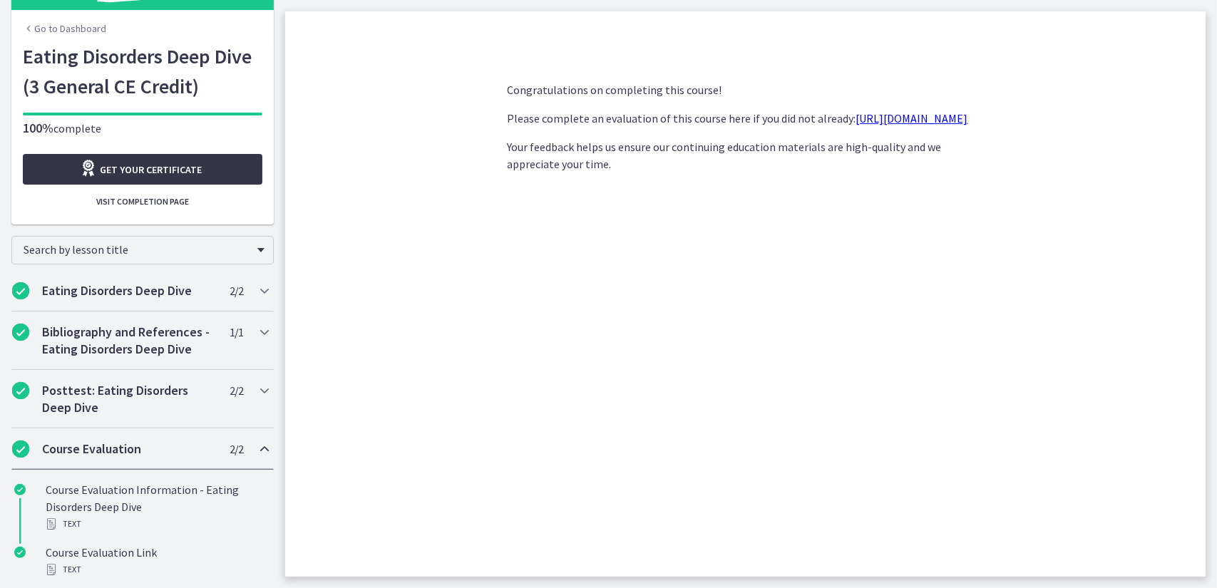
click at [146, 166] on span "Get your certificate" at bounding box center [152, 169] width 102 height 17
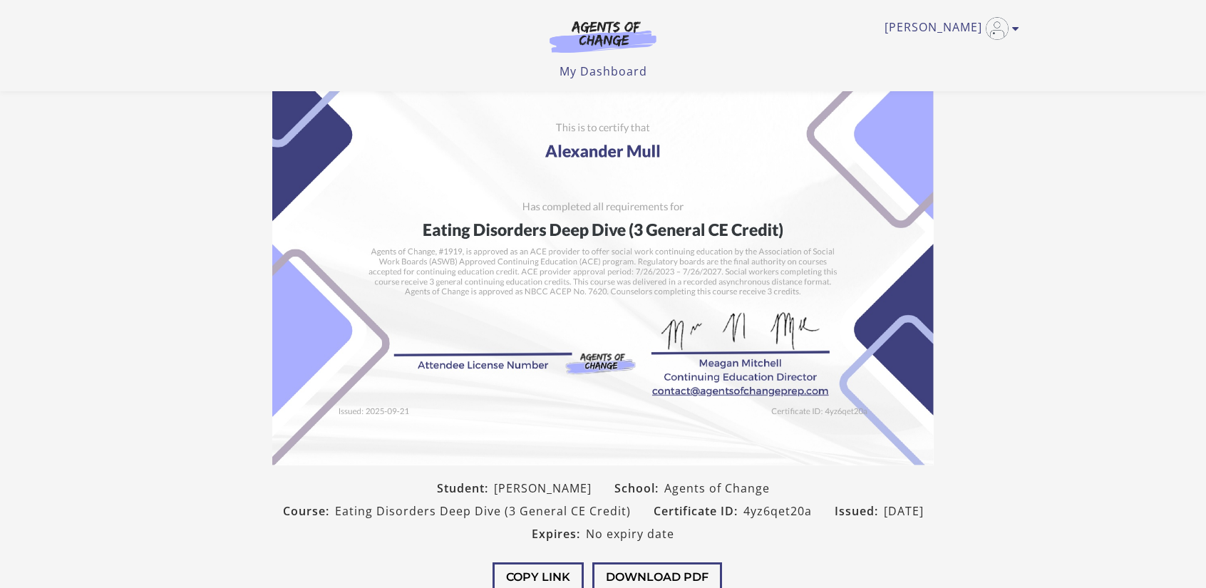
scroll to position [209, 0]
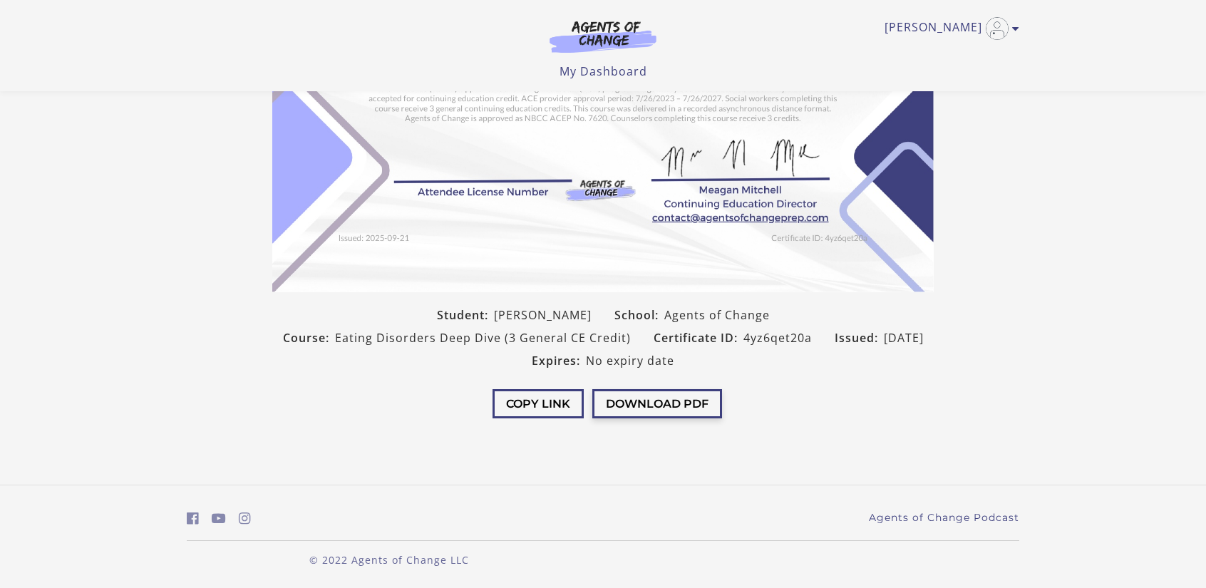
click at [699, 401] on button "Download PDF" at bounding box center [657, 403] width 130 height 29
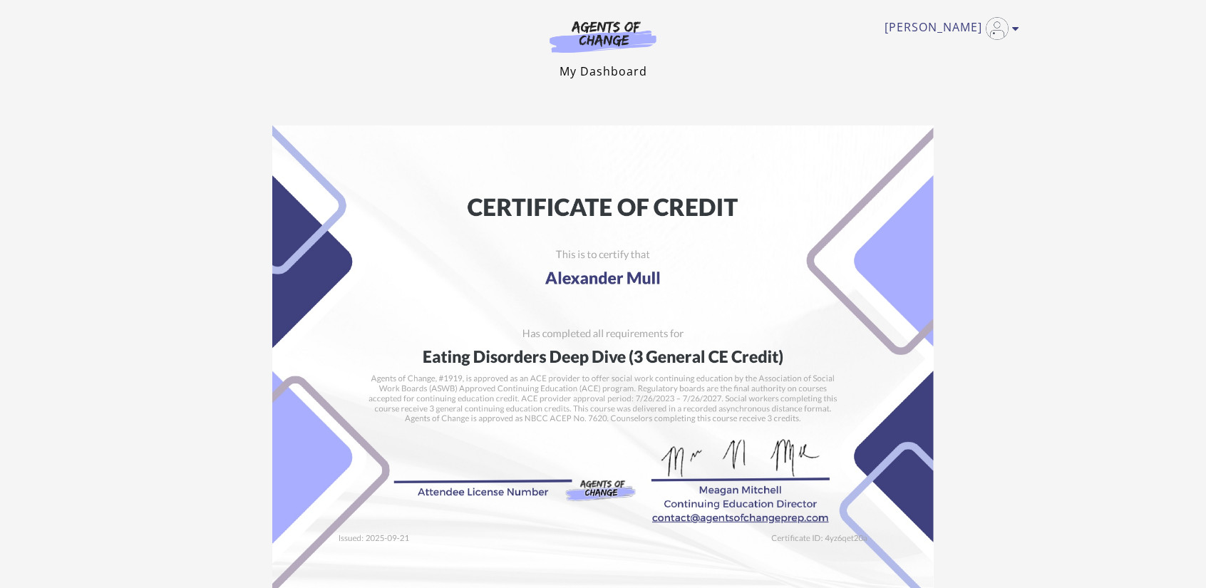
click at [577, 70] on link "My Dashboard" at bounding box center [604, 71] width 88 height 16
